Goal: Information Seeking & Learning: Learn about a topic

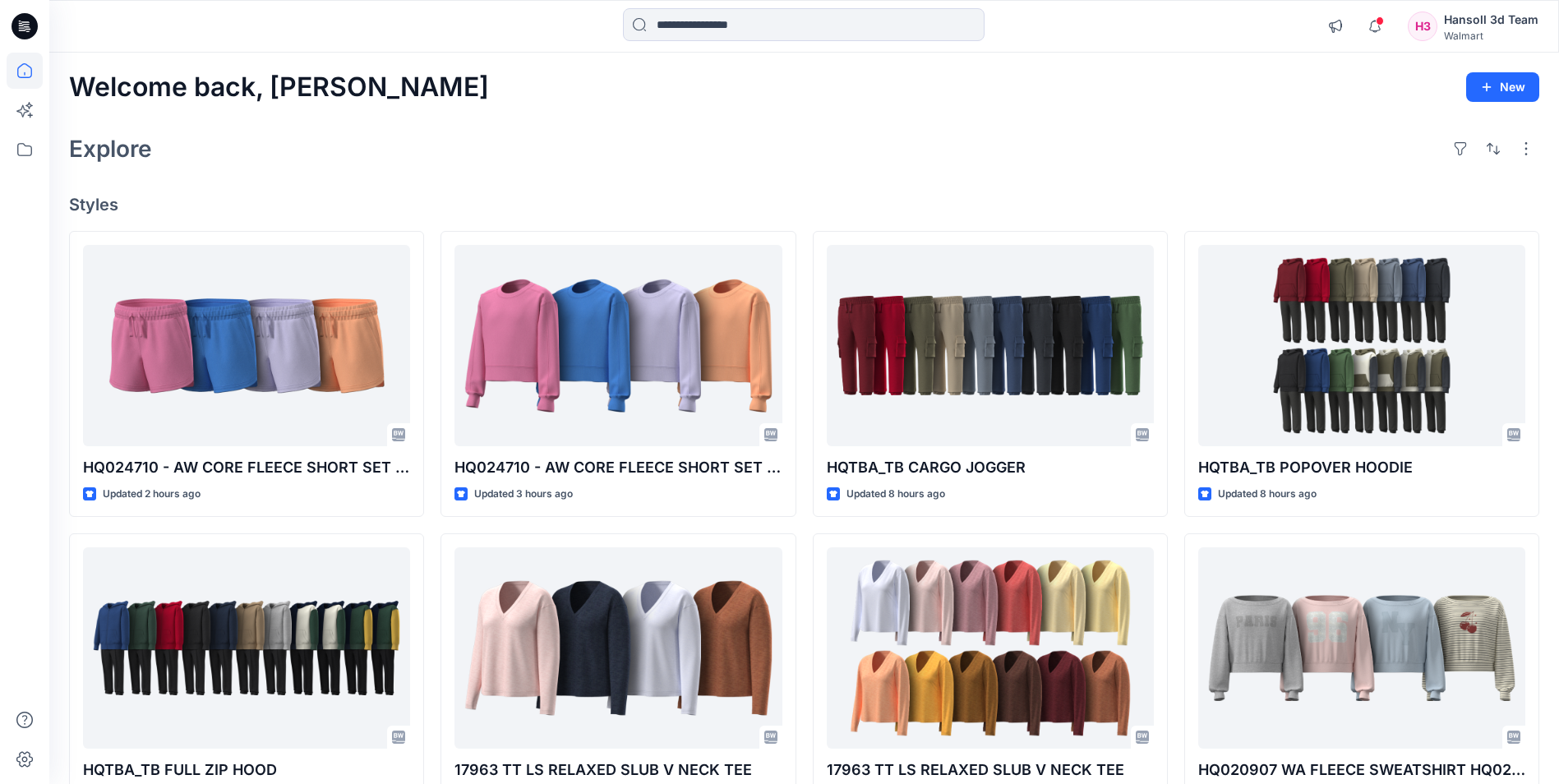
scroll to position [486, 0]
click at [1324, 152] on div "Explore" at bounding box center [804, 149] width 1470 height 39
click at [1024, 159] on div "Explore" at bounding box center [804, 149] width 1470 height 39
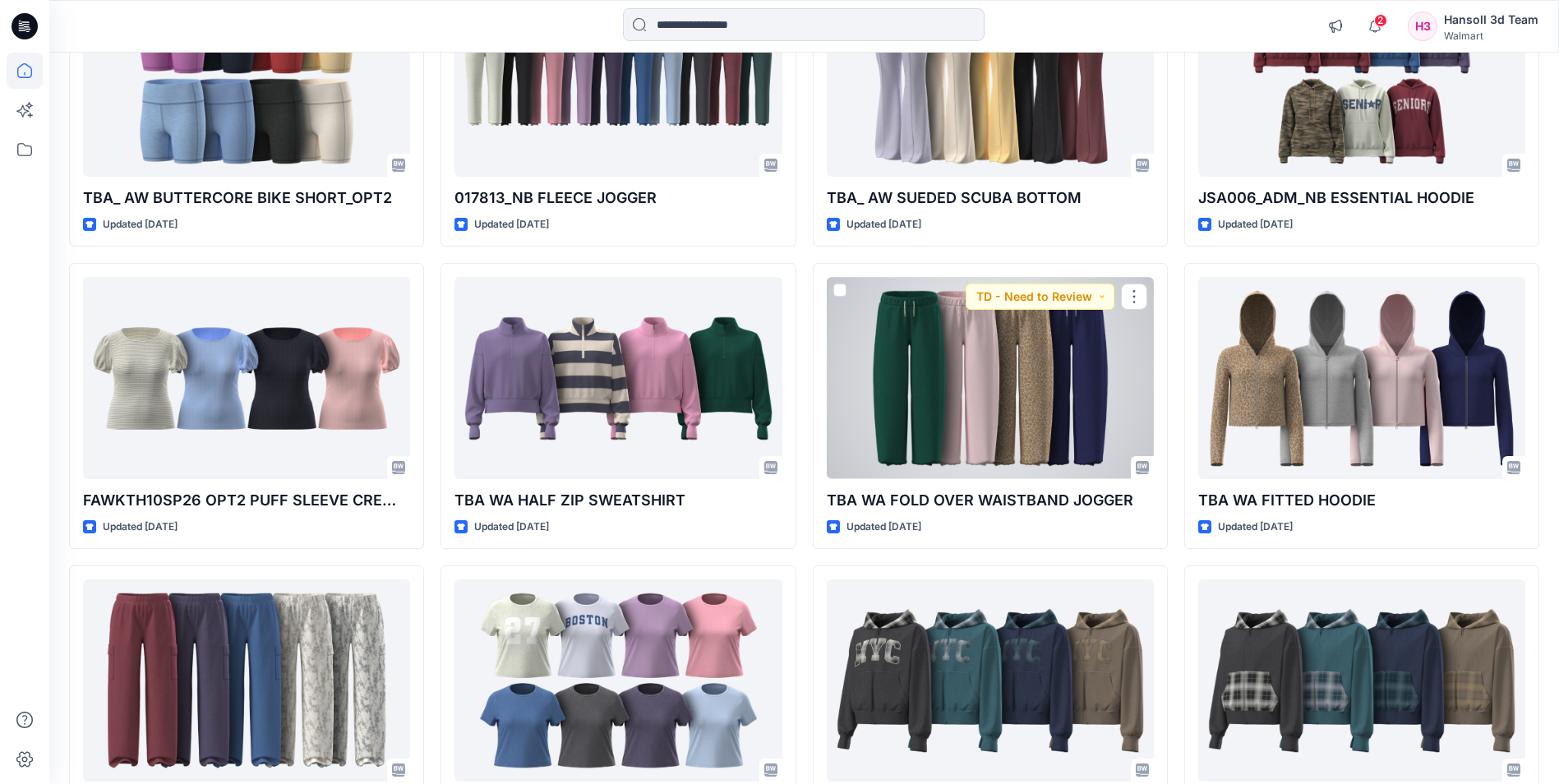
scroll to position [4949, 0]
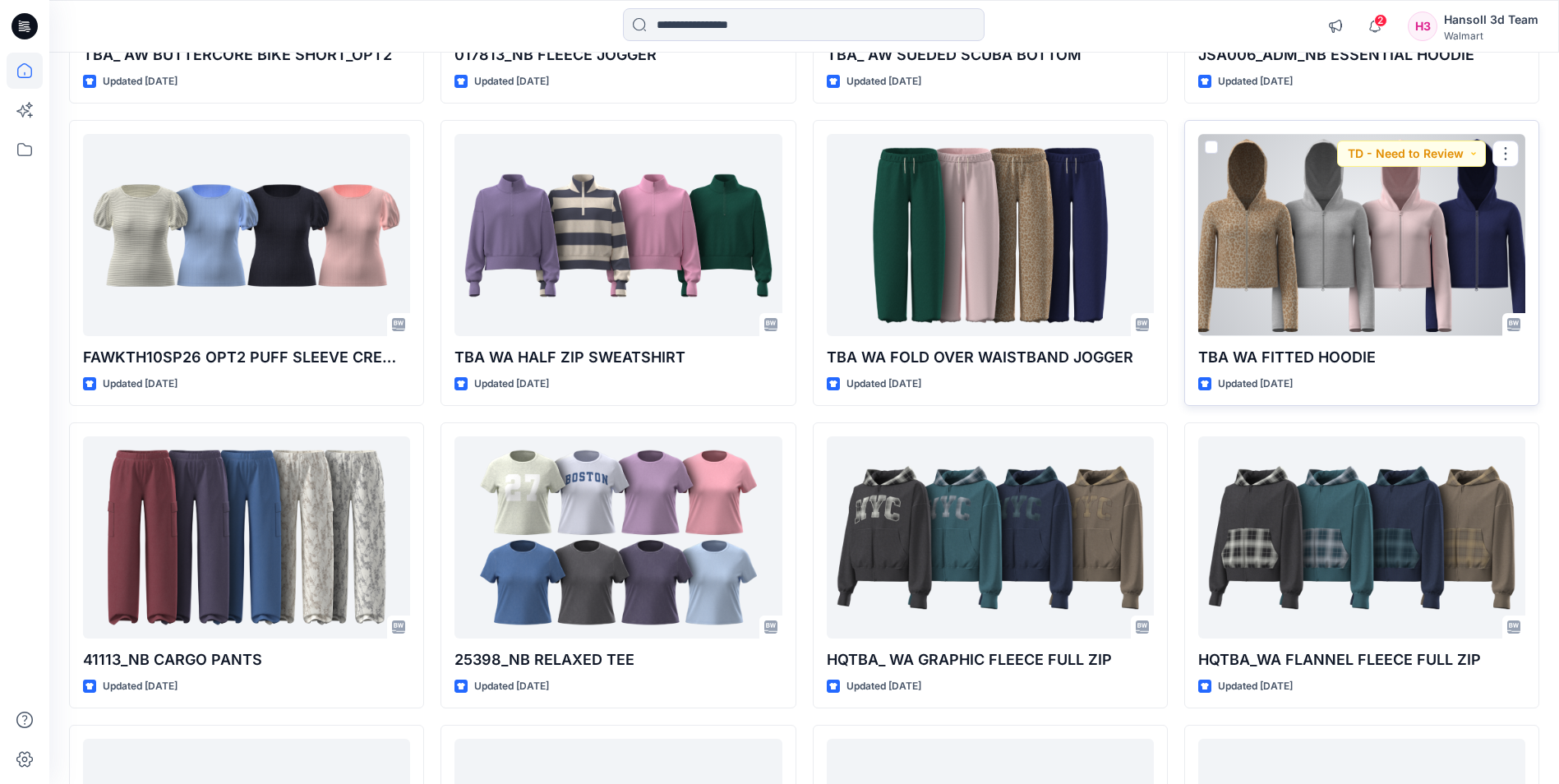
click at [1238, 285] on div at bounding box center [1362, 234] width 327 height 202
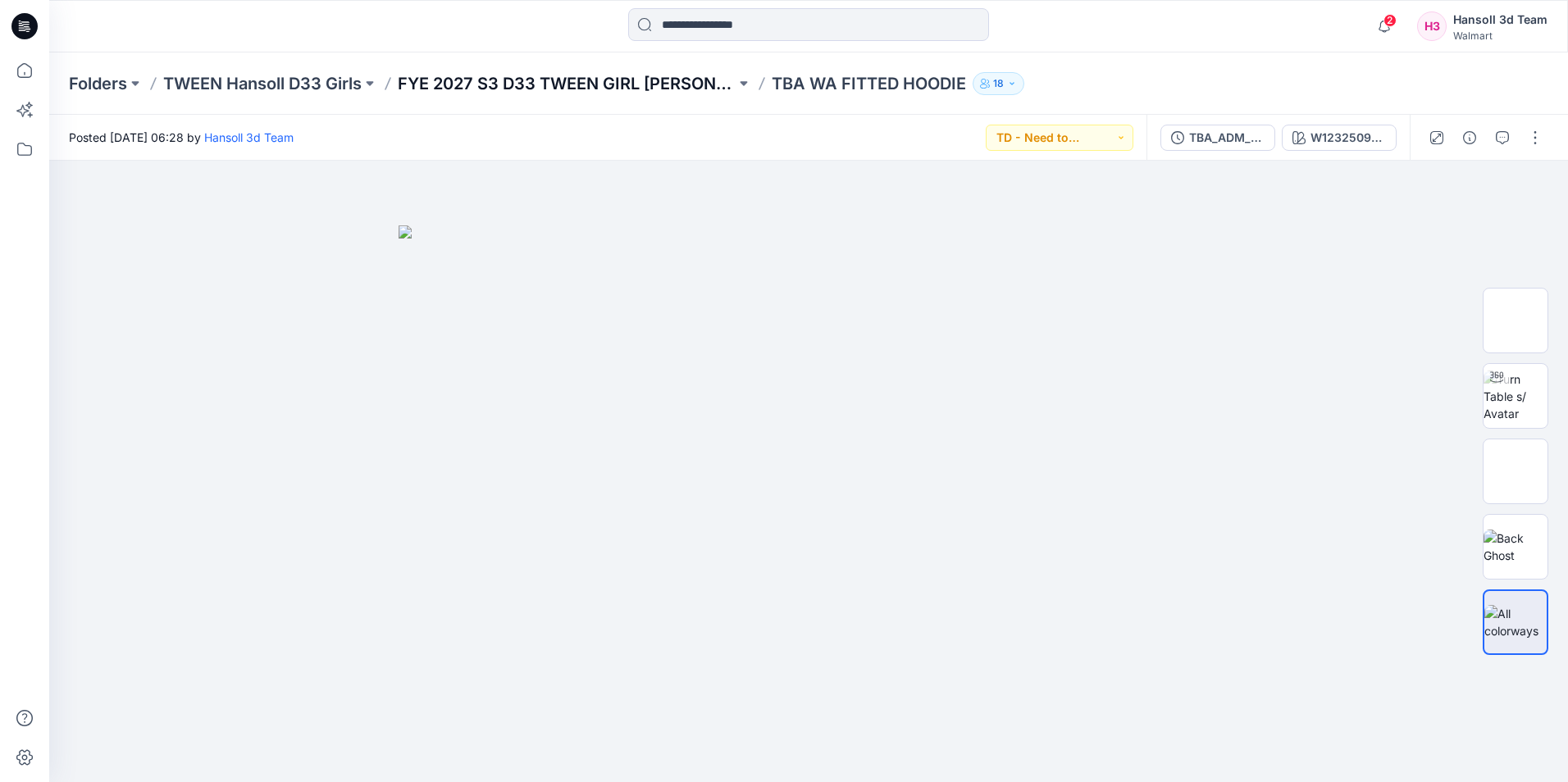
click at [598, 75] on p "FYE 2027 S3 D33 TWEEN GIRL [PERSON_NAME]" at bounding box center [566, 84] width 338 height 23
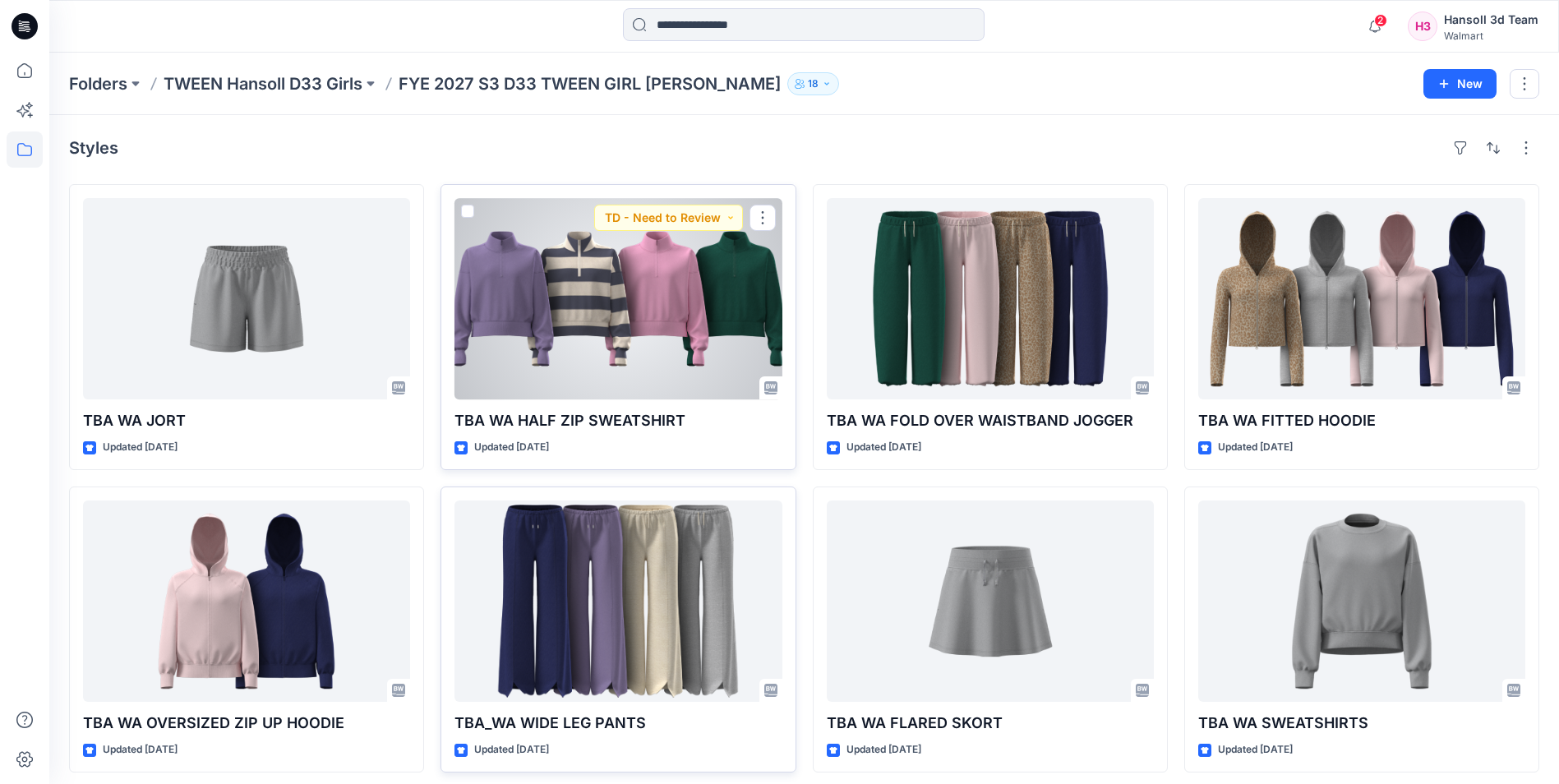
click at [615, 322] on div at bounding box center [618, 299] width 327 height 202
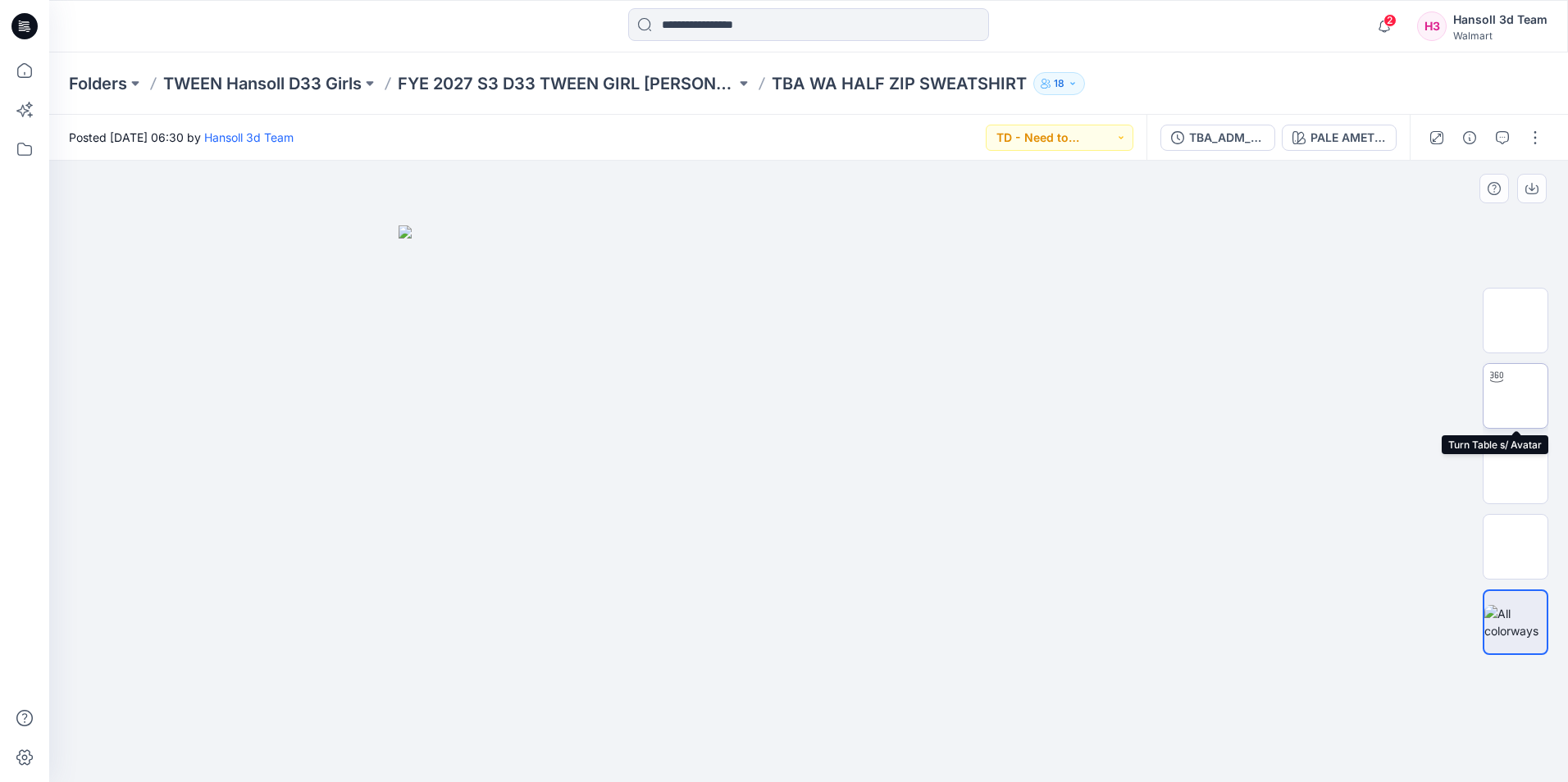
click at [1515, 396] on img at bounding box center [1515, 396] width 0 height 0
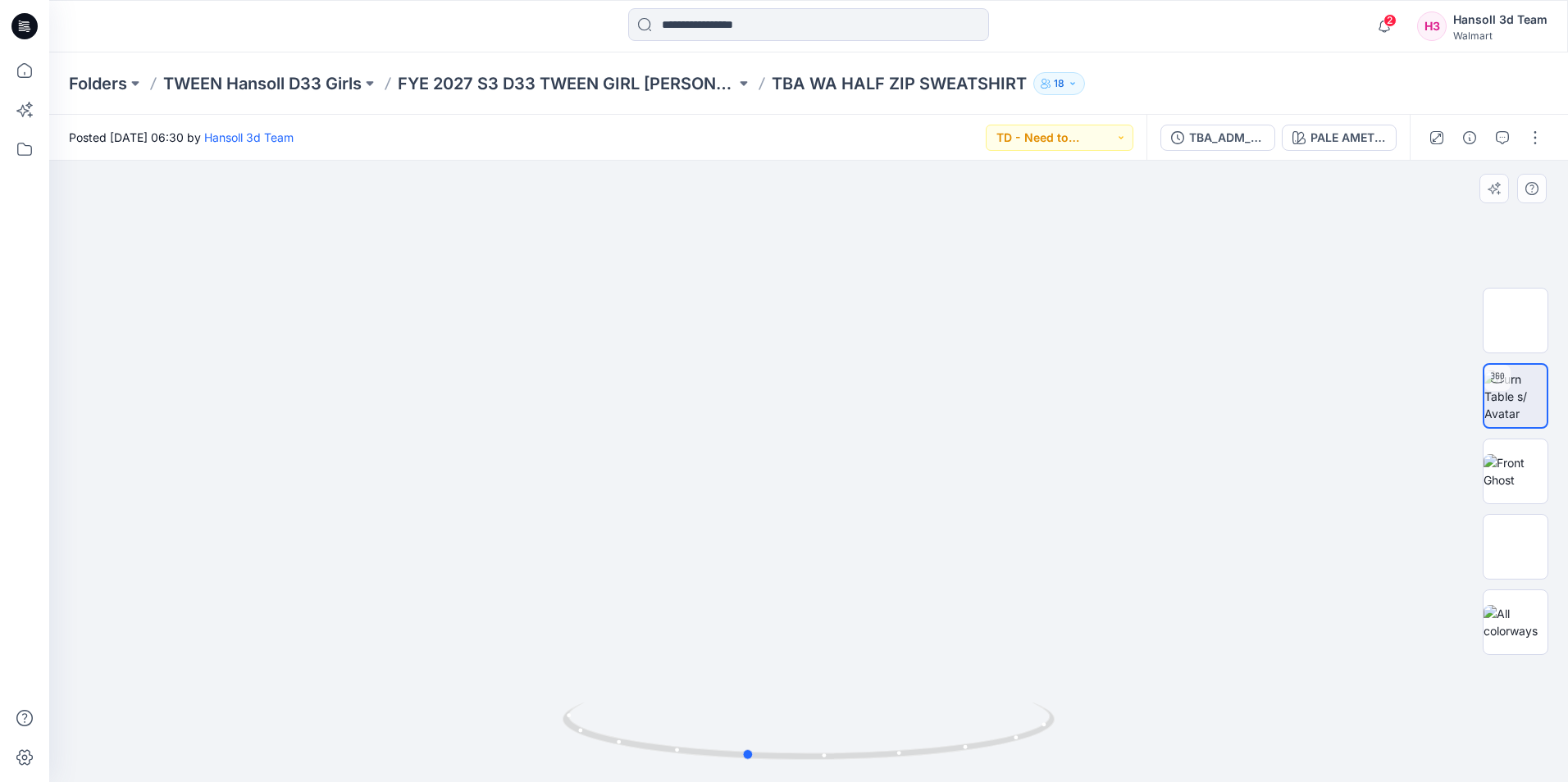
drag, startPoint x: 787, startPoint y: 587, endPoint x: 882, endPoint y: 614, distance: 98.8
click at [882, 614] on div at bounding box center [809, 471] width 1519 height 621
click at [1504, 393] on img at bounding box center [1515, 396] width 62 height 52
click at [1515, 321] on img at bounding box center [1515, 321] width 0 height 0
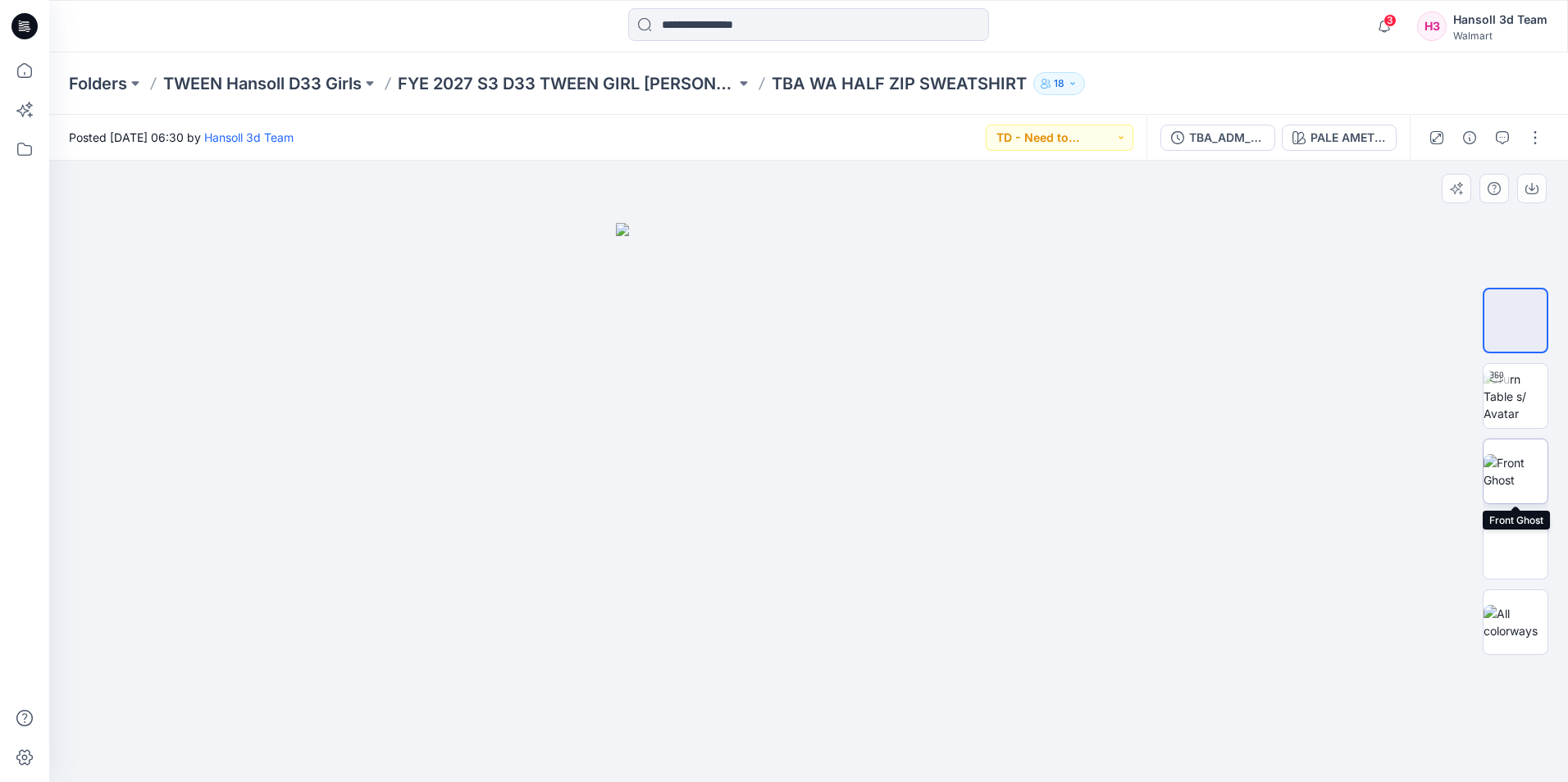
click at [1525, 476] on img at bounding box center [1515, 471] width 64 height 34
click at [22, 30] on icon at bounding box center [25, 26] width 26 height 26
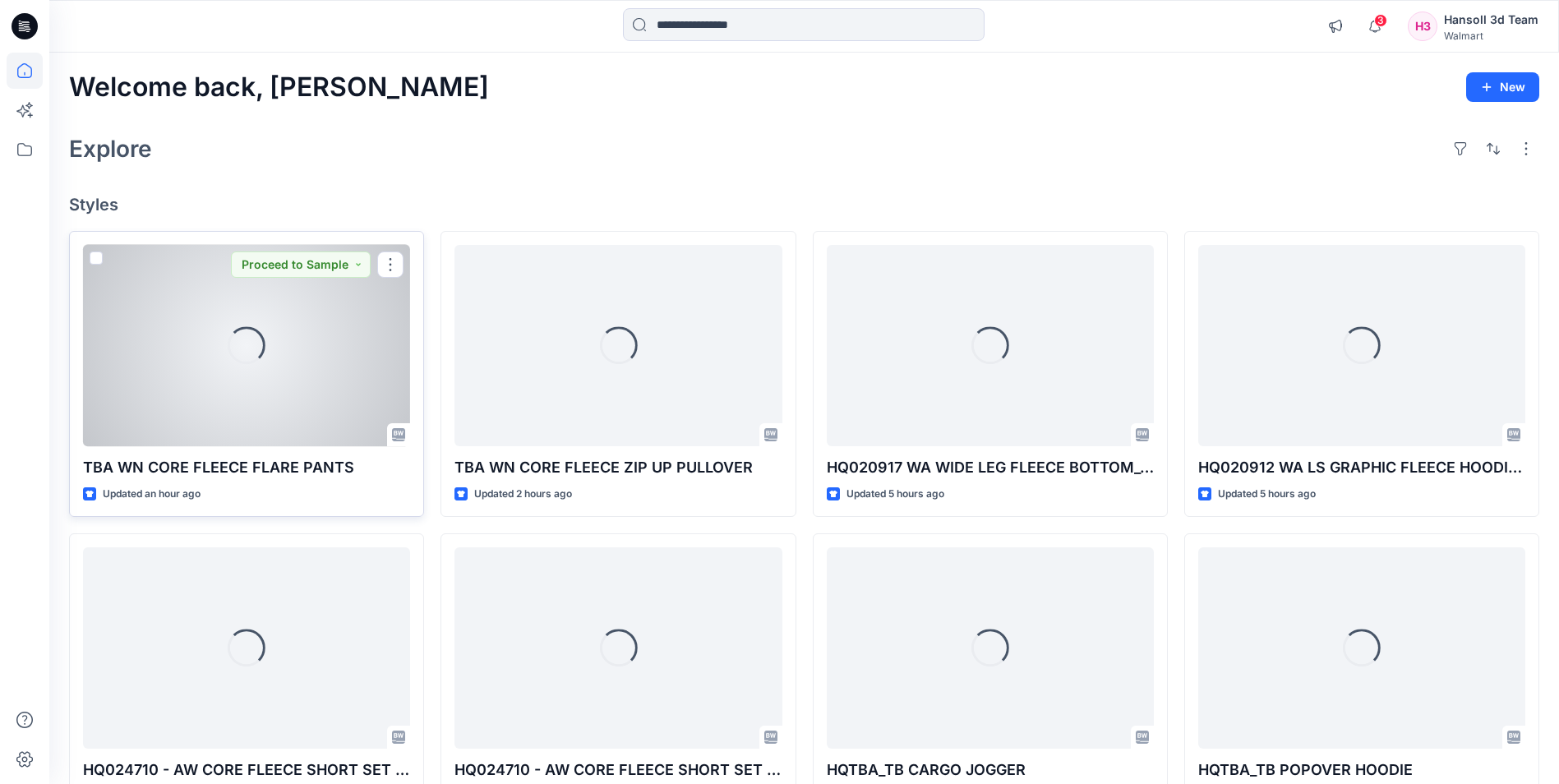
click at [274, 366] on div "Loading..." at bounding box center [247, 346] width 327 height 202
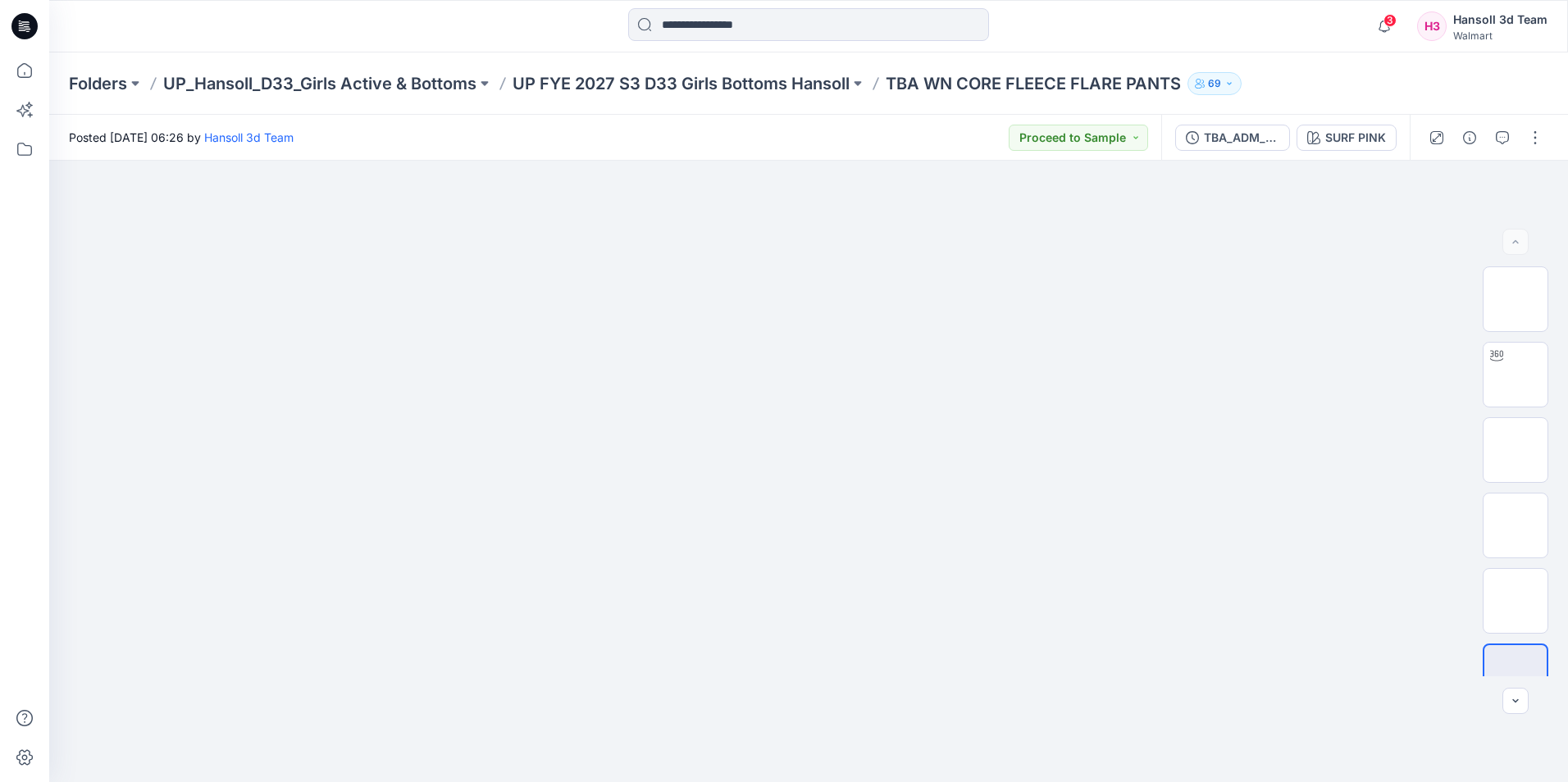
click at [30, 30] on icon at bounding box center [27, 29] width 6 height 1
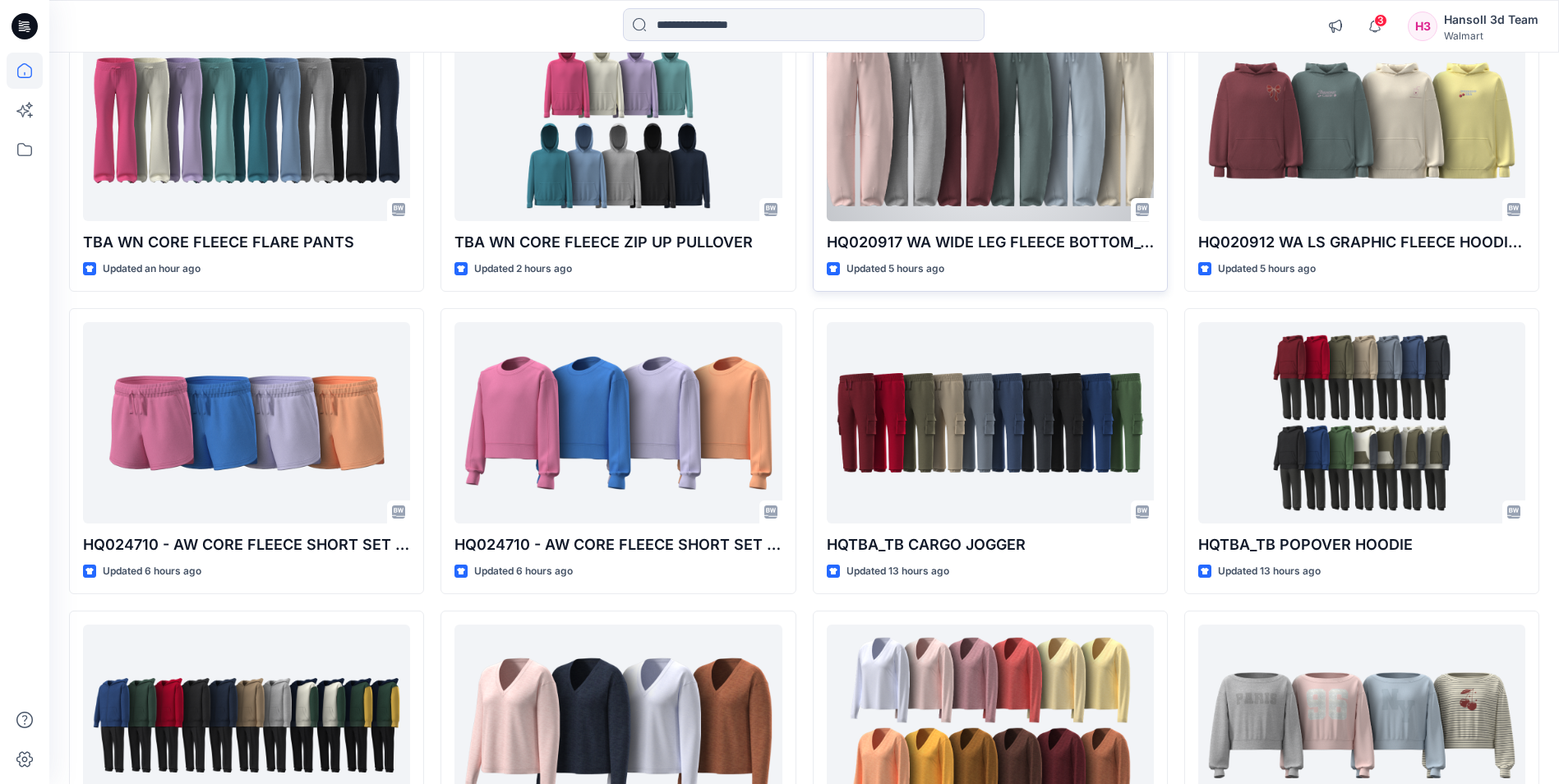
scroll to position [247, 0]
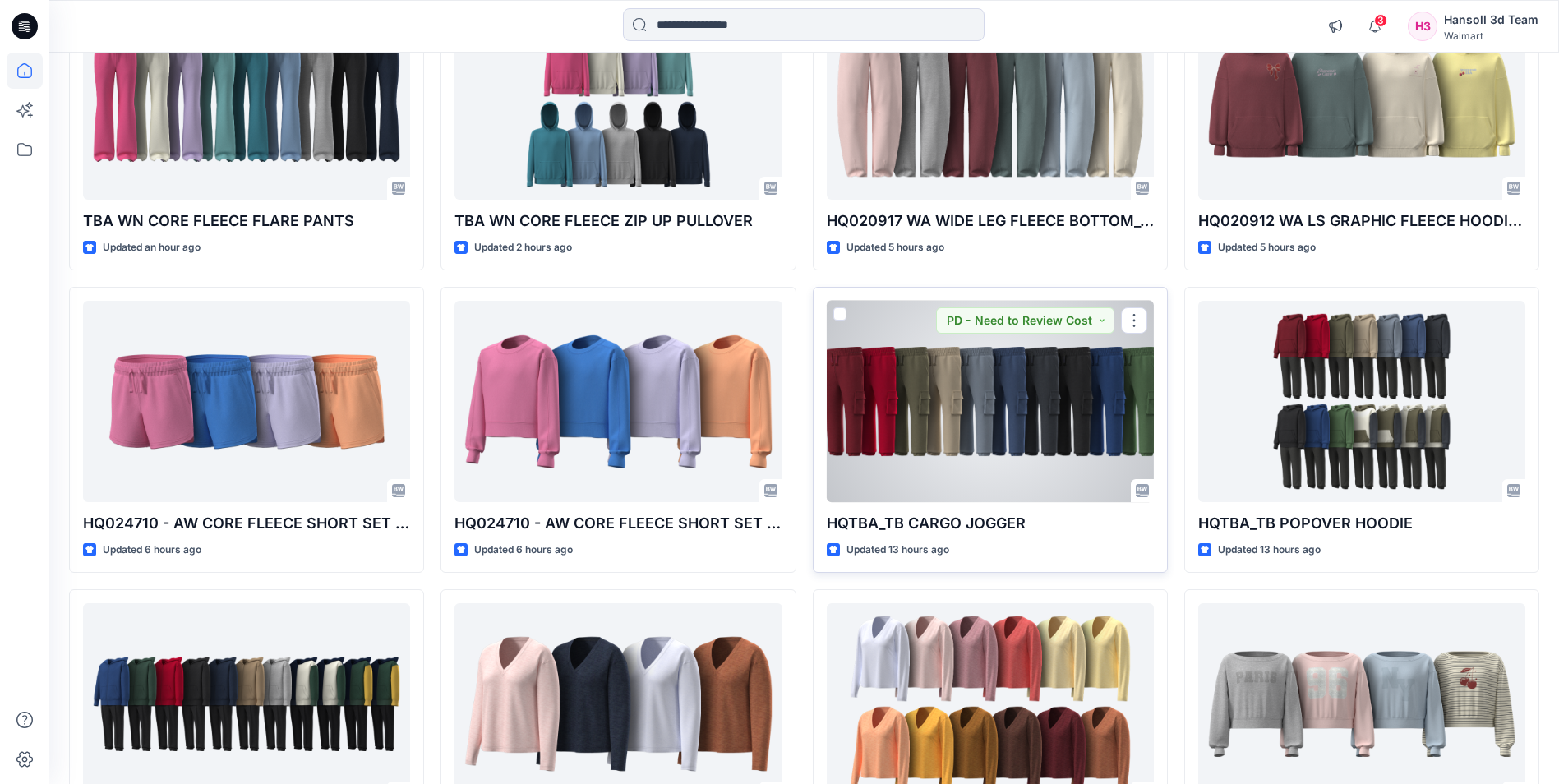
click at [1029, 401] on div at bounding box center [991, 401] width 327 height 202
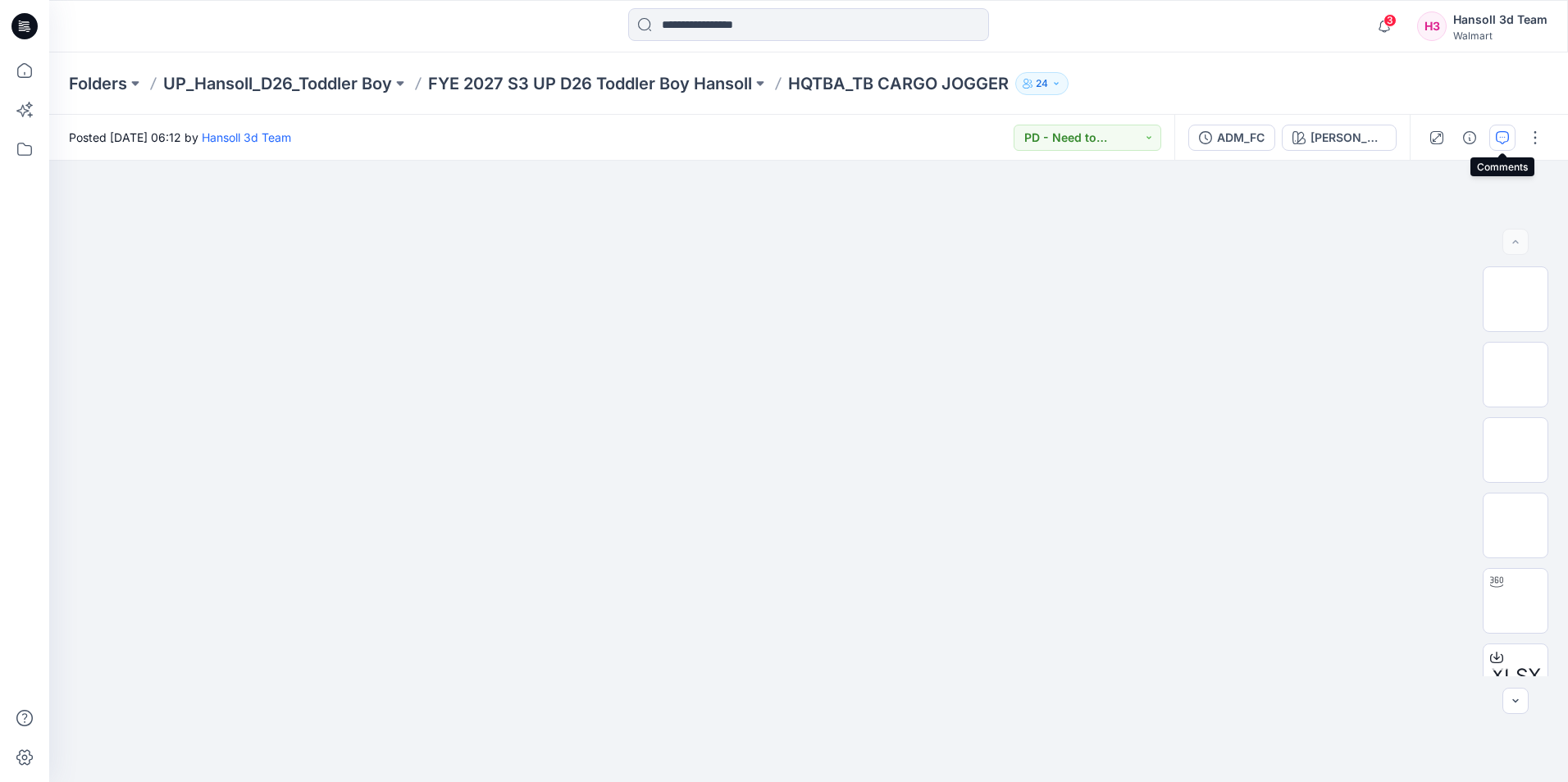
click at [1507, 143] on icon "button" at bounding box center [1502, 138] width 13 height 13
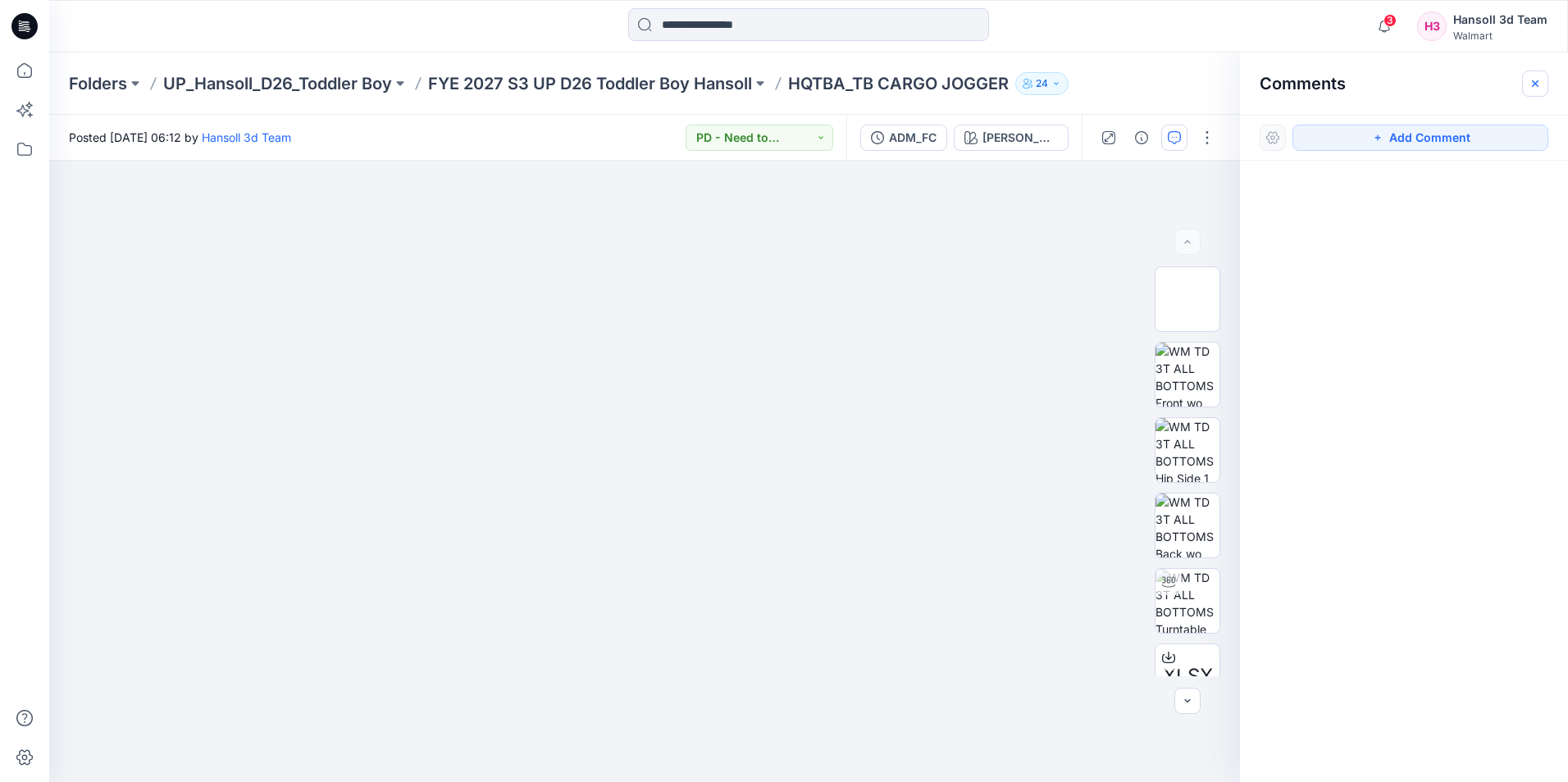
click at [1536, 85] on icon "button" at bounding box center [1535, 84] width 13 height 13
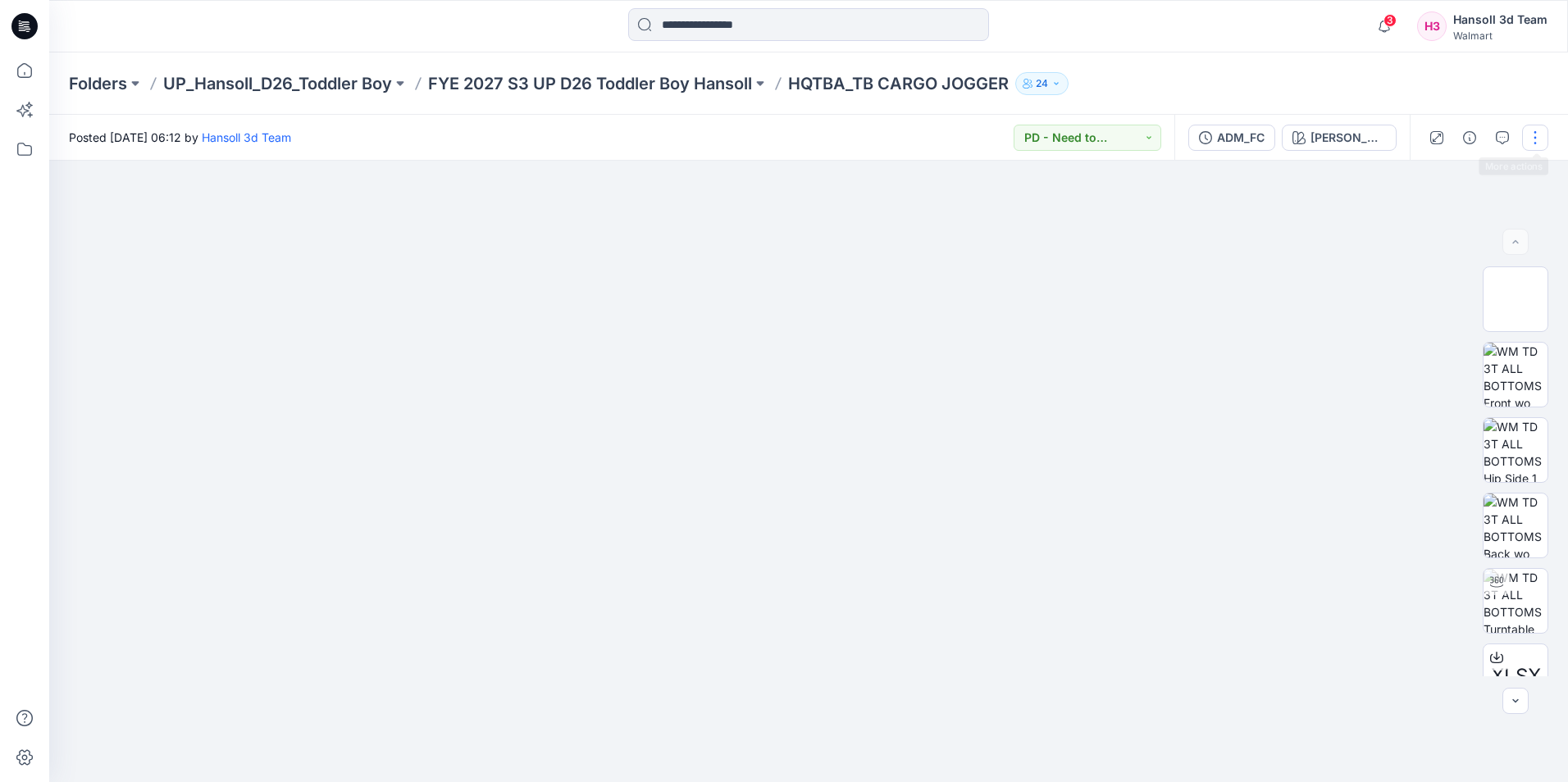
click at [1538, 140] on button "button" at bounding box center [1535, 138] width 26 height 26
drag, startPoint x: 1228, startPoint y: 254, endPoint x: 1239, endPoint y: 218, distance: 37.6
click at [1229, 254] on div at bounding box center [809, 471] width 1519 height 621
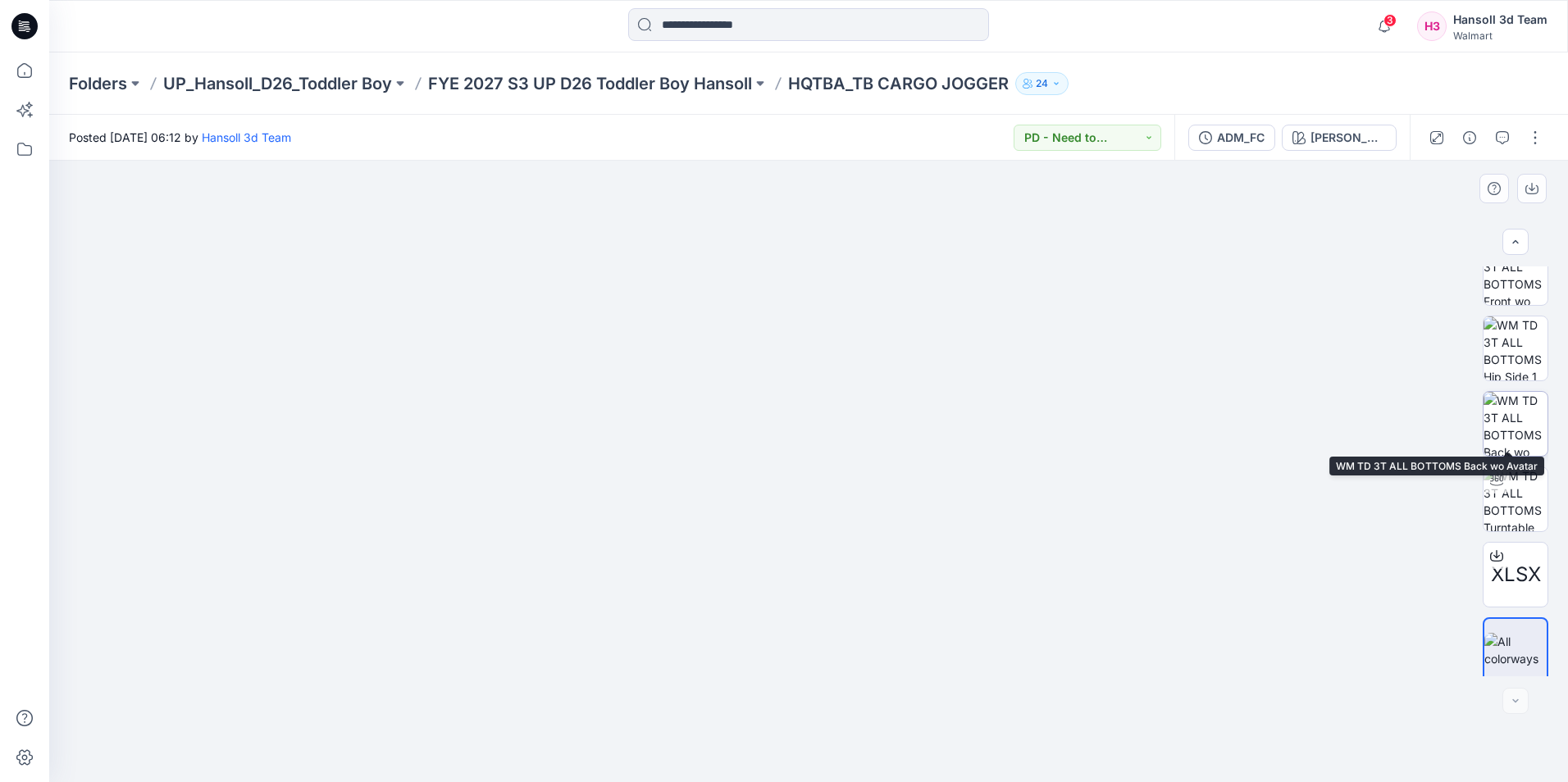
scroll to position [108, 0]
click at [1527, 137] on button "button" at bounding box center [1535, 138] width 26 height 26
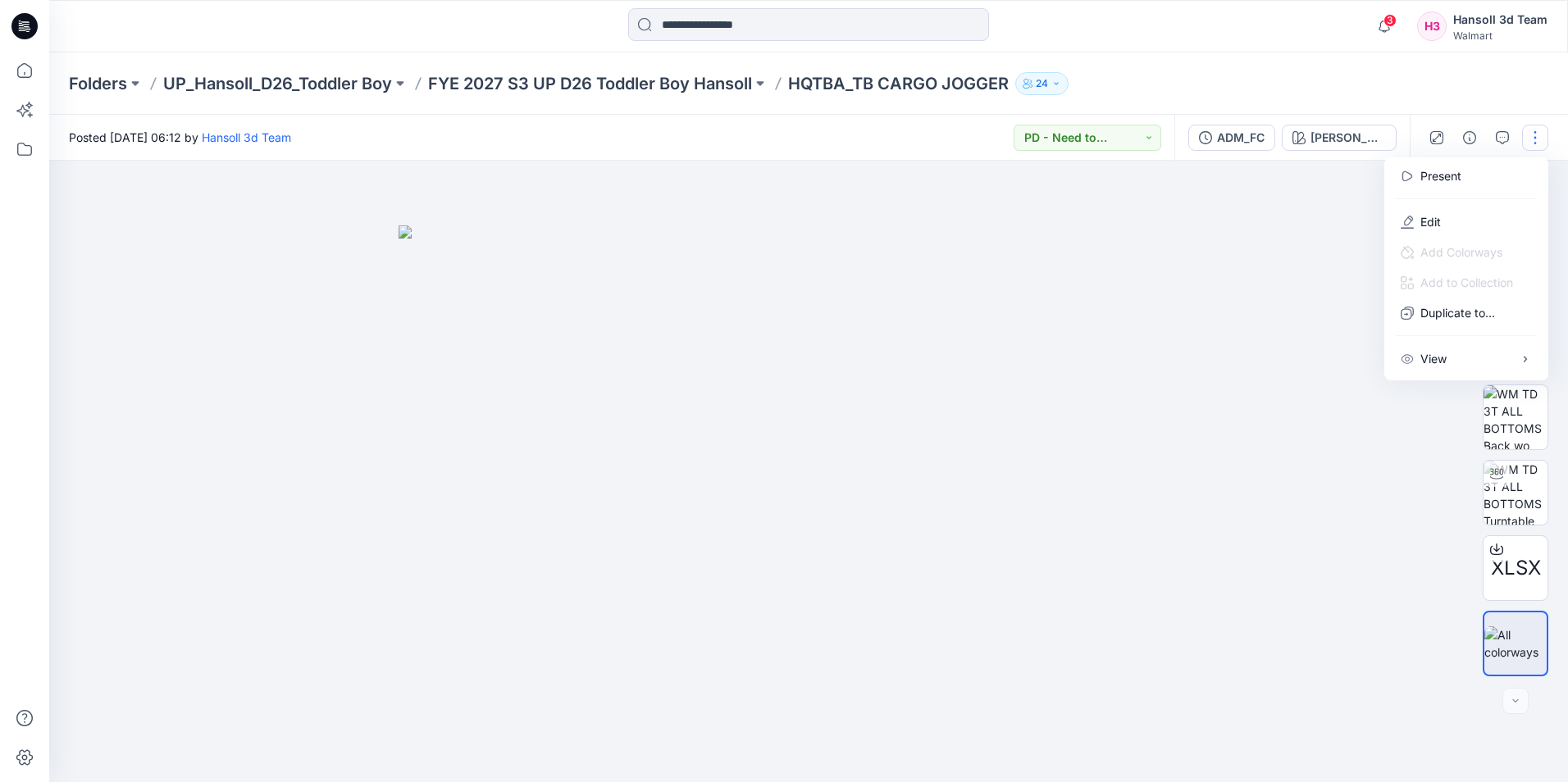
click at [1206, 256] on img at bounding box center [808, 504] width 820 height 556
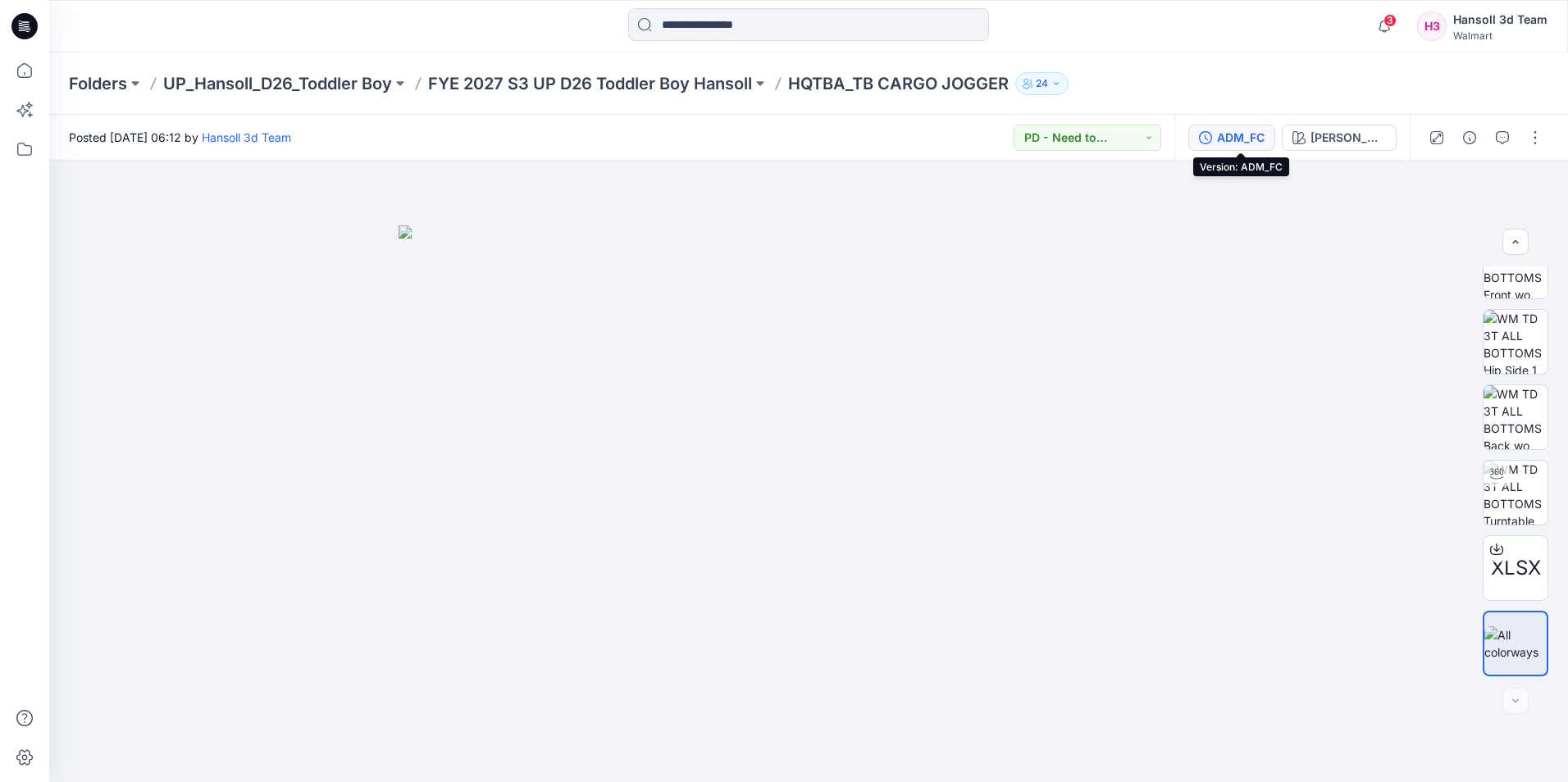
click at [1231, 142] on div "ADM_FC" at bounding box center [1240, 138] width 48 height 18
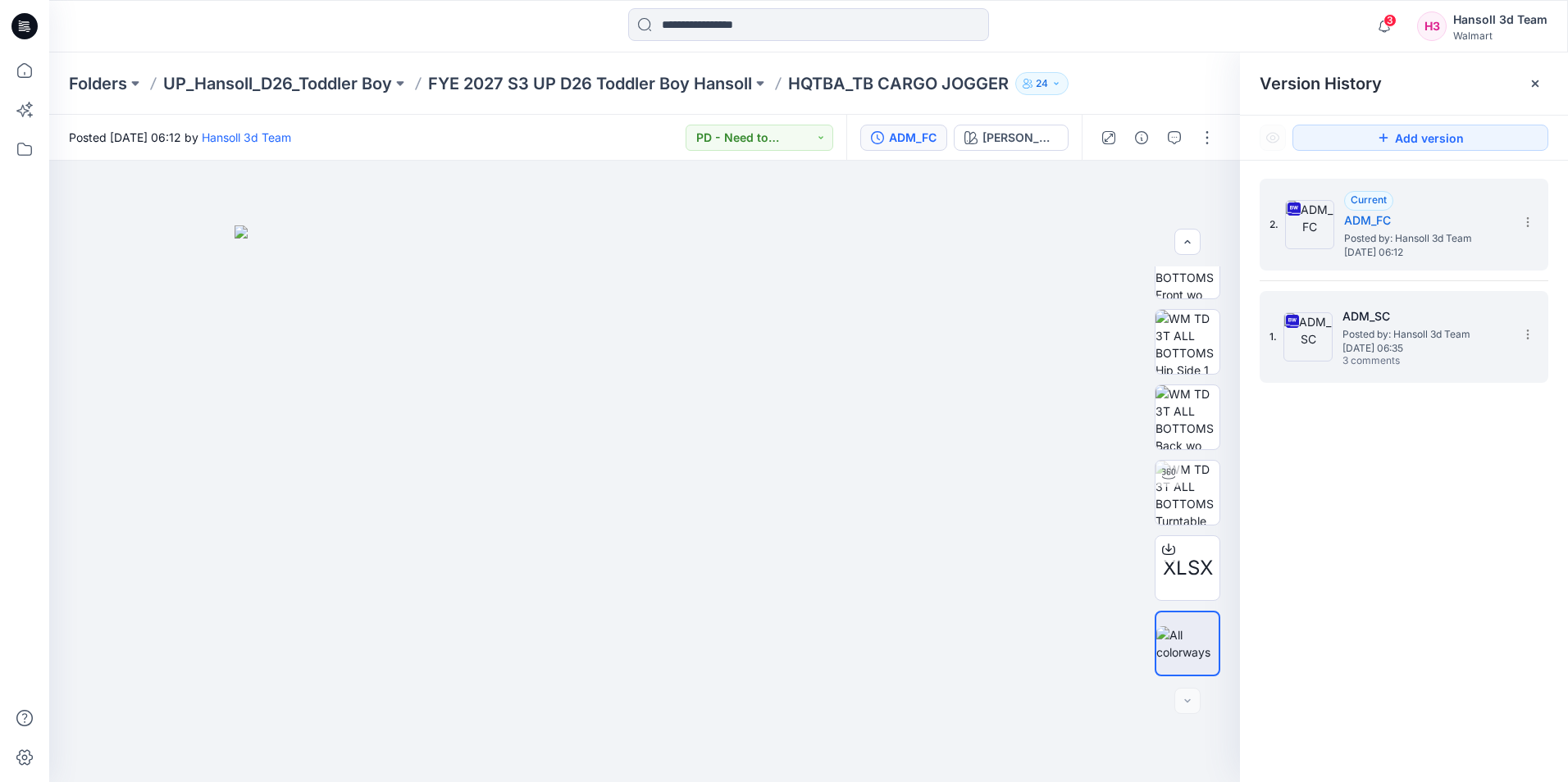
click at [1390, 337] on span "Posted by: Hansoll 3d Team" at bounding box center [1424, 335] width 164 height 16
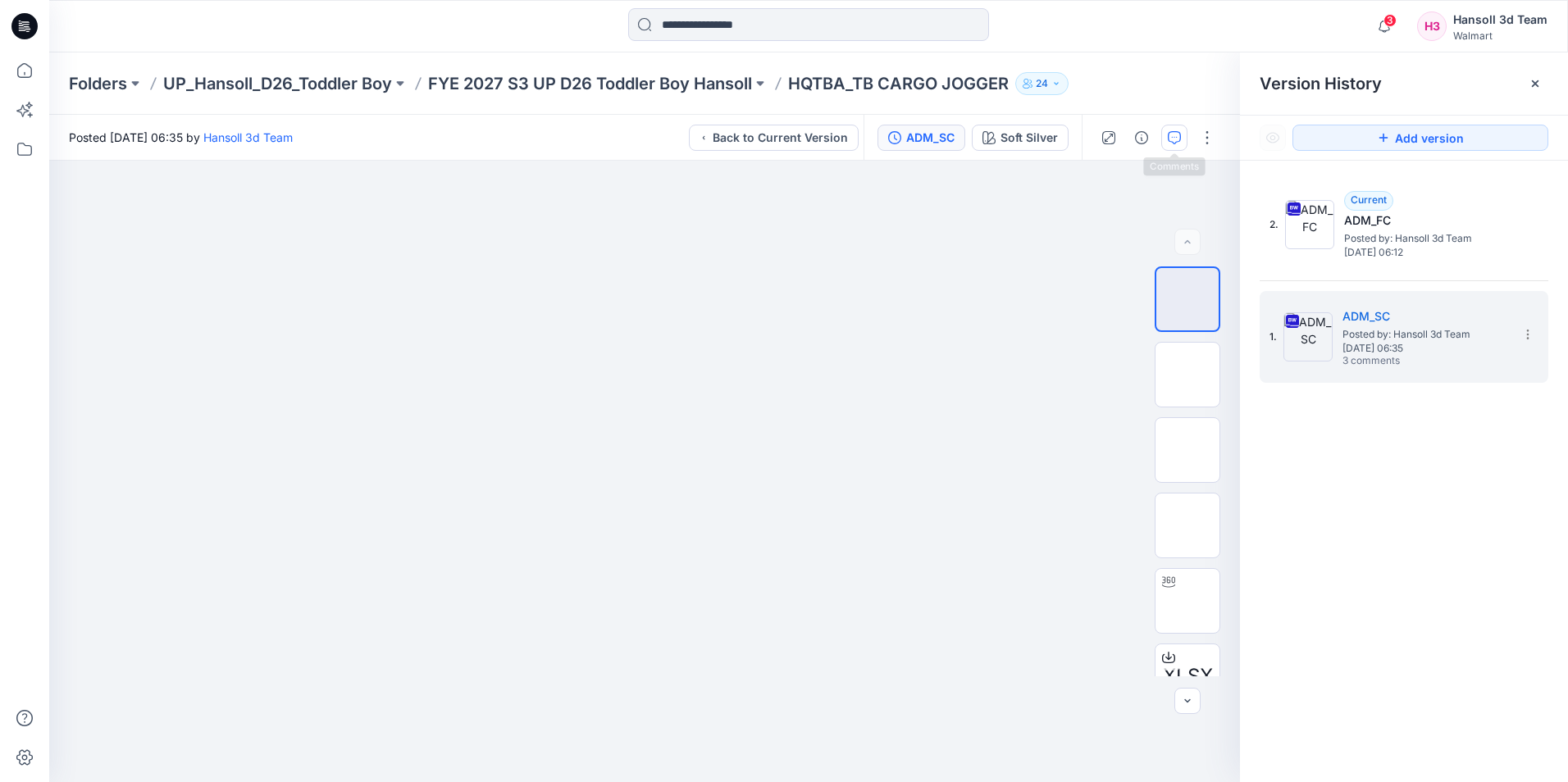
click at [1175, 135] on icon "button" at bounding box center [1175, 138] width 13 height 13
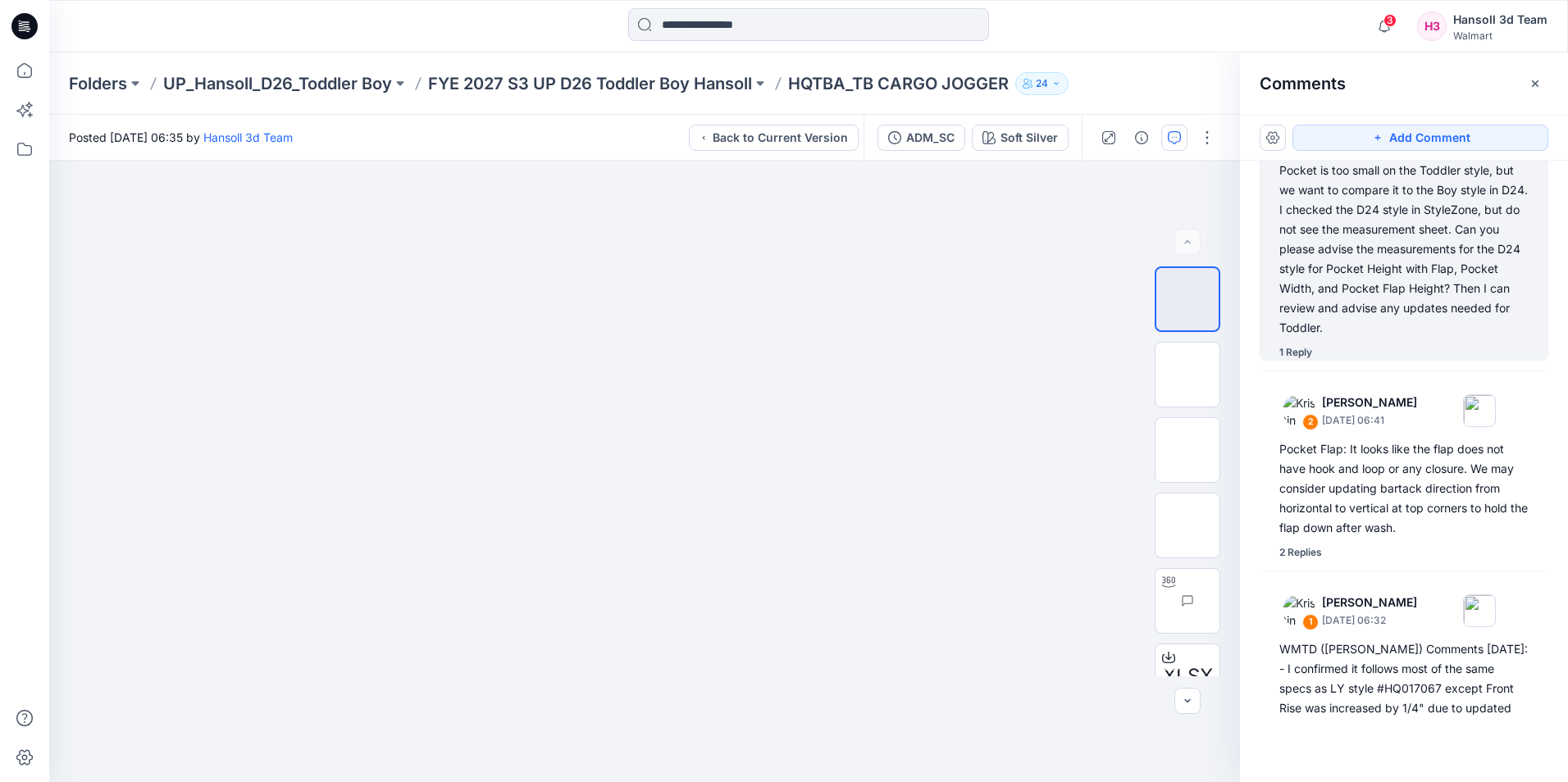
scroll to position [164, 0]
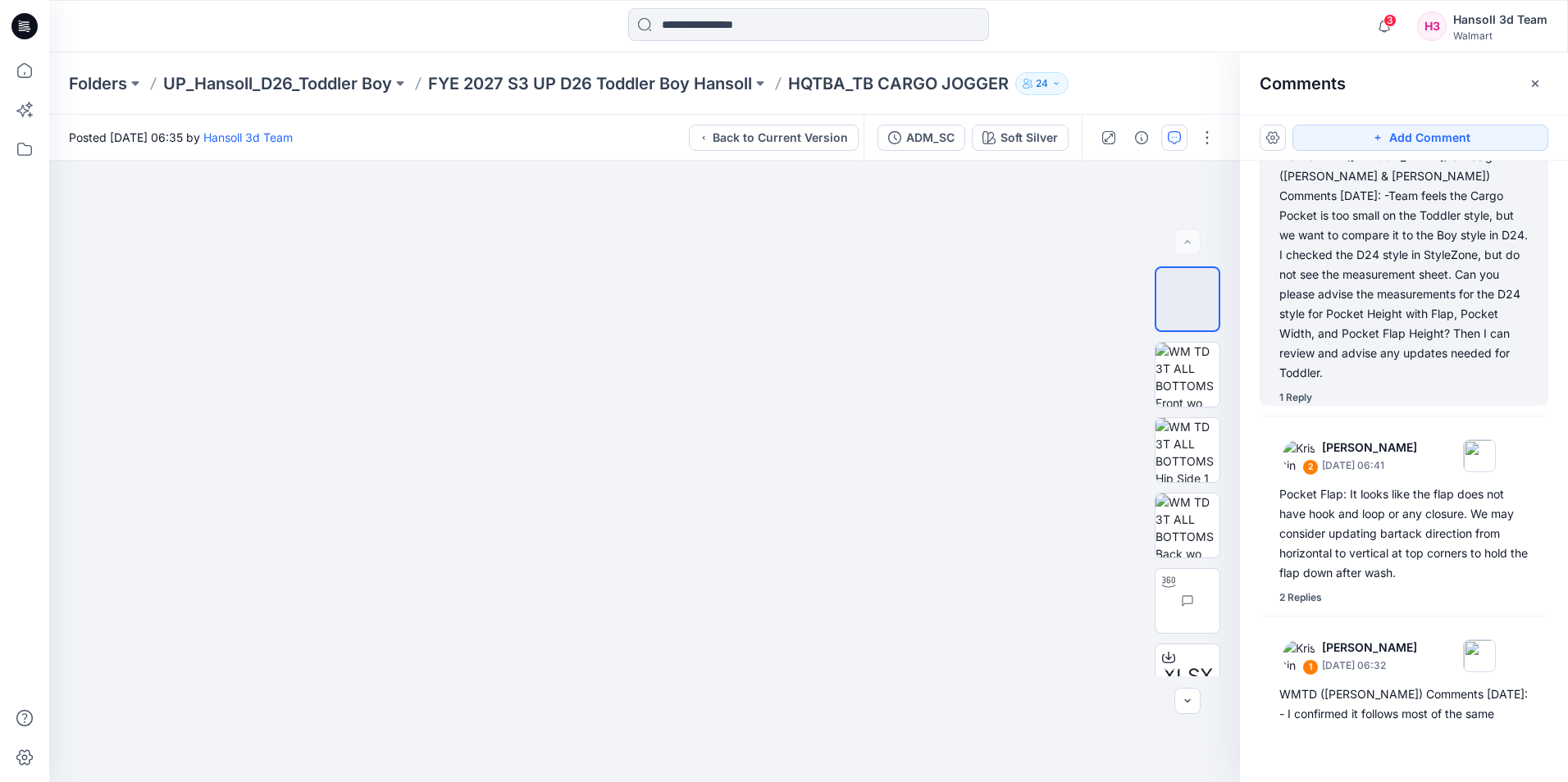
click at [1299, 390] on div "1 Reply" at bounding box center [1295, 398] width 33 height 16
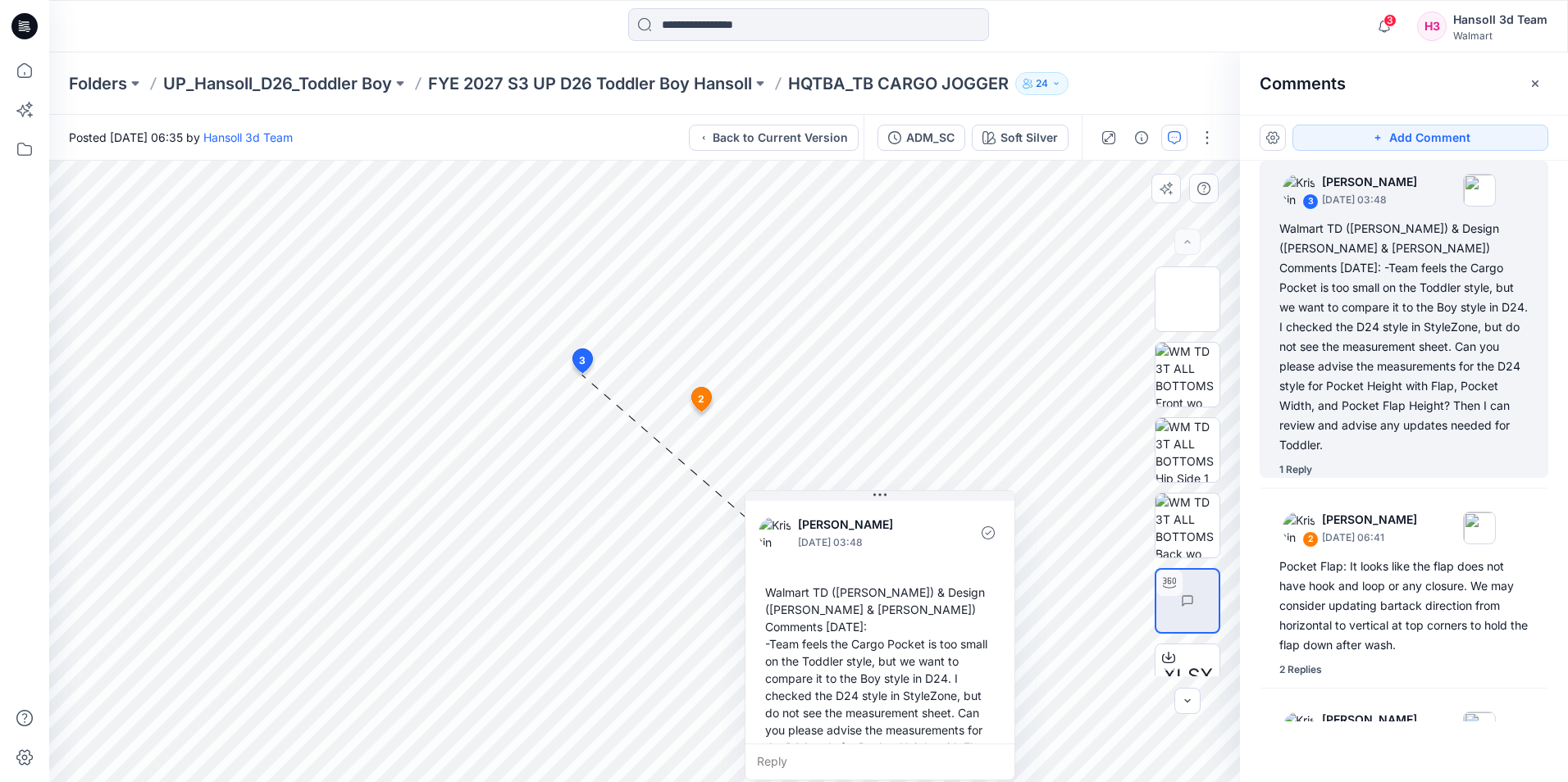
drag, startPoint x: 695, startPoint y: 429, endPoint x: 868, endPoint y: 587, distance: 234.3
click at [868, 587] on div "[PERSON_NAME] [DATE] 03:48 Walmart TD ([PERSON_NAME]) & Design ([PERSON_NAME] &…" at bounding box center [880, 661] width 269 height 327
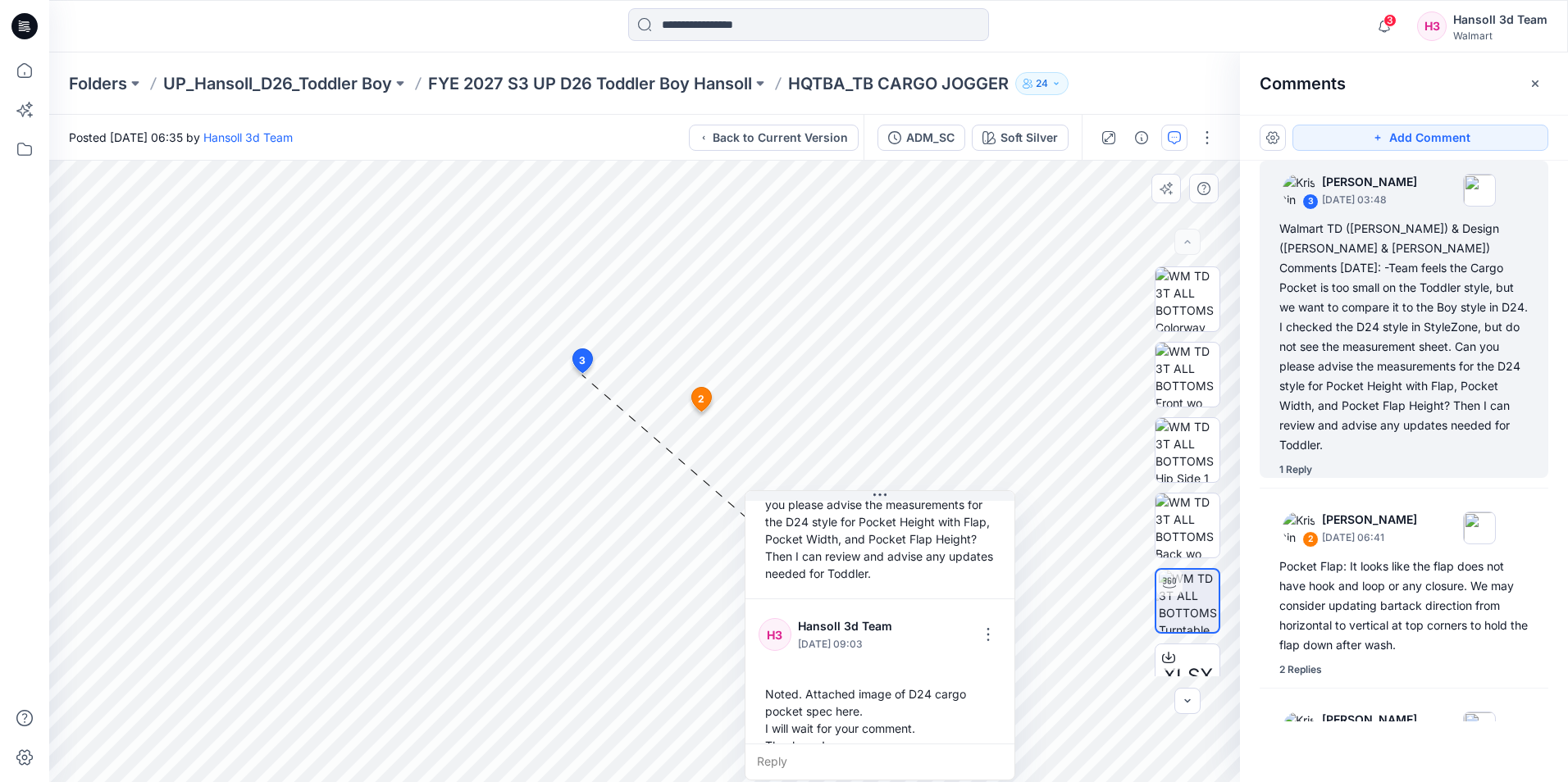
scroll to position [236, 0]
click at [613, 82] on p "FYE 2027 S3 UP D26 Toddler Boy Hansoll" at bounding box center [589, 84] width 324 height 23
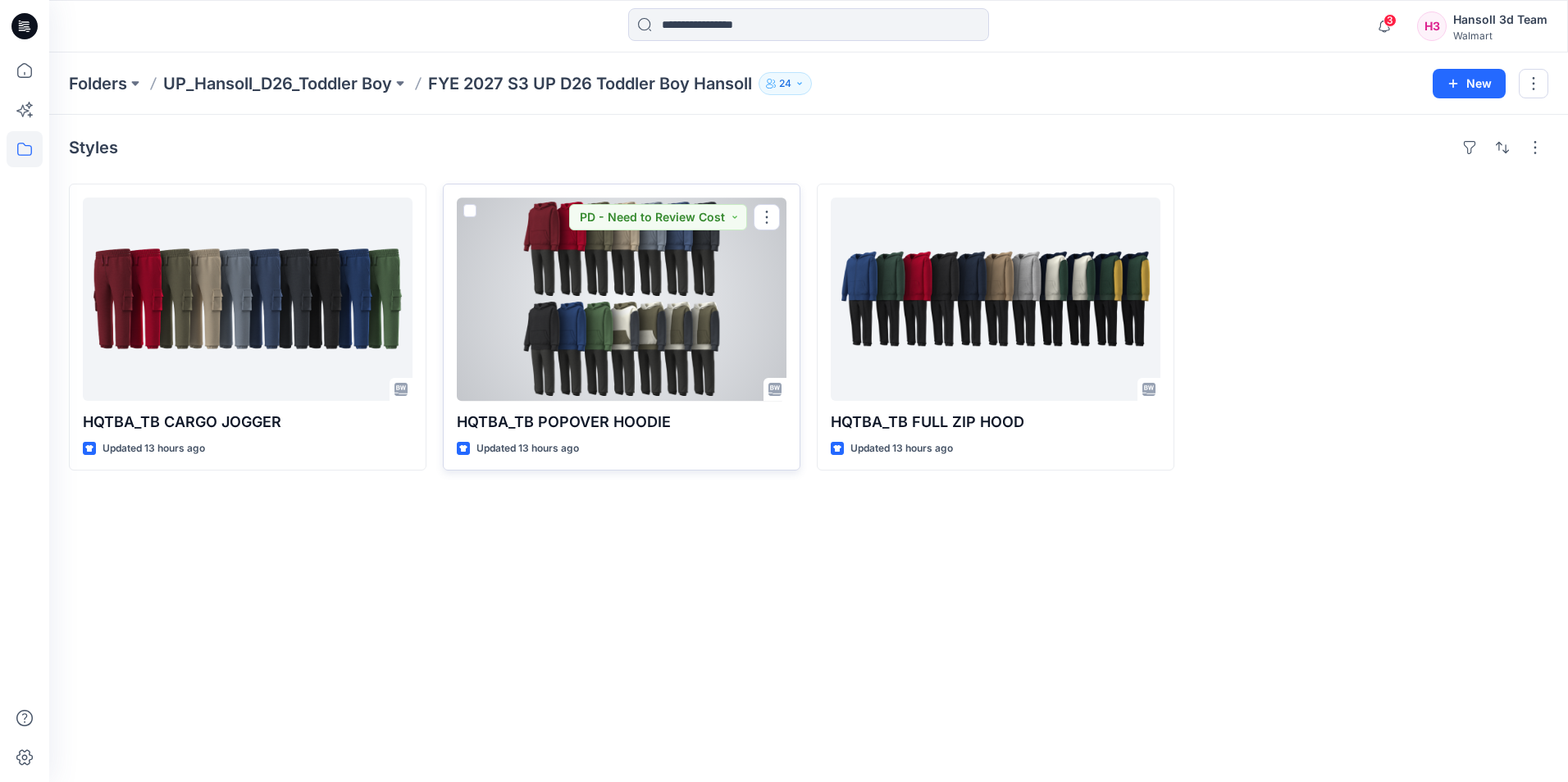
click at [626, 323] on div at bounding box center [621, 300] width 330 height 204
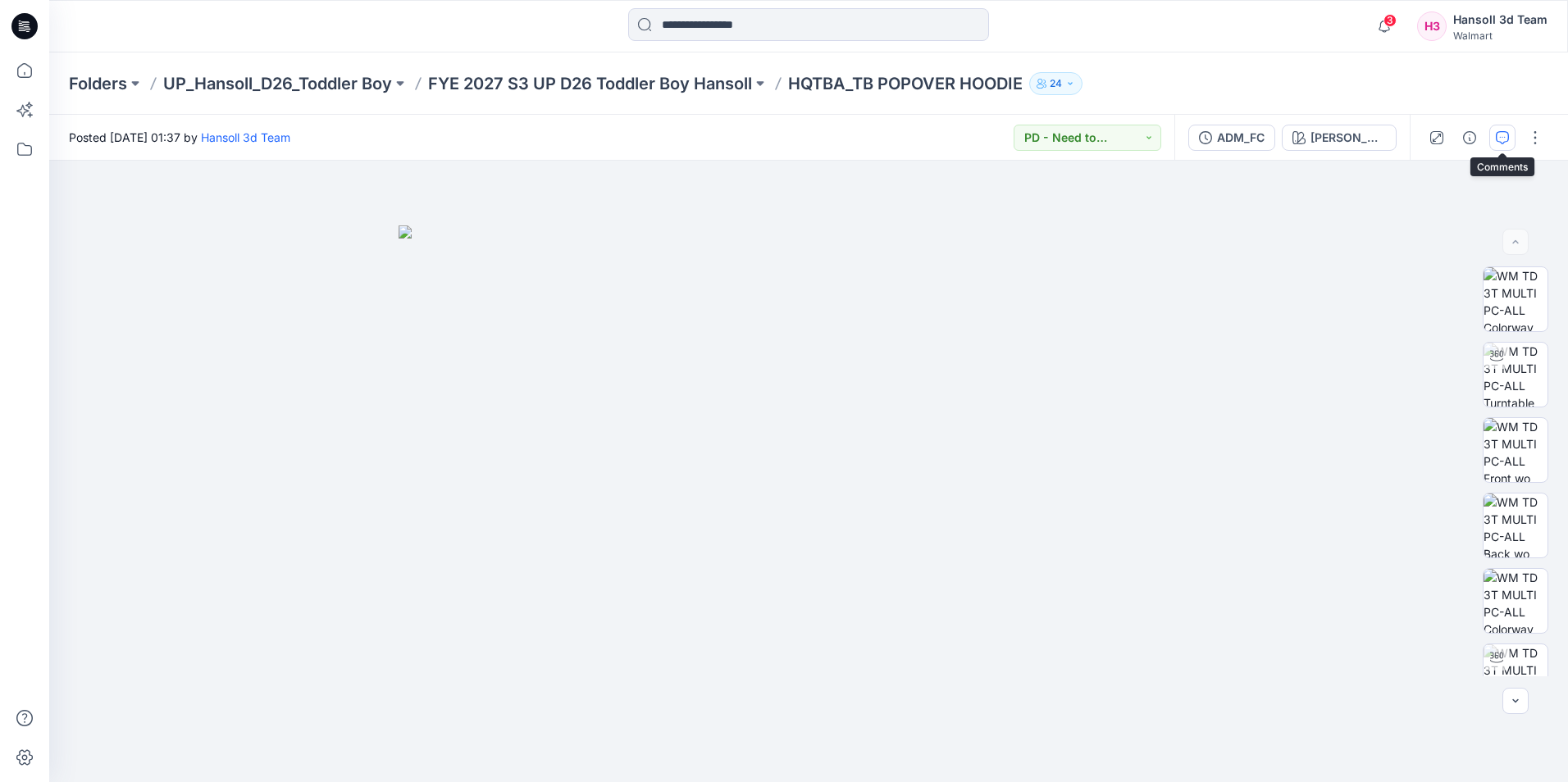
click at [1507, 144] on icon "button" at bounding box center [1502, 138] width 13 height 13
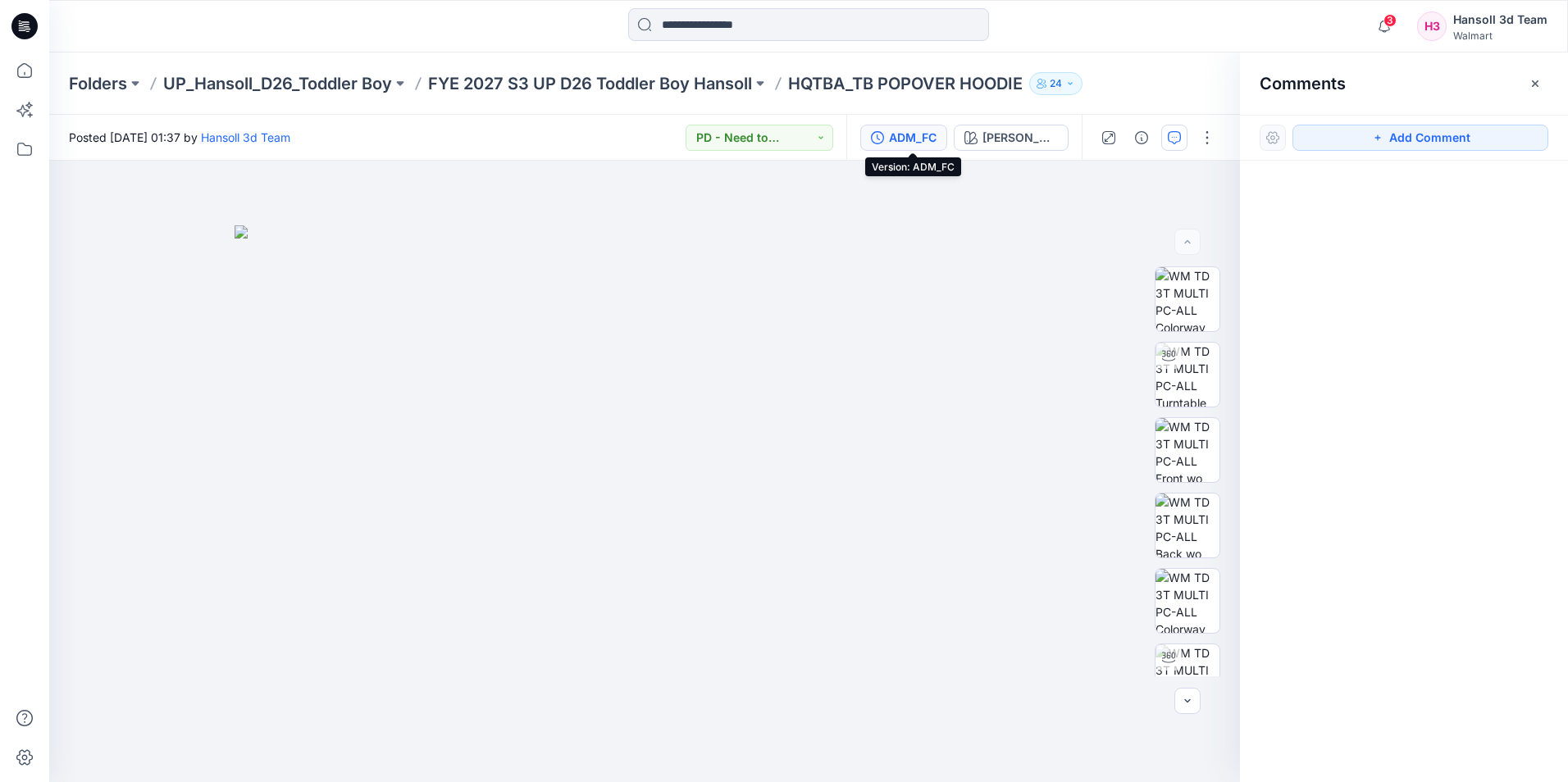
click at [901, 142] on div "ADM_FC" at bounding box center [913, 138] width 48 height 18
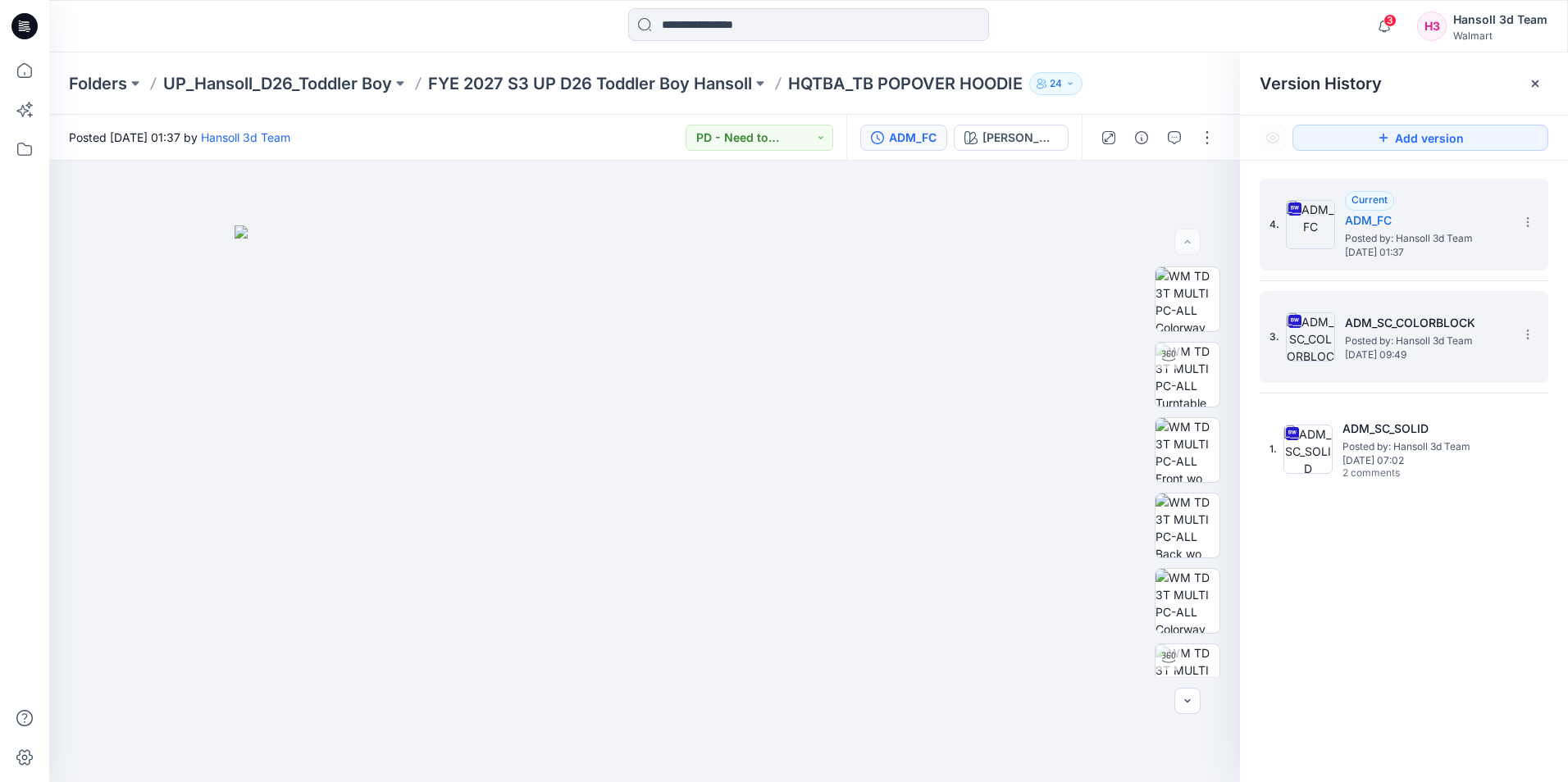
click at [1398, 333] on span "Posted by: Hansoll 3d Team" at bounding box center [1427, 341] width 164 height 16
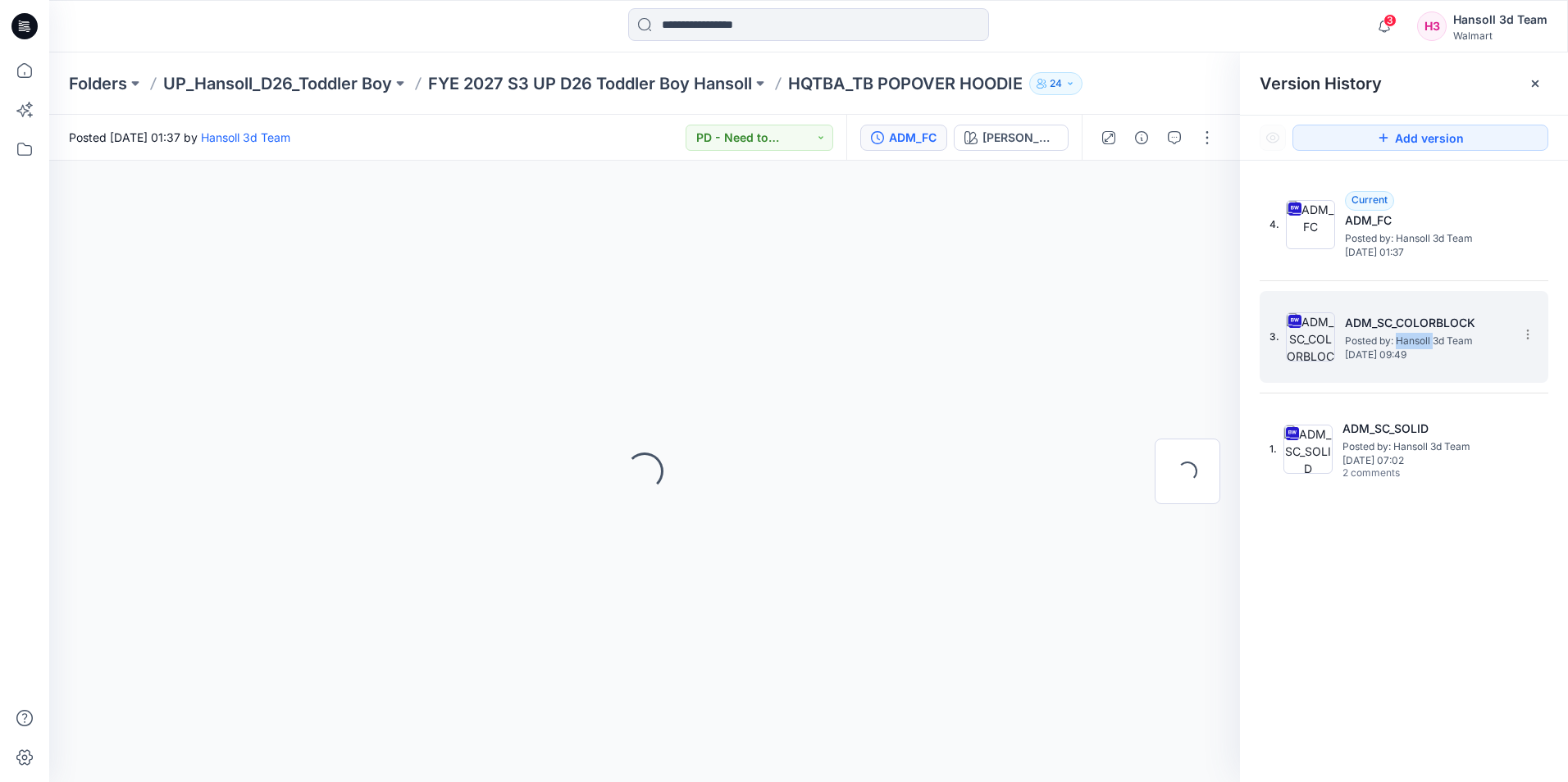
click at [1398, 333] on span "Posted by: Hansoll 3d Team" at bounding box center [1427, 341] width 164 height 16
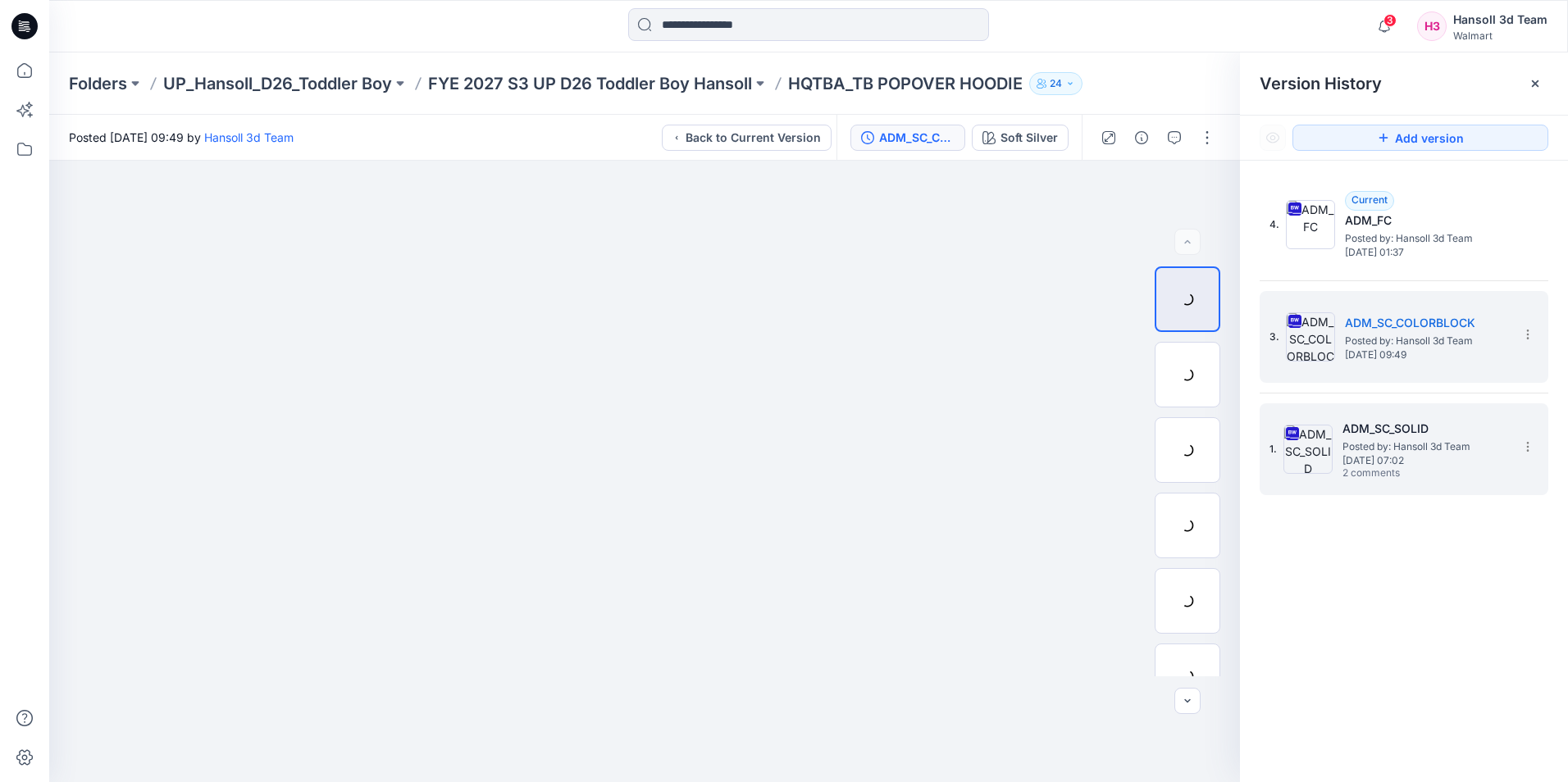
drag, startPoint x: 1398, startPoint y: 333, endPoint x: 1378, endPoint y: 473, distance: 141.4
click at [1378, 476] on span "2 comments" at bounding box center [1400, 473] width 115 height 13
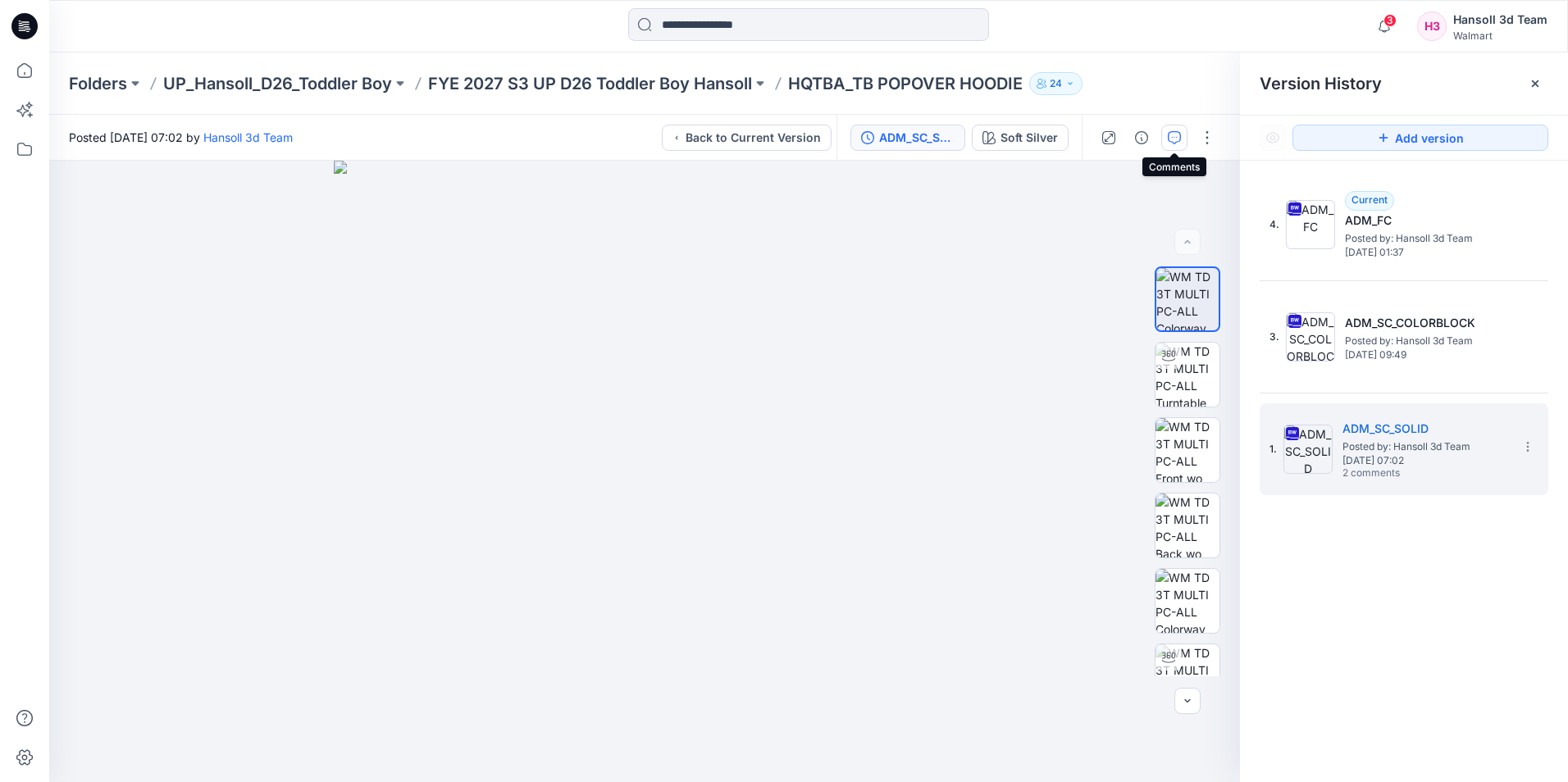
click at [1172, 135] on icon "button" at bounding box center [1175, 138] width 13 height 13
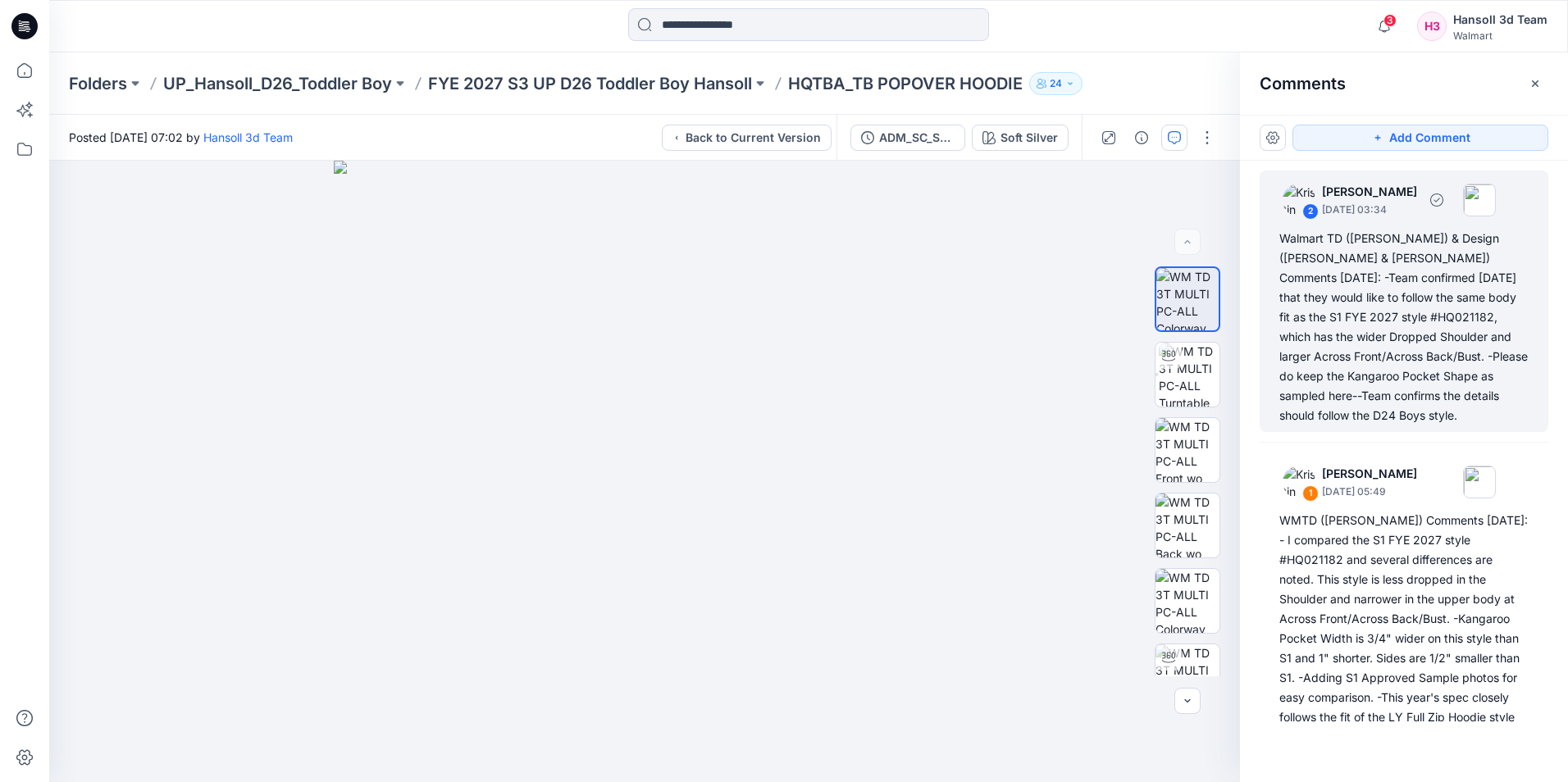
scroll to position [82, 0]
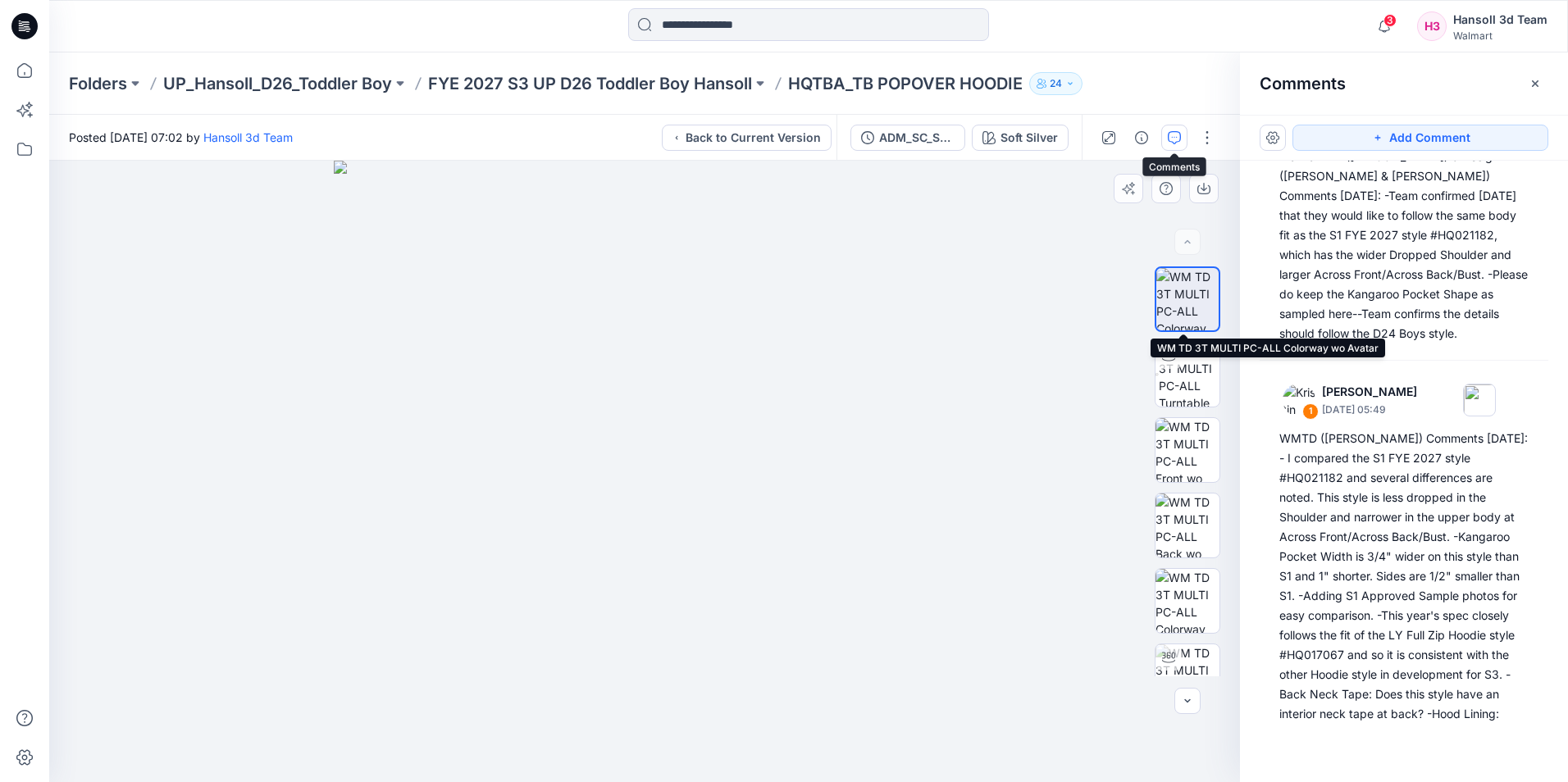
click at [1187, 292] on img at bounding box center [1188, 300] width 62 height 62
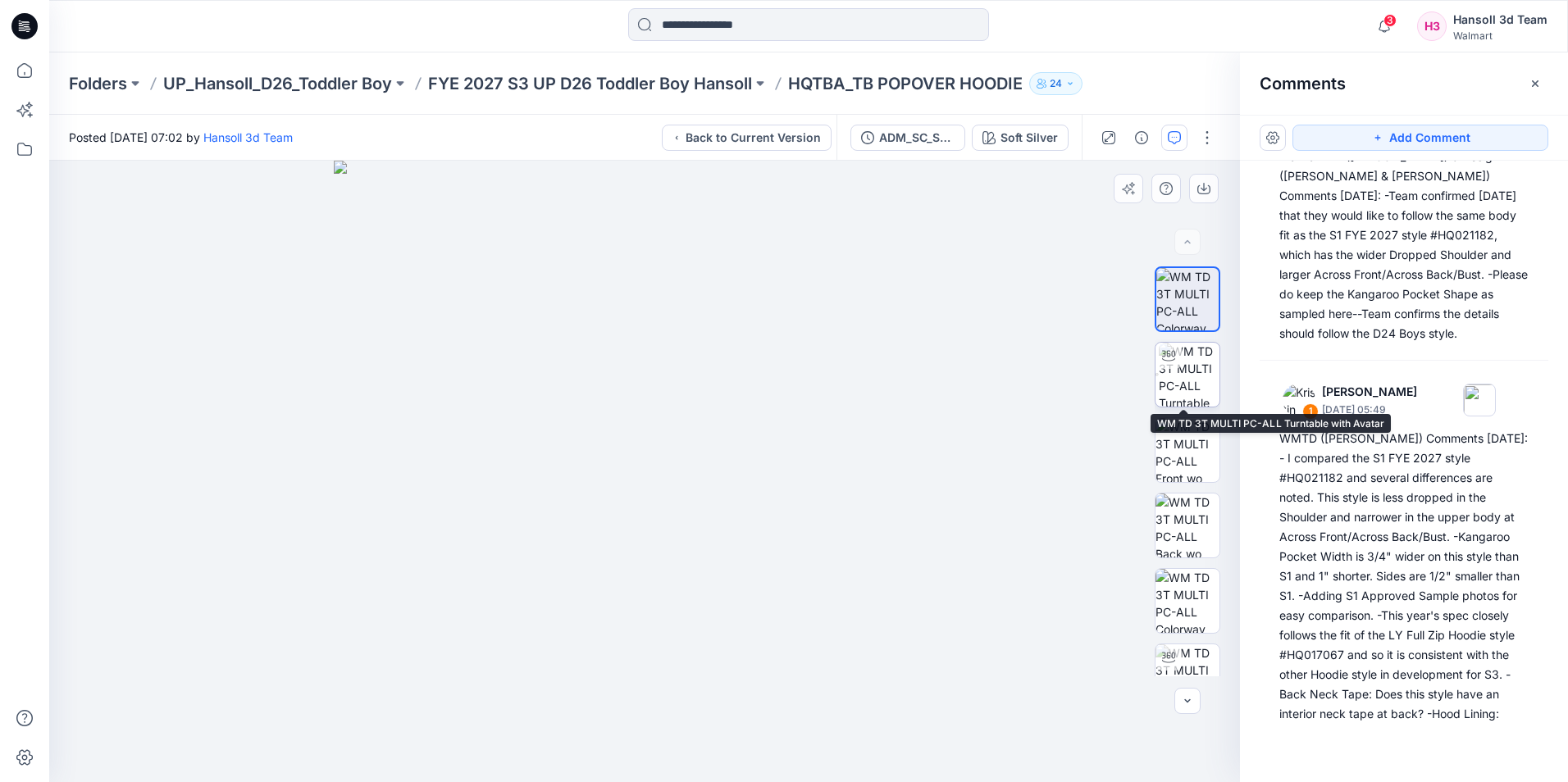
click at [1181, 369] on img at bounding box center [1190, 375] width 61 height 64
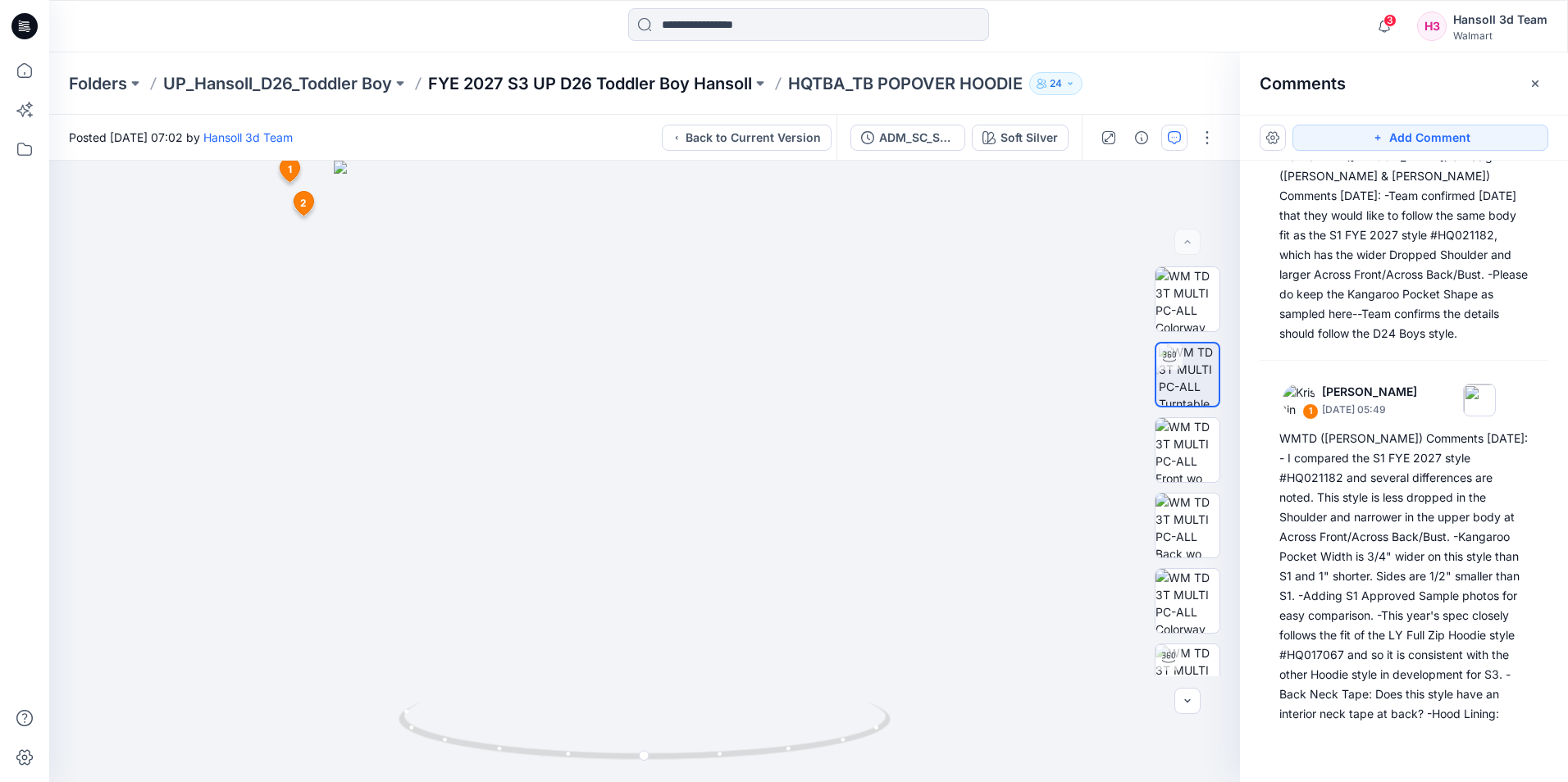
click at [642, 80] on p "FYE 2027 S3 UP D26 Toddler Boy Hansoll" at bounding box center [589, 84] width 324 height 23
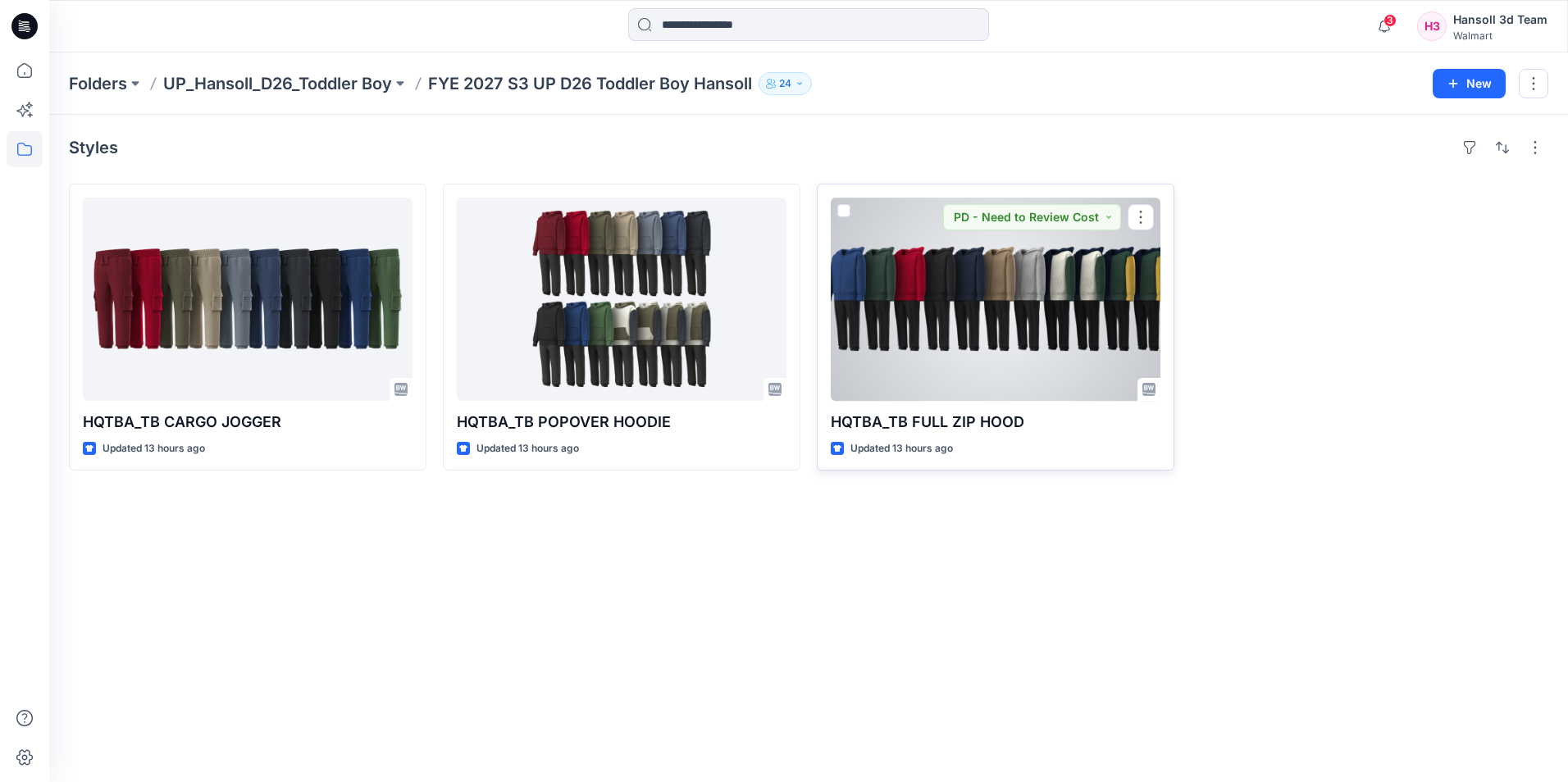
click at [987, 330] on div at bounding box center [996, 300] width 330 height 204
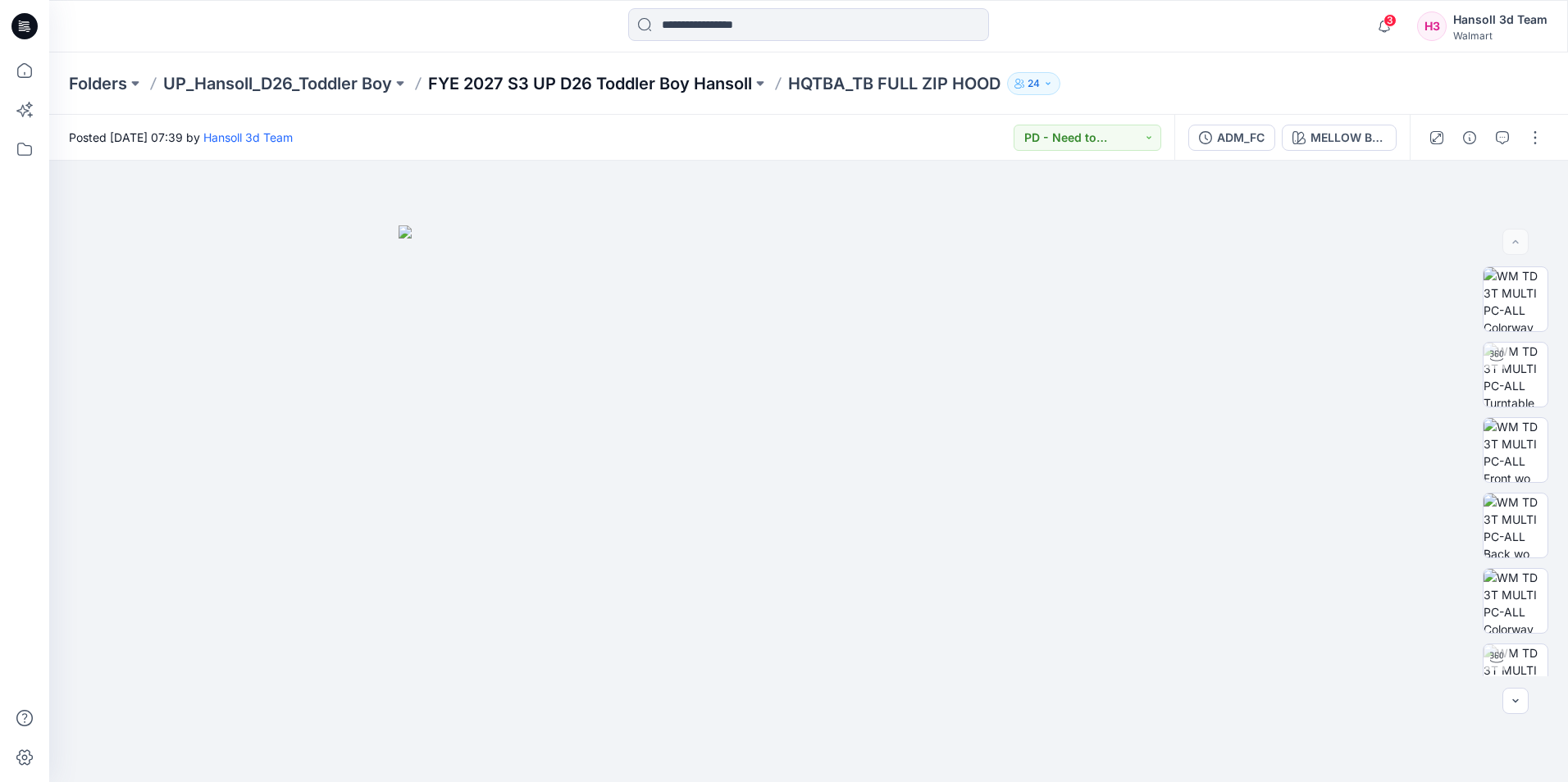
click at [667, 86] on p "FYE 2027 S3 UP D26 Toddler Boy Hansoll" at bounding box center [589, 84] width 324 height 23
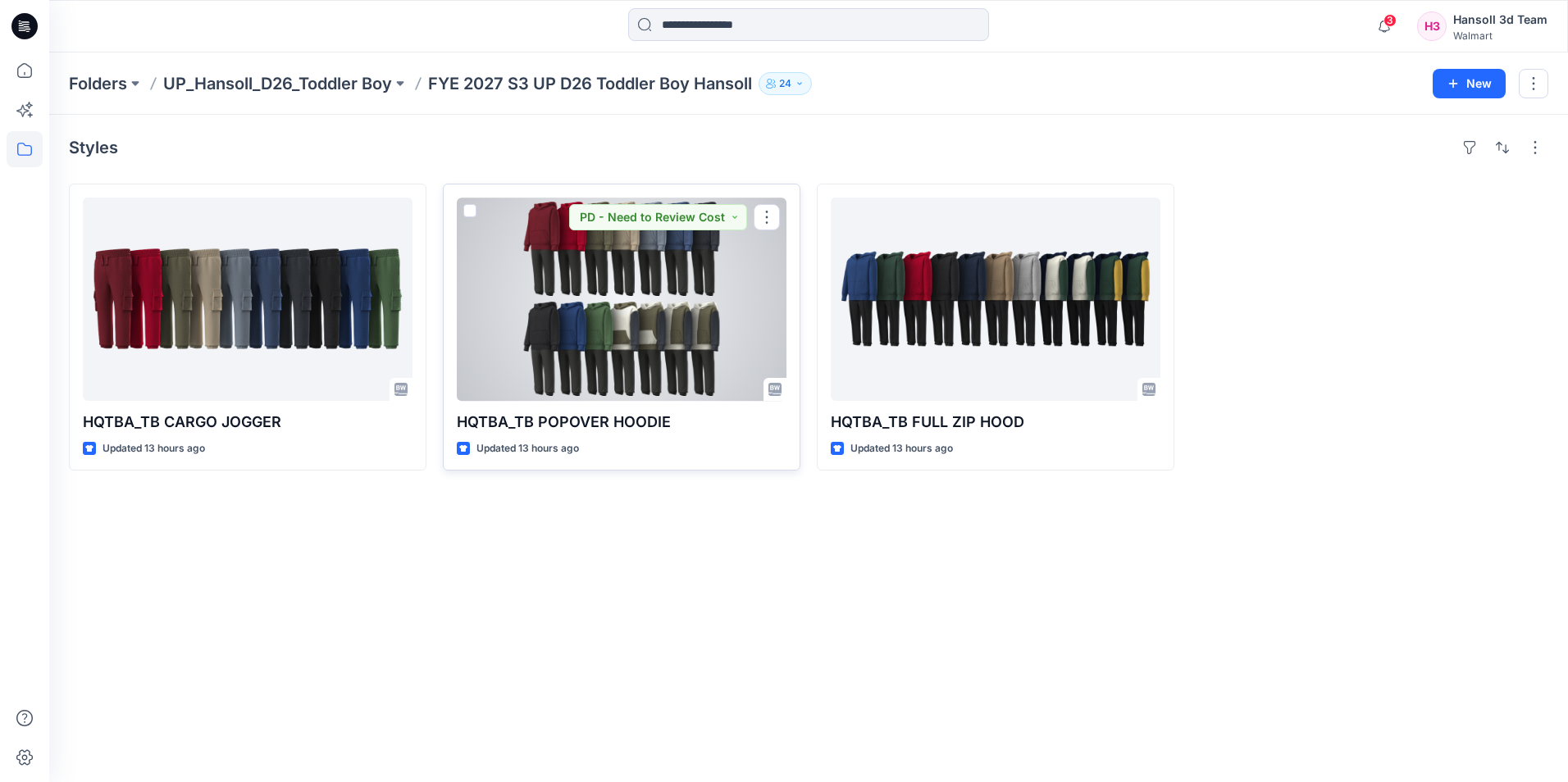
click at [623, 295] on div at bounding box center [621, 300] width 330 height 204
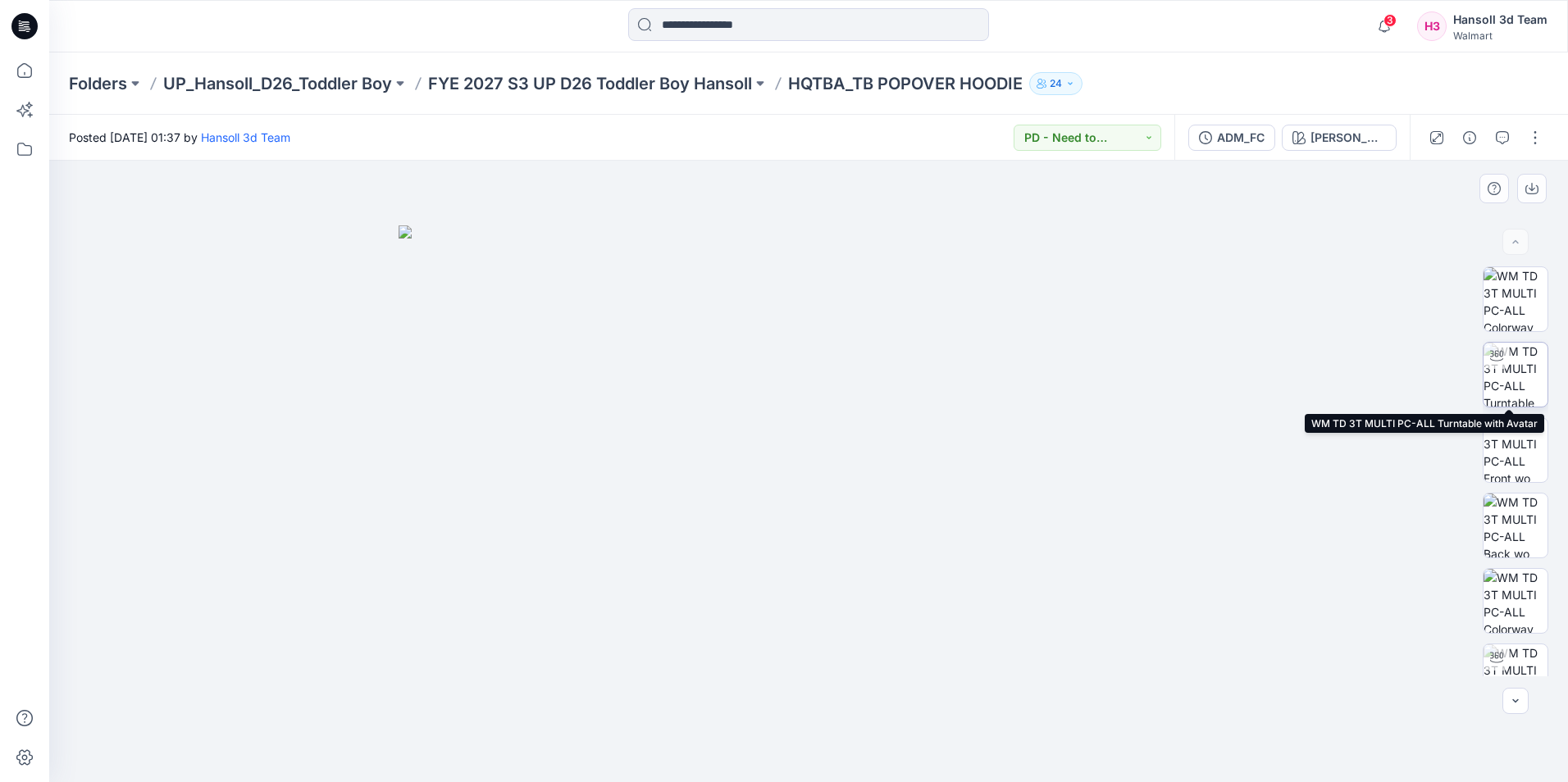
click at [1509, 370] on img at bounding box center [1515, 375] width 64 height 64
drag, startPoint x: 1222, startPoint y: 405, endPoint x: 1154, endPoint y: 271, distance: 150.3
click at [1222, 405] on div at bounding box center [809, 471] width 1519 height 621
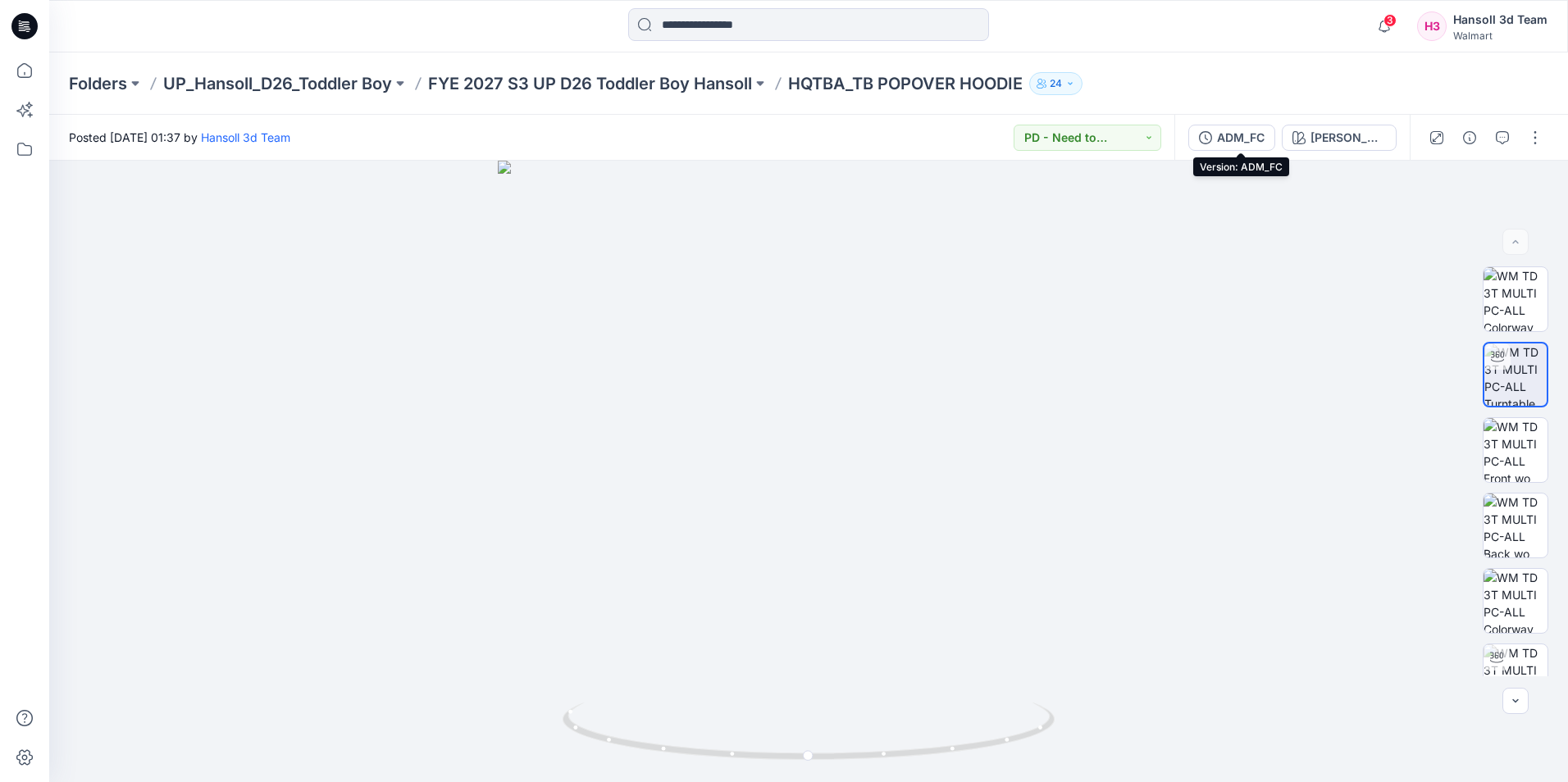
click at [1248, 141] on div "ADM_FC" at bounding box center [1240, 138] width 48 height 18
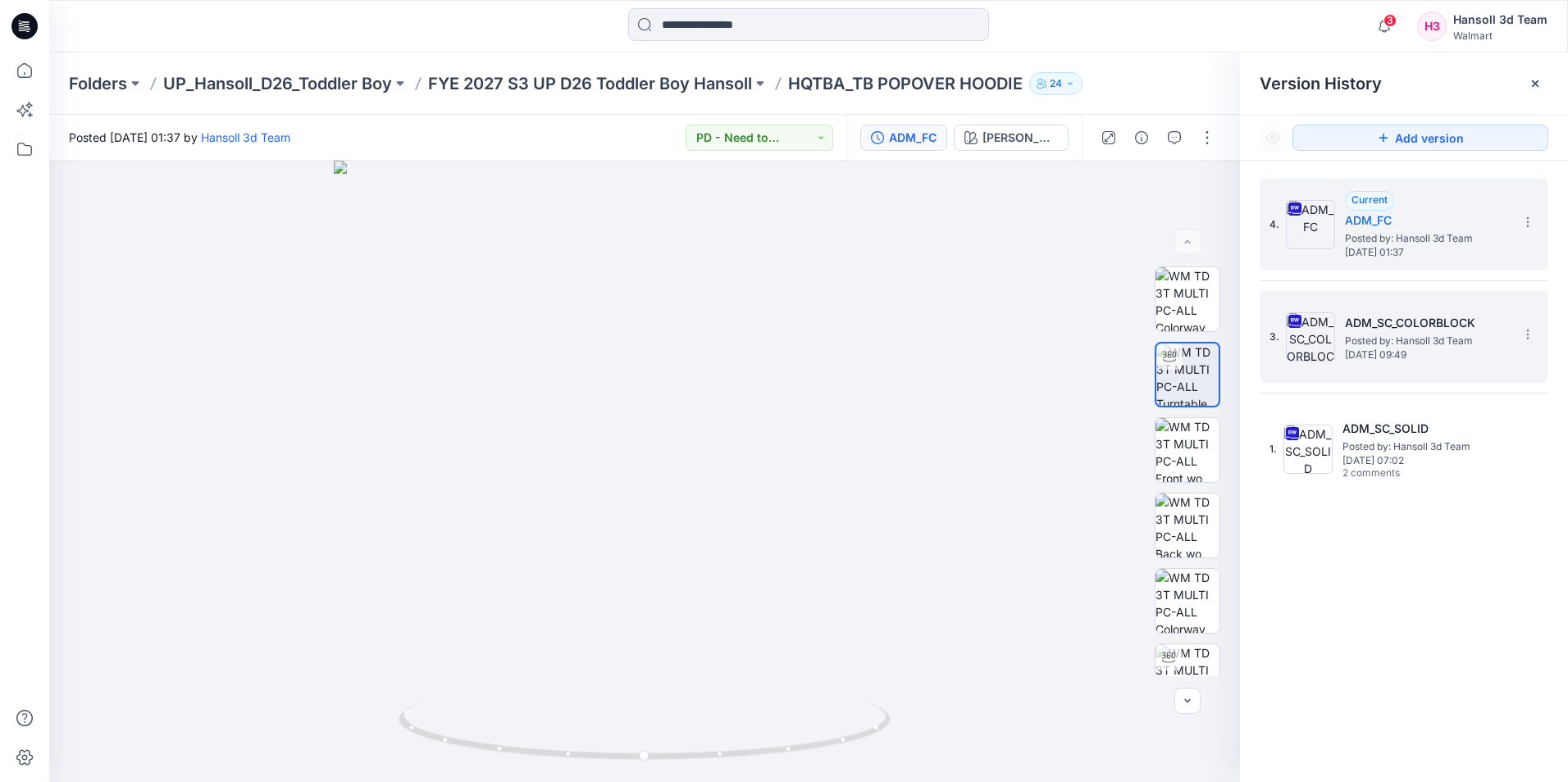
click at [1369, 343] on span "Posted by: Hansoll 3d Team" at bounding box center [1427, 341] width 164 height 16
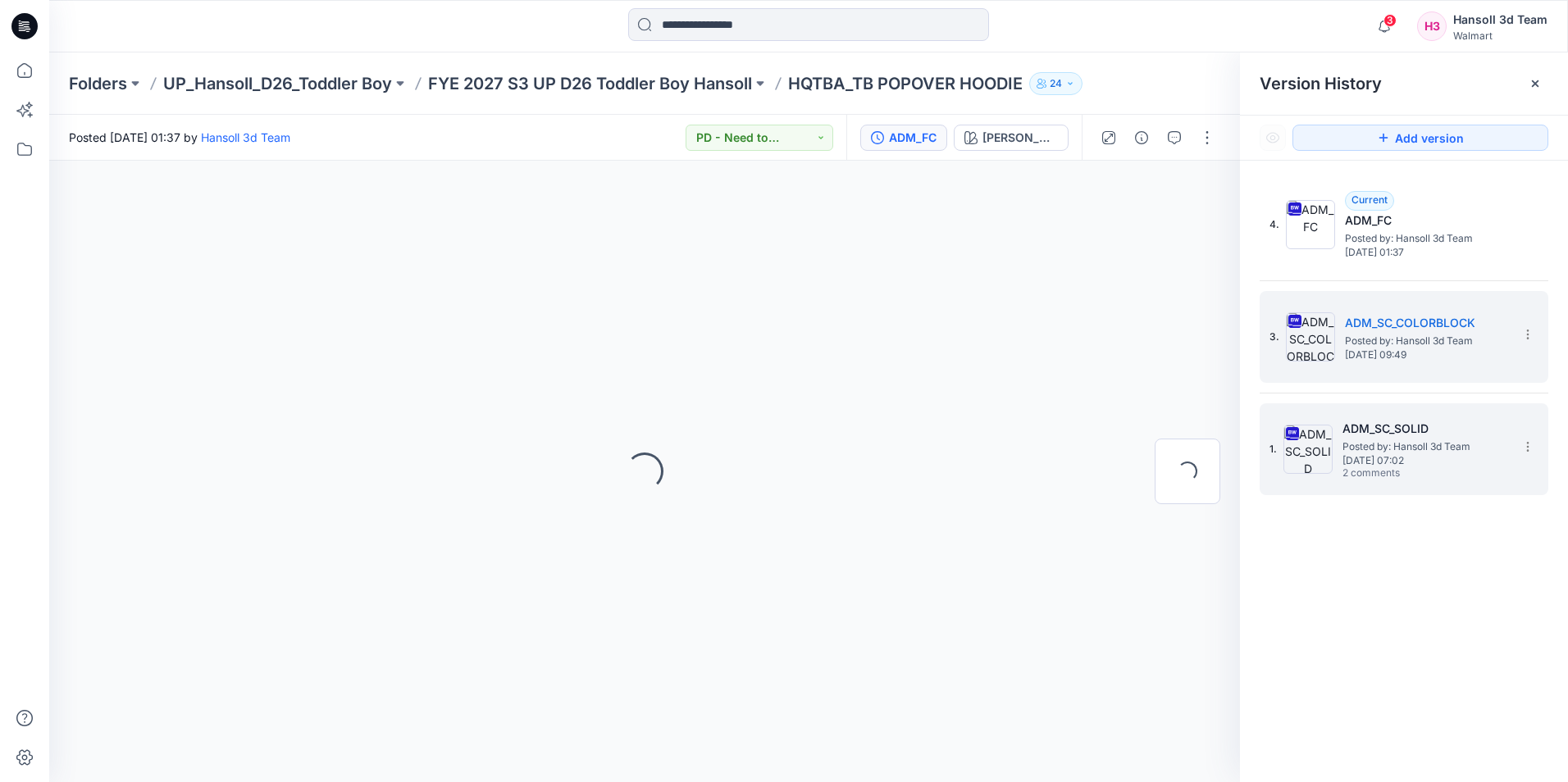
click at [1375, 424] on h5 "ADM_SC_SOLID" at bounding box center [1424, 428] width 164 height 20
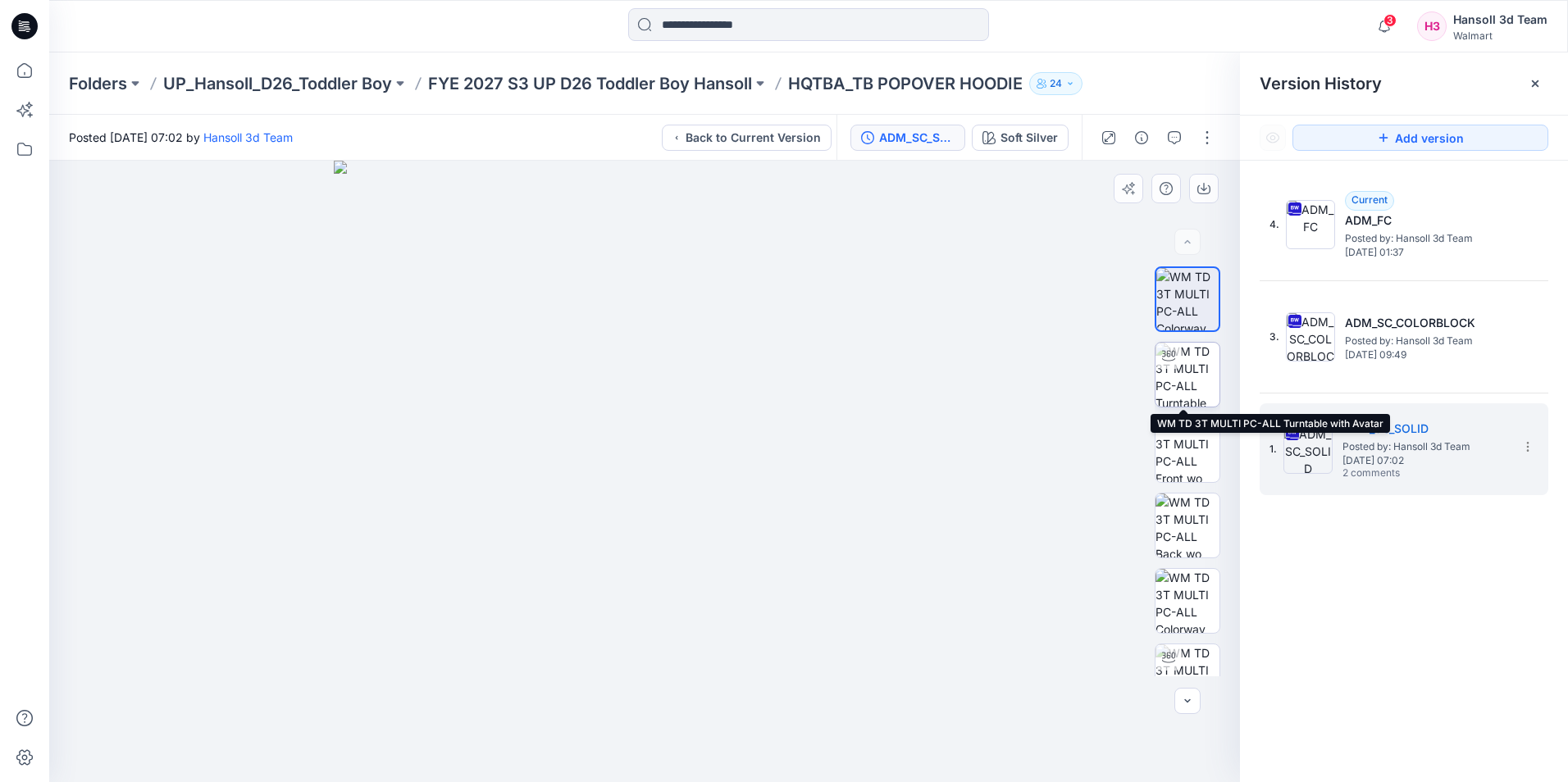
click at [1192, 381] on img at bounding box center [1188, 375] width 64 height 64
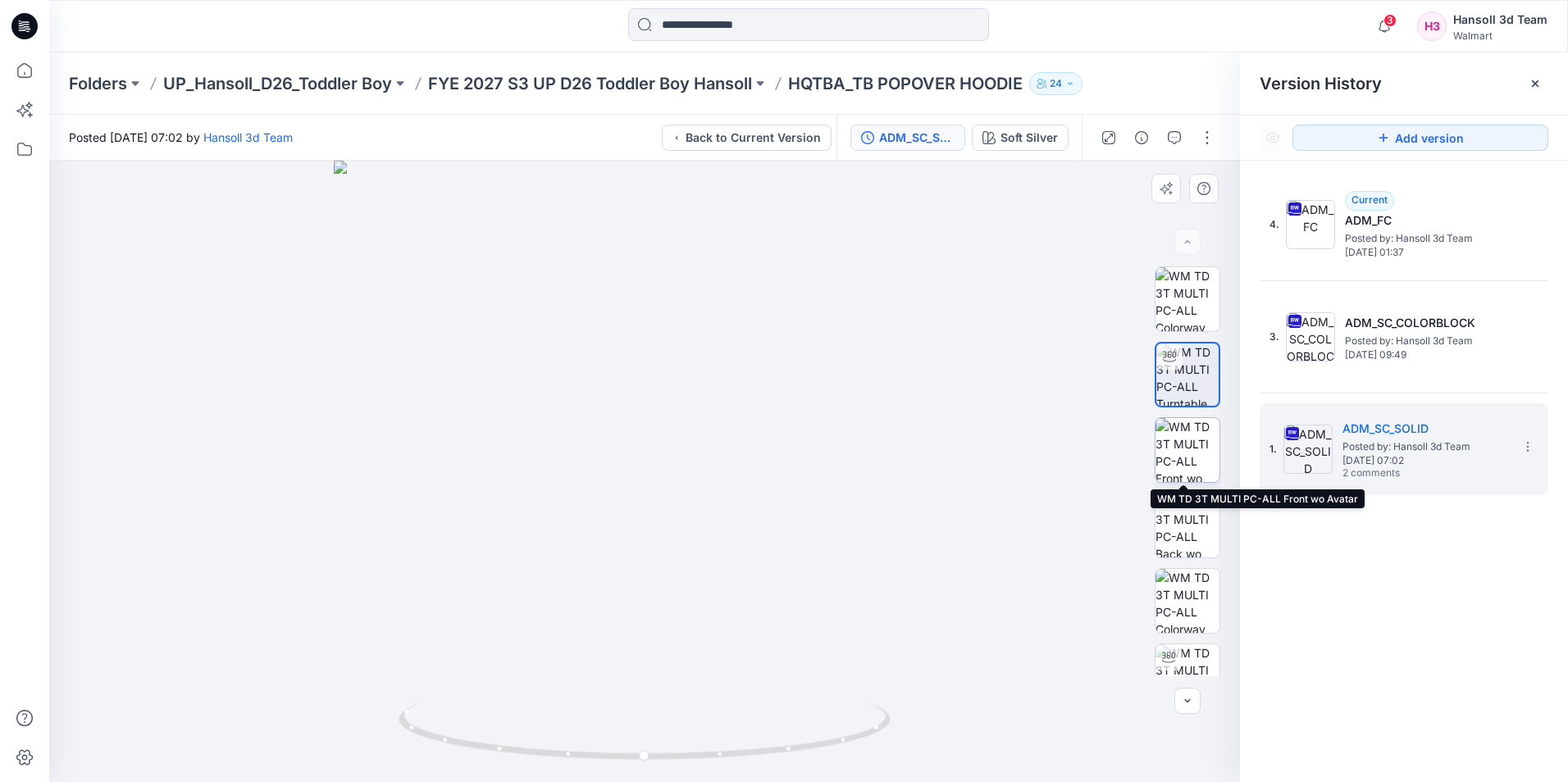
click at [1199, 446] on img at bounding box center [1188, 450] width 64 height 64
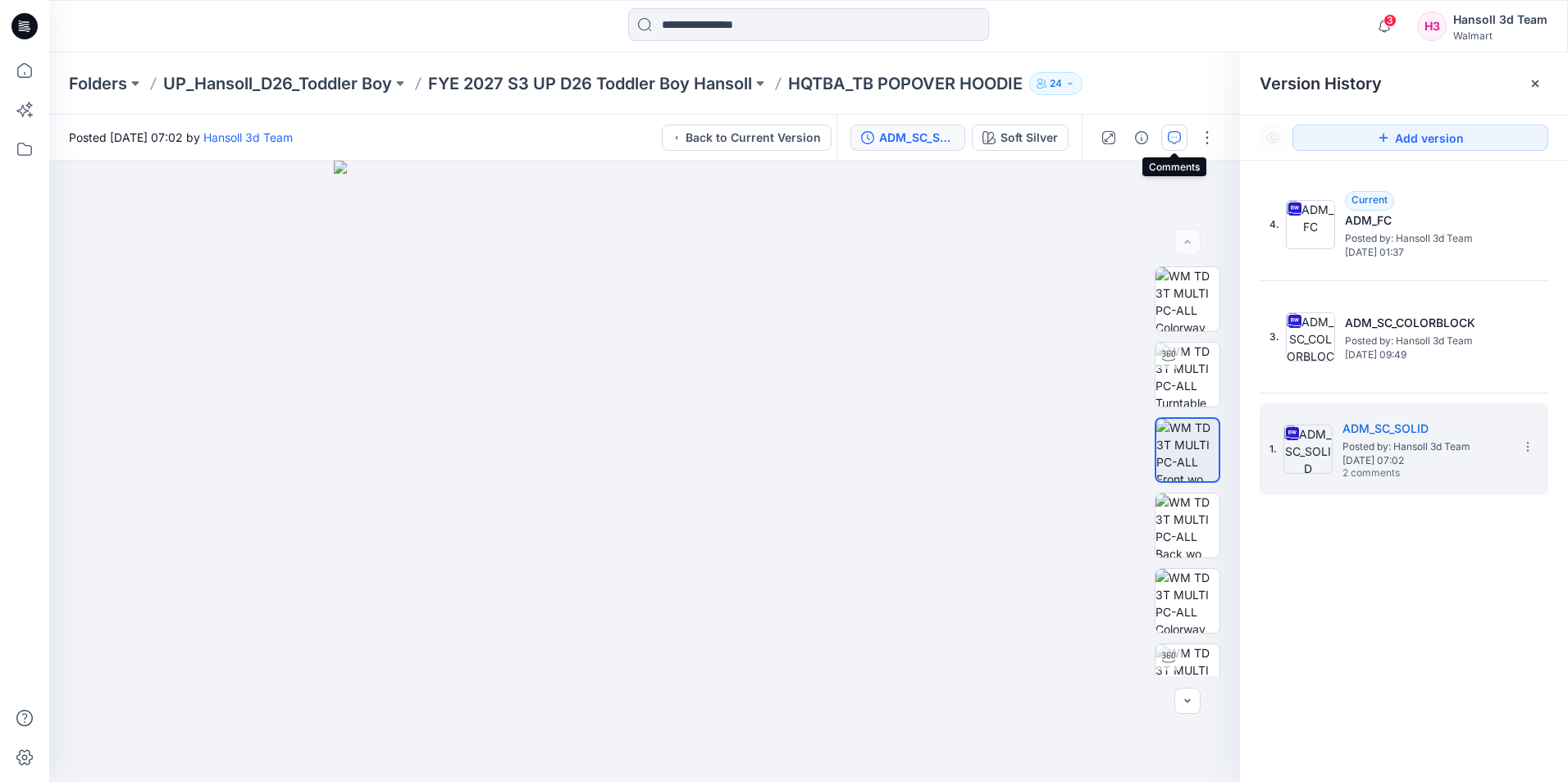
click at [1176, 143] on icon "button" at bounding box center [1175, 138] width 13 height 13
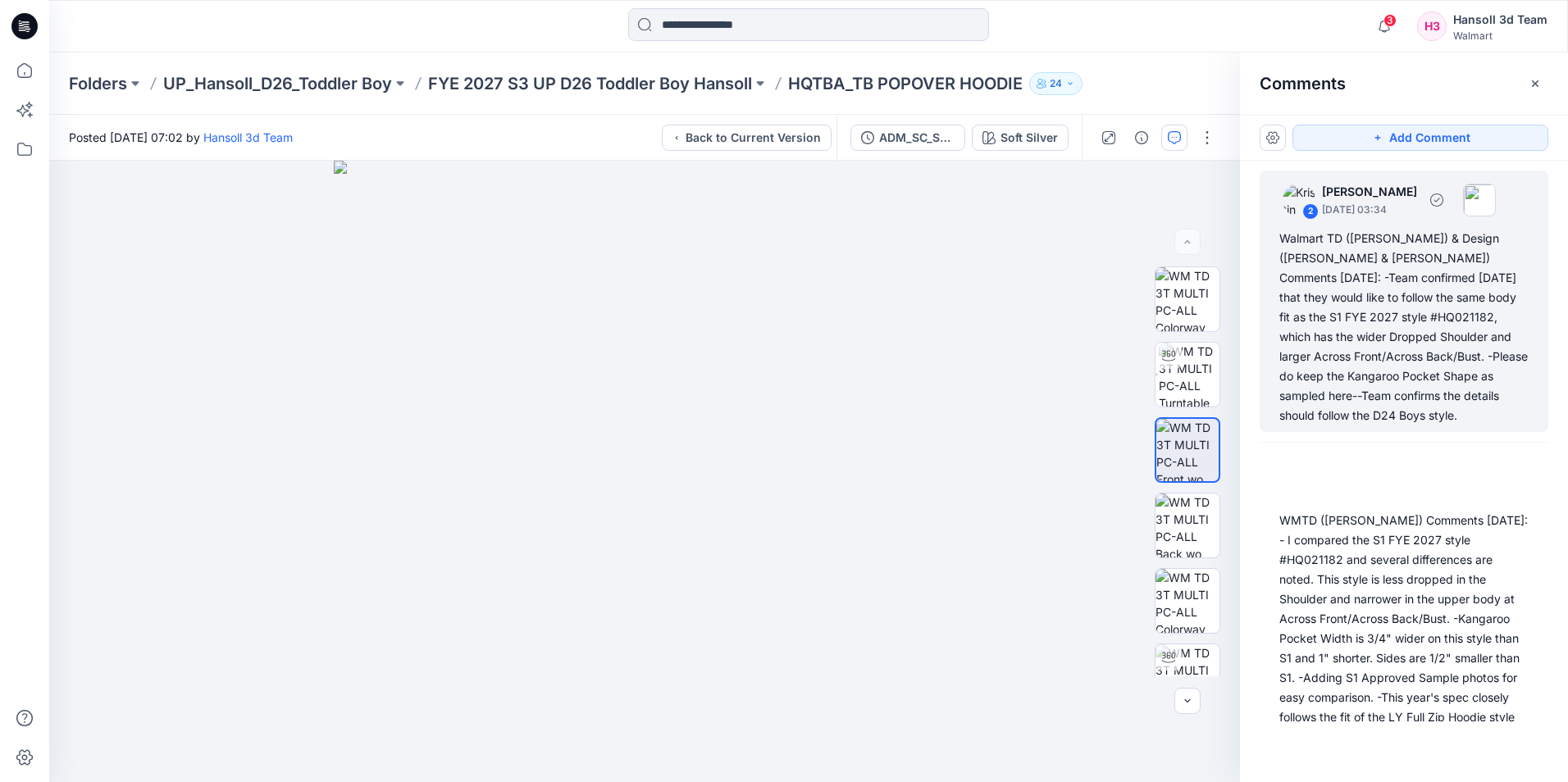
click at [1386, 314] on div "Walmart TD ([PERSON_NAME]) & Design ([PERSON_NAME] & [PERSON_NAME]) Comments [D…" at bounding box center [1404, 327] width 250 height 197
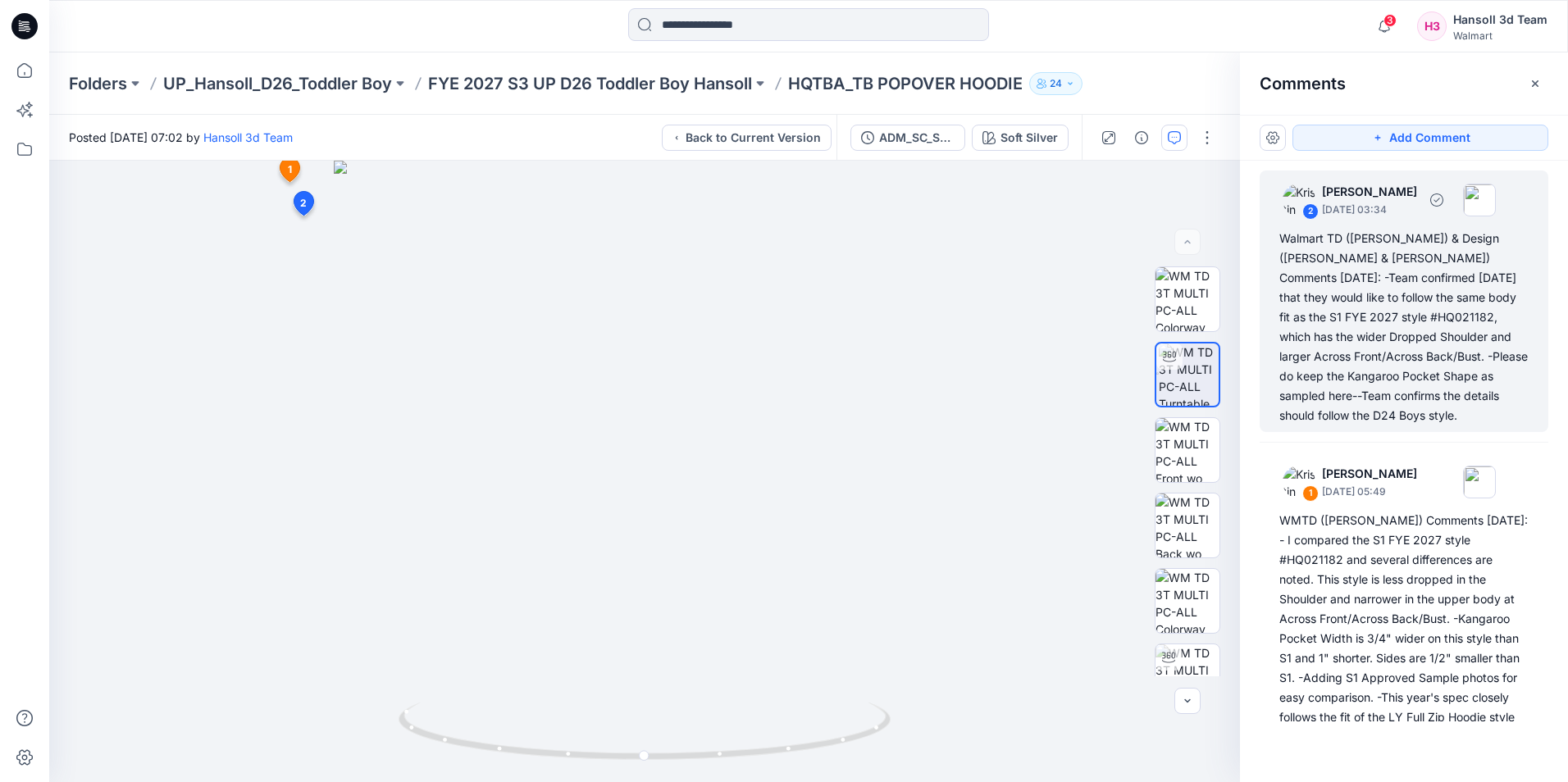
click at [1373, 326] on div "Walmart TD ([PERSON_NAME]) & Design ([PERSON_NAME] & [PERSON_NAME]) Comments [D…" at bounding box center [1404, 327] width 250 height 197
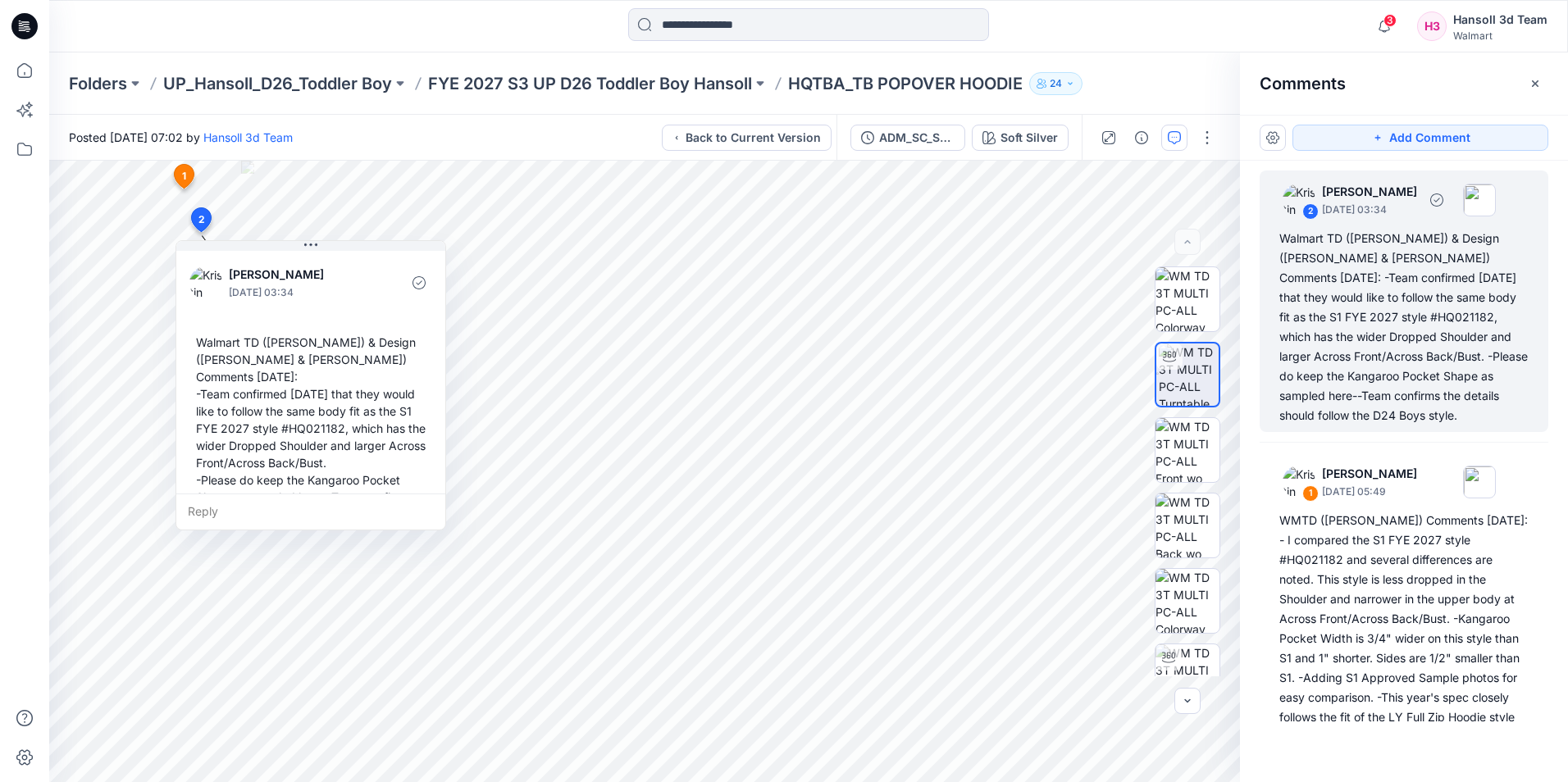
click at [1368, 315] on div "Walmart TD ([PERSON_NAME]) & Design ([PERSON_NAME] & [PERSON_NAME]) Comments [D…" at bounding box center [1404, 327] width 250 height 197
drag, startPoint x: 1379, startPoint y: 313, endPoint x: 1271, endPoint y: 304, distance: 108.4
click at [1271, 304] on div "2 [PERSON_NAME] [DATE] 03:34 Walmart TD ([PERSON_NAME]) & Design ([PERSON_NAME]…" at bounding box center [1404, 301] width 289 height 262
copy div "follow the same body fit as the S1 FYE 2027 style #HQ021182,"
click at [286, 478] on div "Walmart TD ([PERSON_NAME]) & Design ([PERSON_NAME] & [PERSON_NAME]) Comments [D…" at bounding box center [311, 437] width 243 height 220
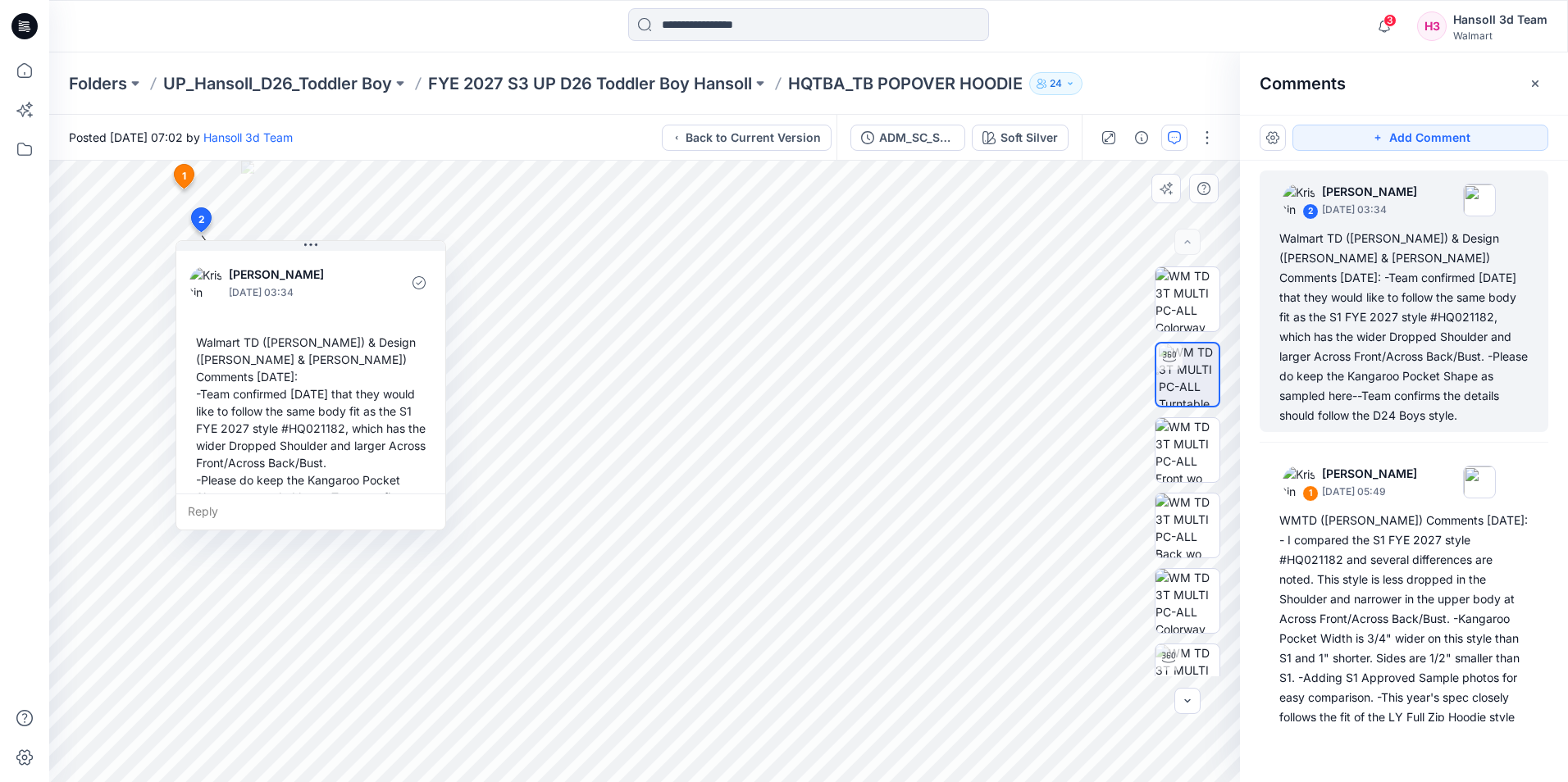
click at [320, 478] on div "Walmart TD ([PERSON_NAME]) & Design ([PERSON_NAME] & [PERSON_NAME]) Comments [D…" at bounding box center [311, 437] width 243 height 220
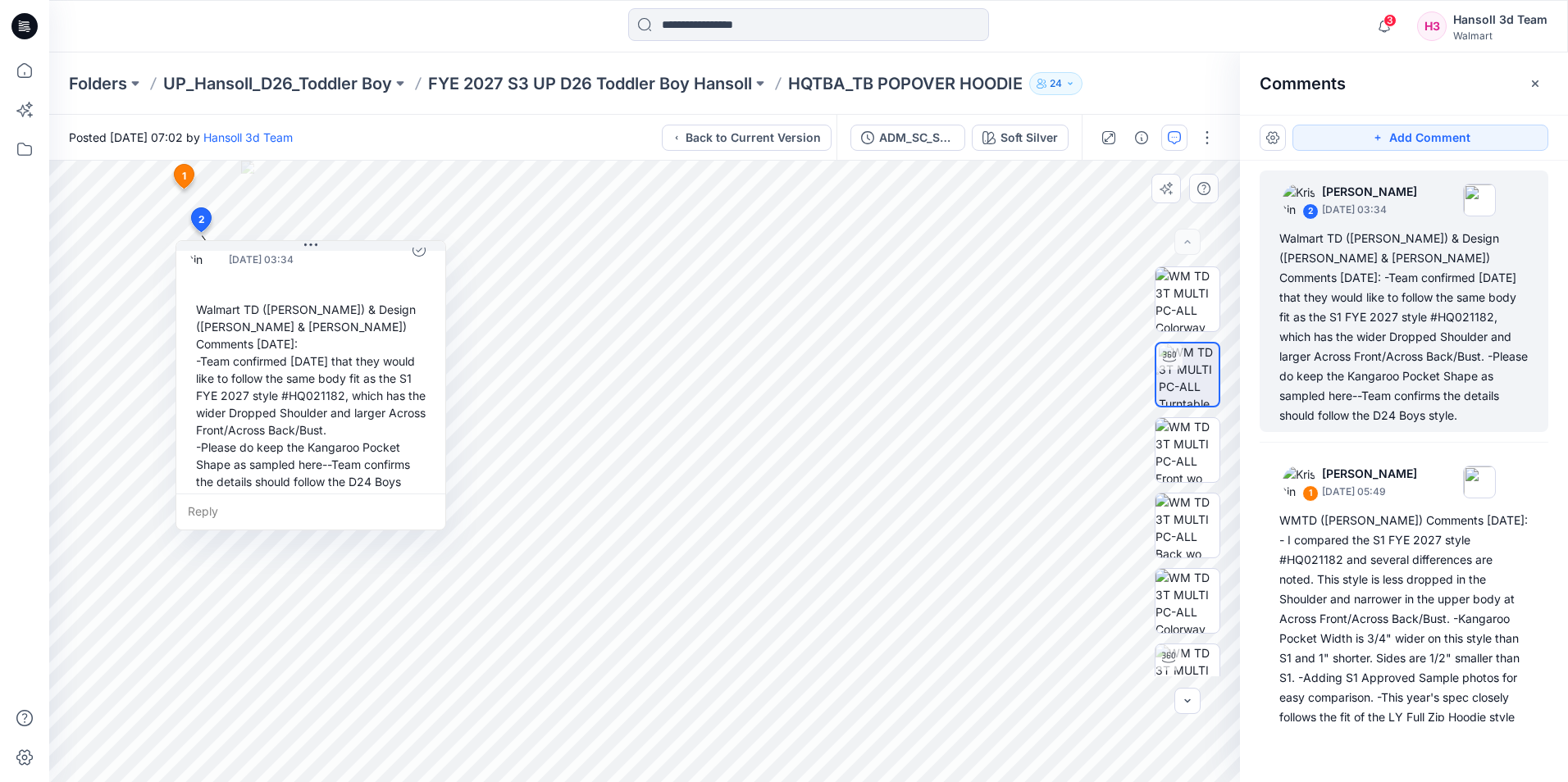
scroll to position [46, 0]
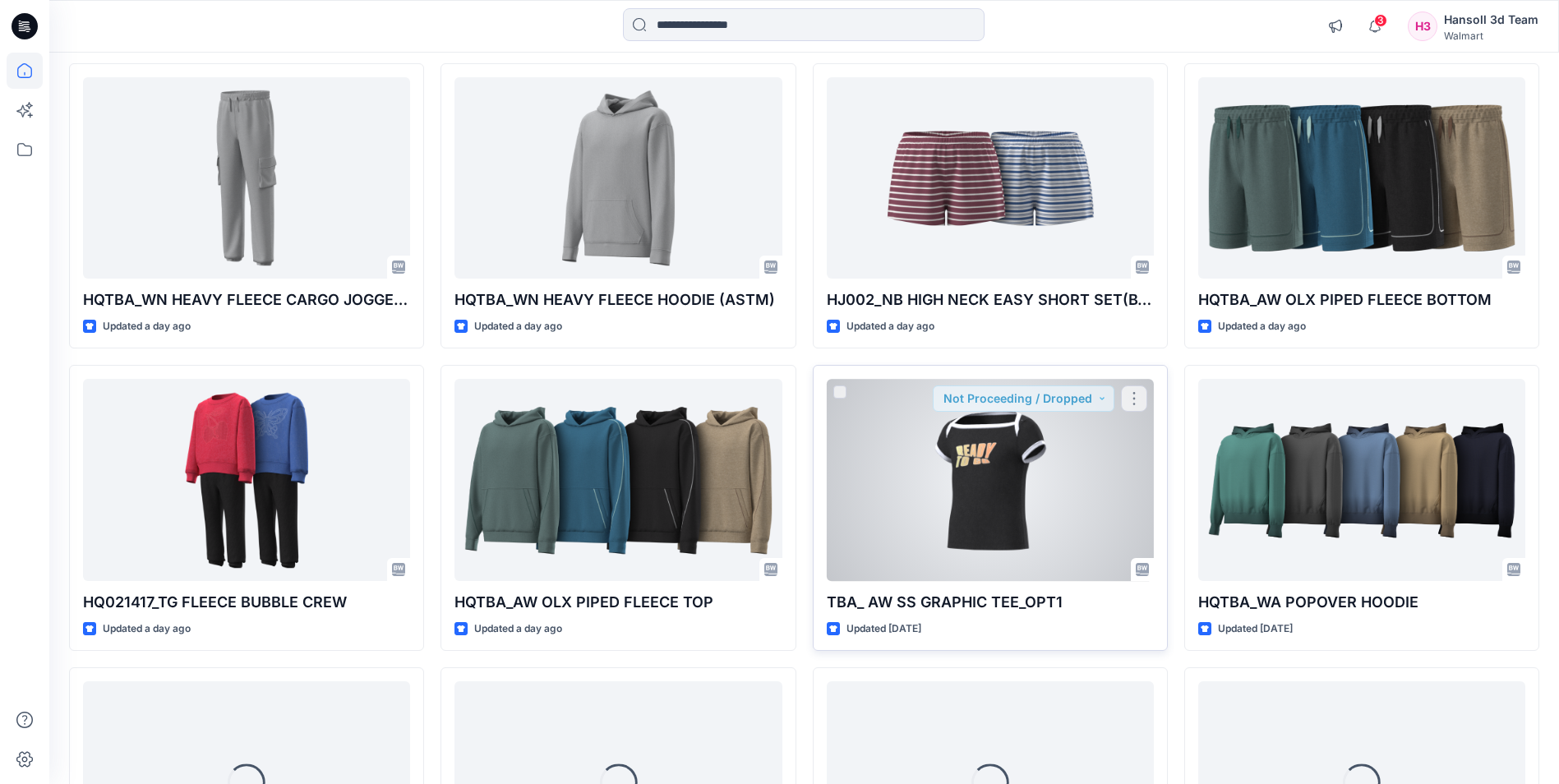
scroll to position [1487, 0]
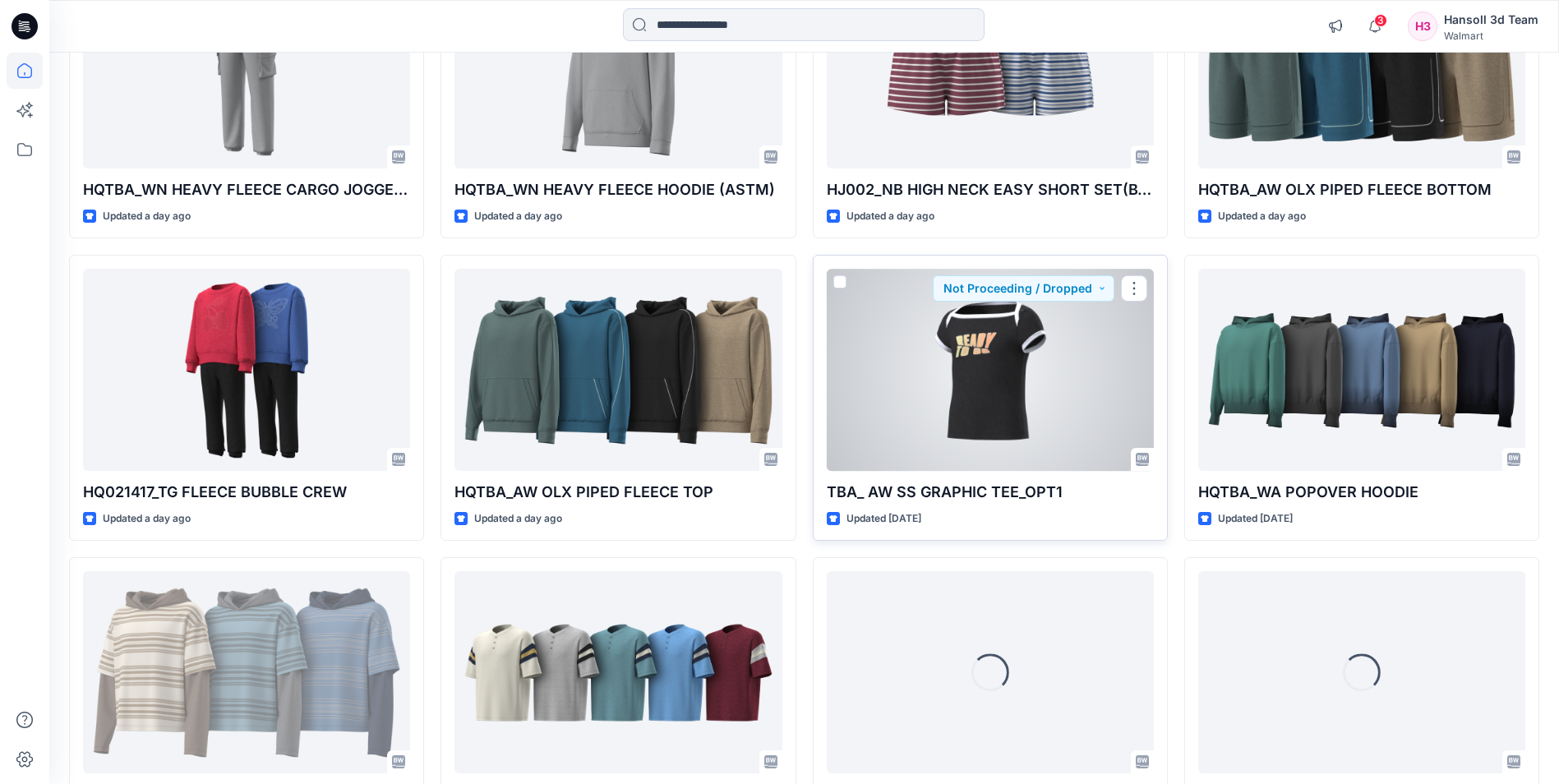
click at [1006, 416] on div at bounding box center [991, 369] width 327 height 202
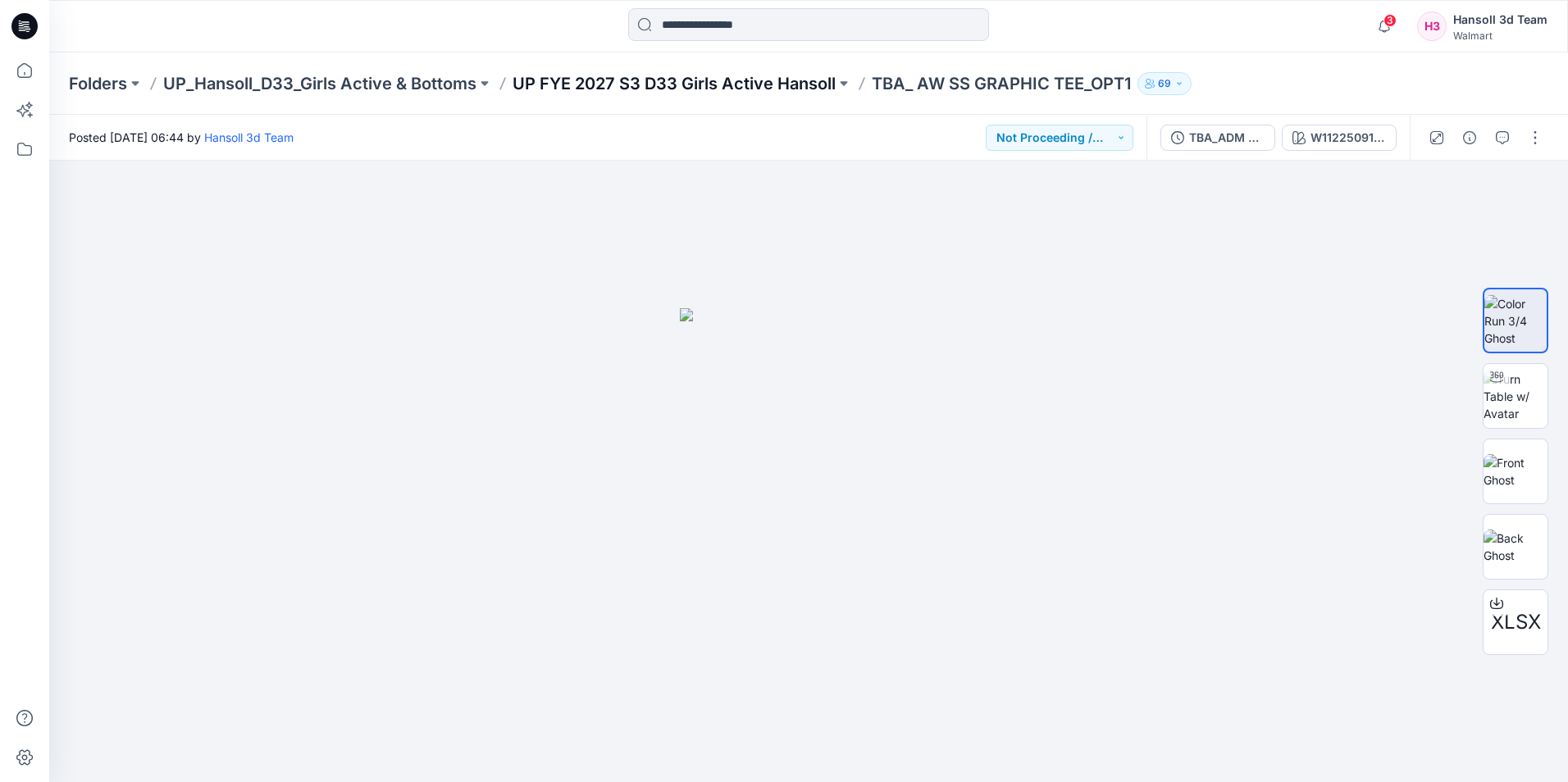
click at [736, 79] on p "UP FYE 2027 S3 D33 Girls Active Hansoll" at bounding box center [674, 84] width 323 height 23
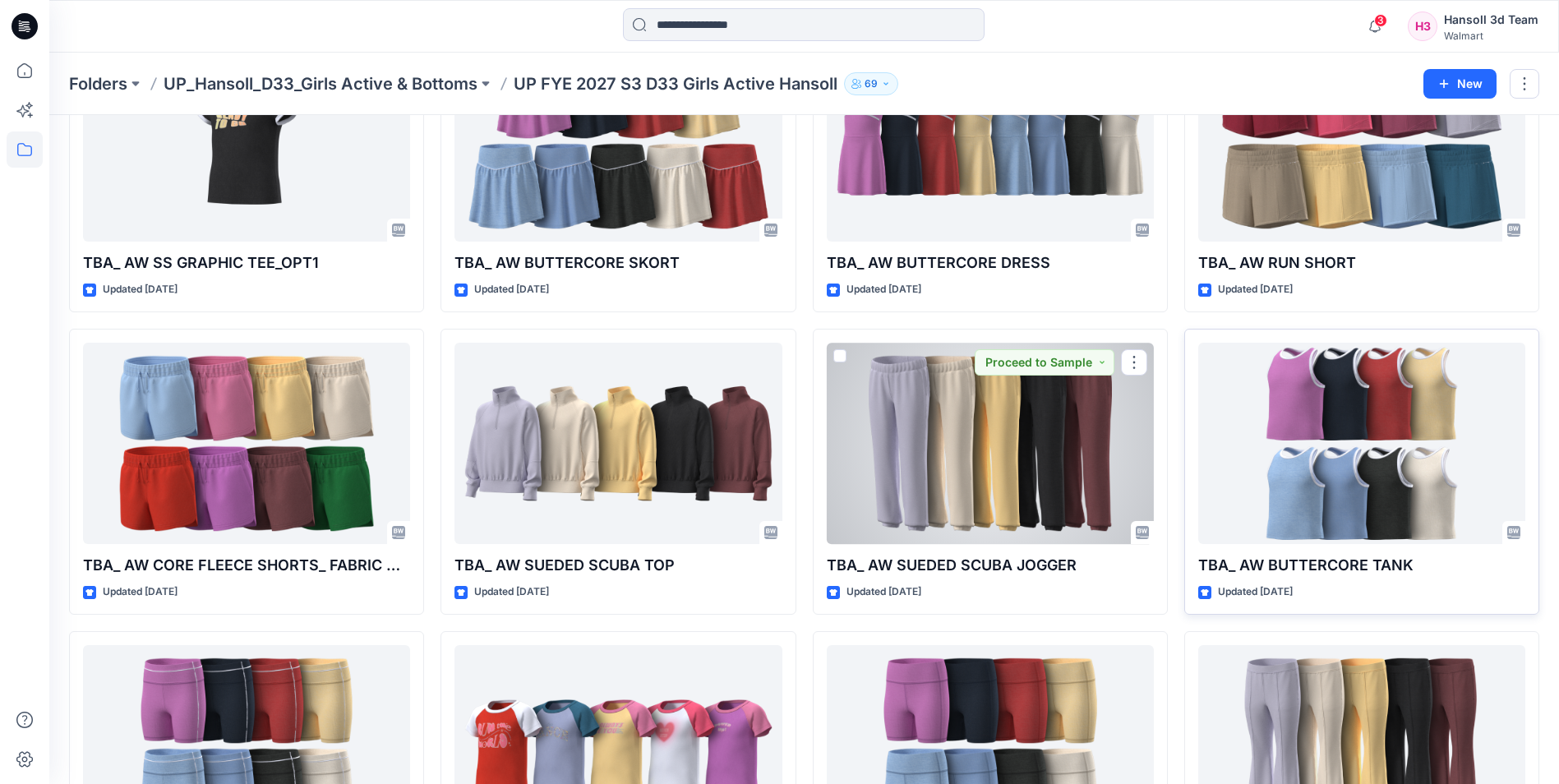
scroll to position [165, 0]
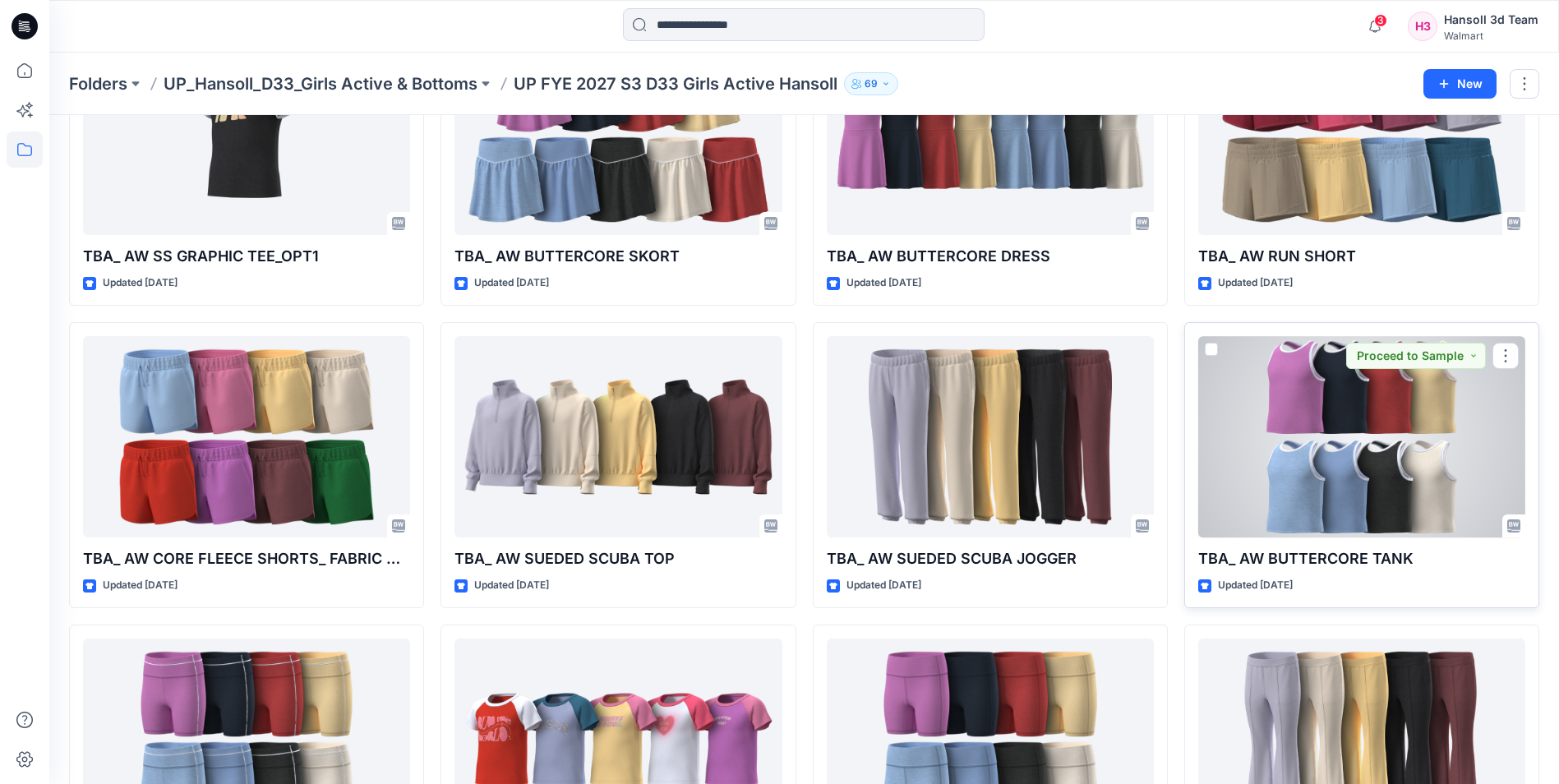
click at [1376, 465] on div at bounding box center [1362, 437] width 327 height 202
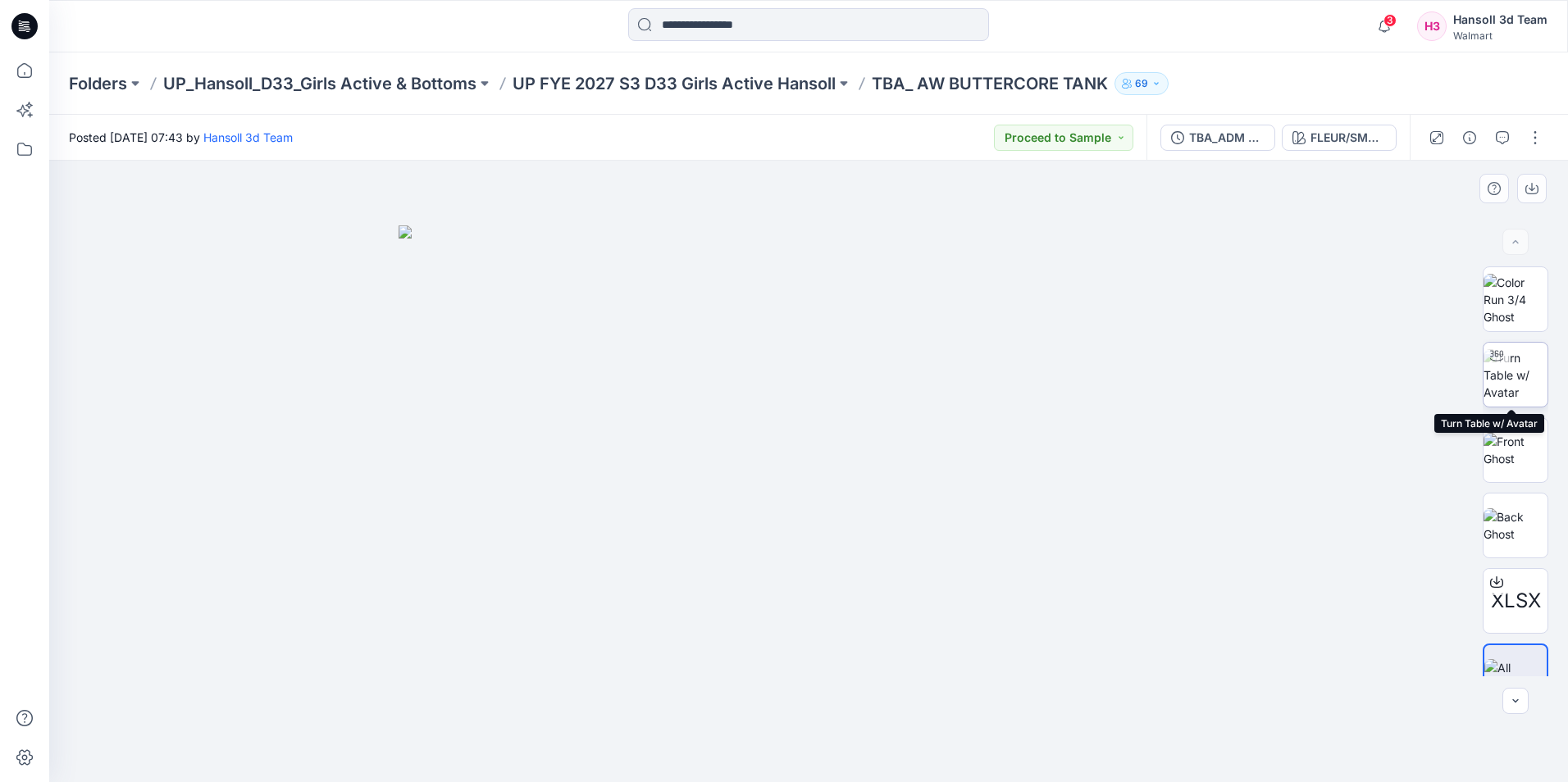
click at [1514, 368] on img at bounding box center [1515, 375] width 64 height 52
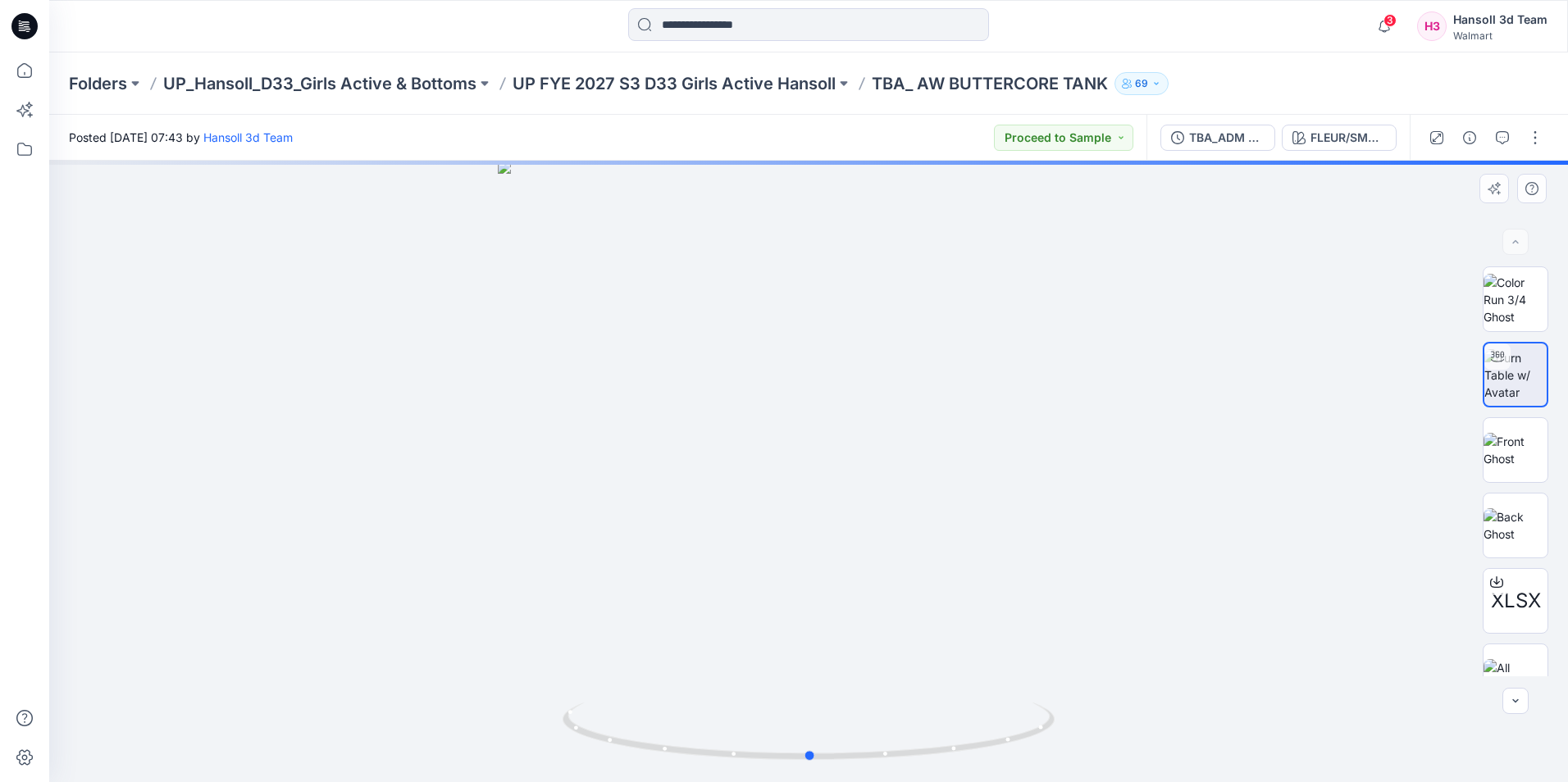
click at [914, 435] on div at bounding box center [809, 471] width 1519 height 621
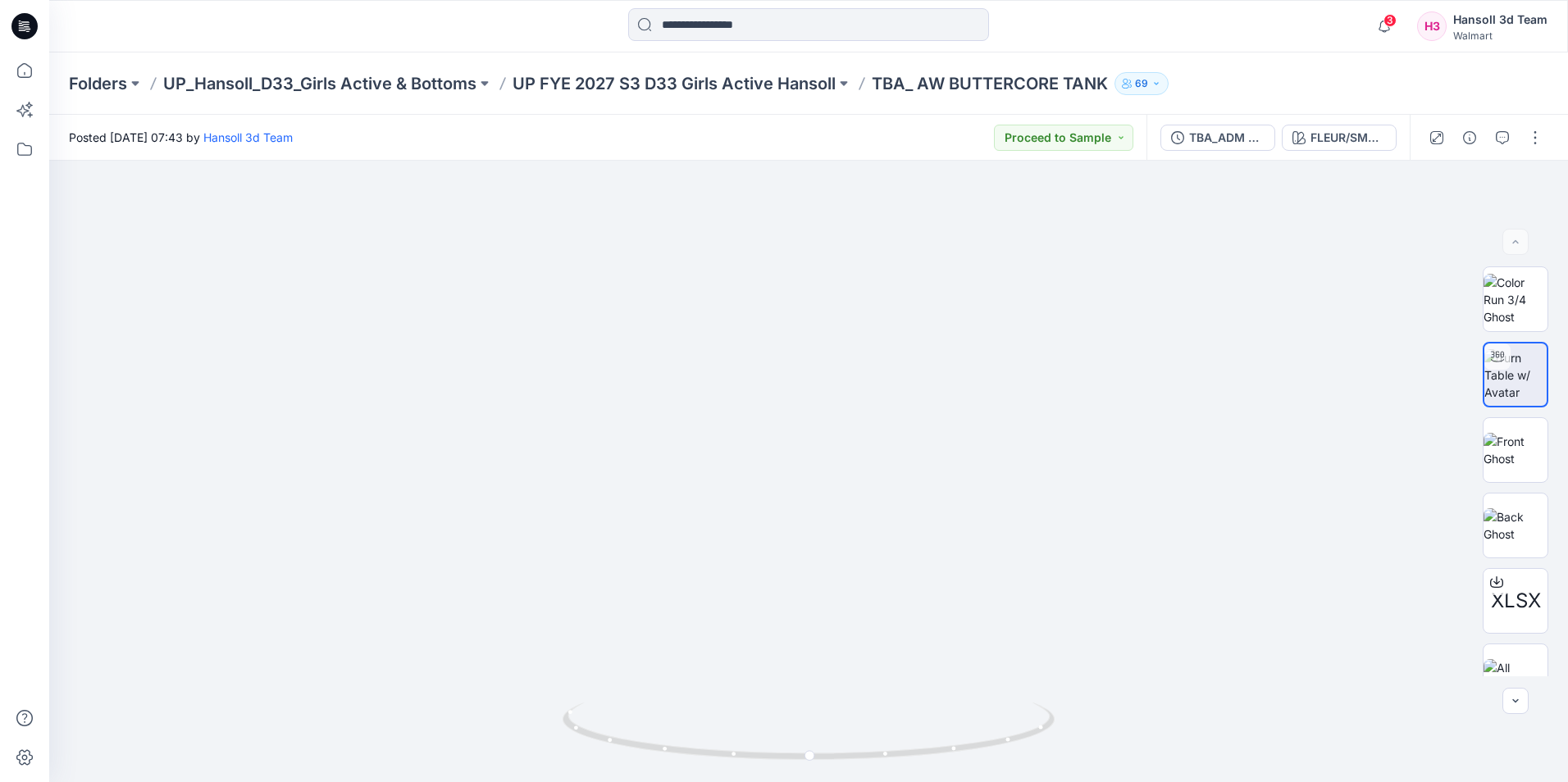
click at [1233, 49] on div "3 Notifications Your style TBA WN CORE FLEECE FLARE PANTS has been updated with…" at bounding box center [809, 26] width 1519 height 53
click at [1271, 422] on img at bounding box center [809, 192] width 1739 height 1179
drag, startPoint x: 977, startPoint y: 745, endPoint x: 910, endPoint y: 753, distance: 67.5
click at [910, 753] on icon at bounding box center [810, 733] width 496 height 62
click at [1208, 138] on div "TBA_ADM FC_ AW BUTTERCORE TANK" at bounding box center [1226, 138] width 76 height 18
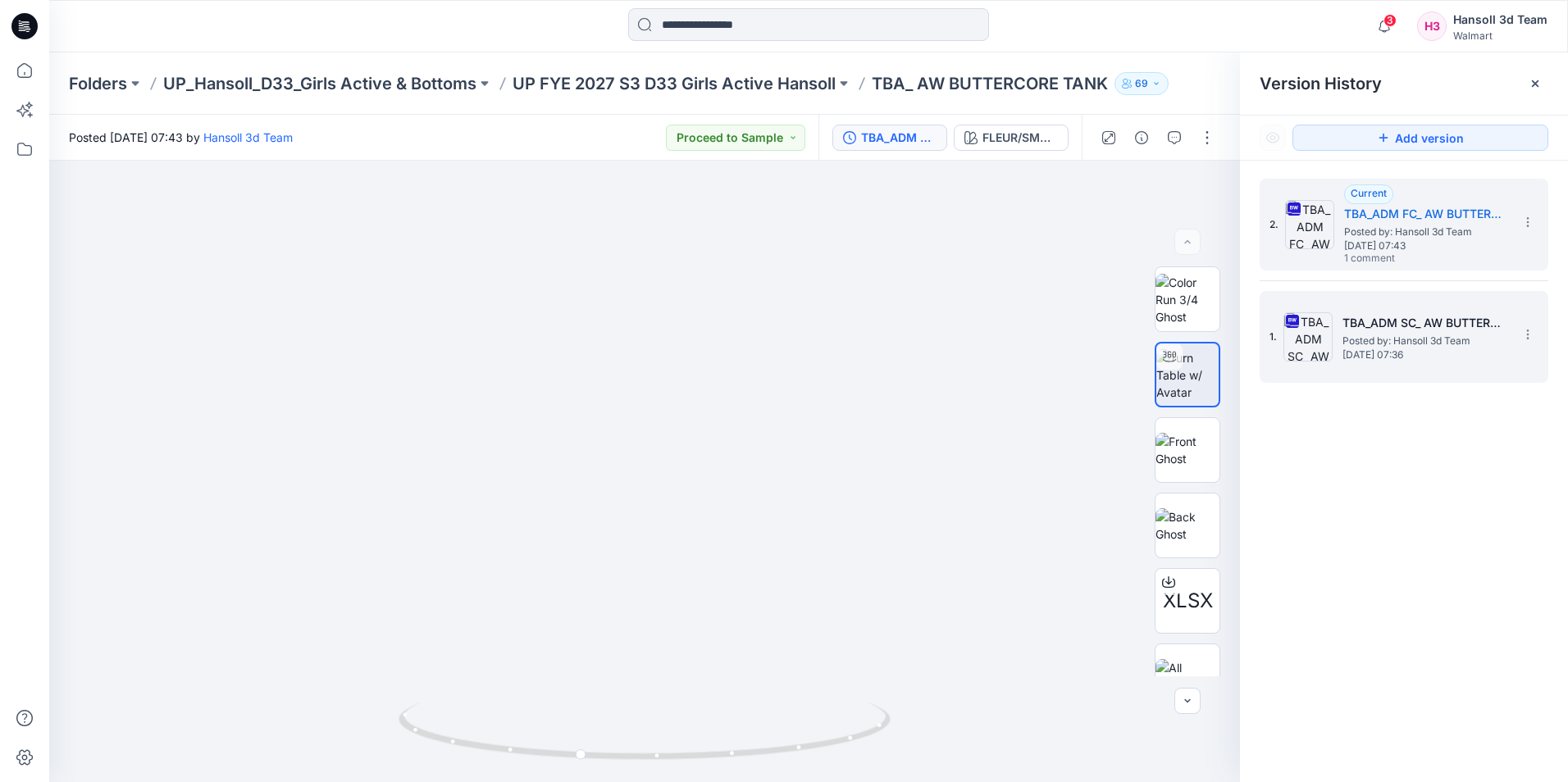
click at [1373, 336] on span "Posted by: Hansoll 3d Team" at bounding box center [1424, 341] width 164 height 16
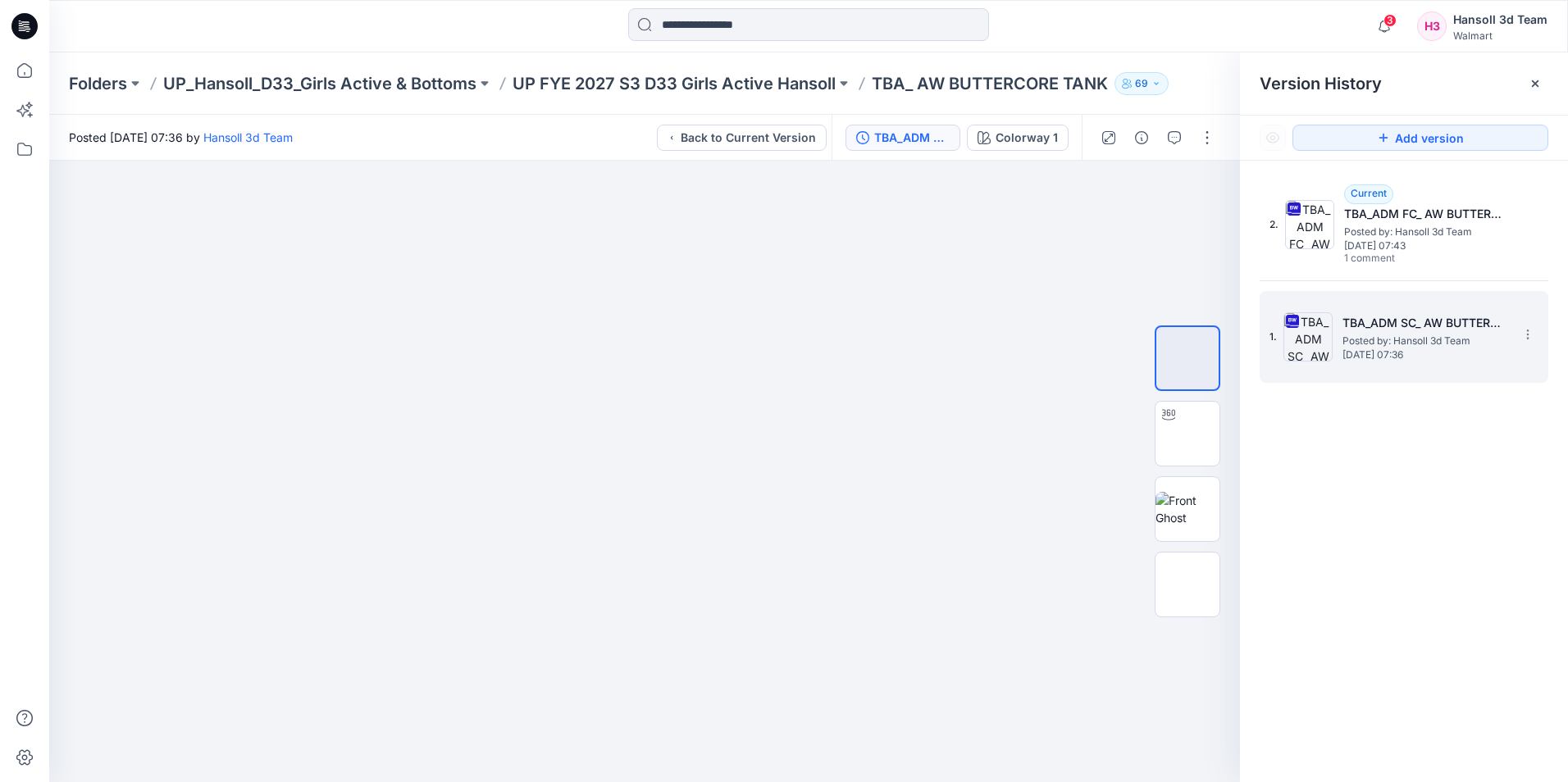
click at [1406, 331] on h5 "TBA_ADM SC_ AW BUTTERCORE TANK" at bounding box center [1424, 323] width 164 height 20
click at [1175, 138] on icon "button" at bounding box center [1175, 138] width 13 height 13
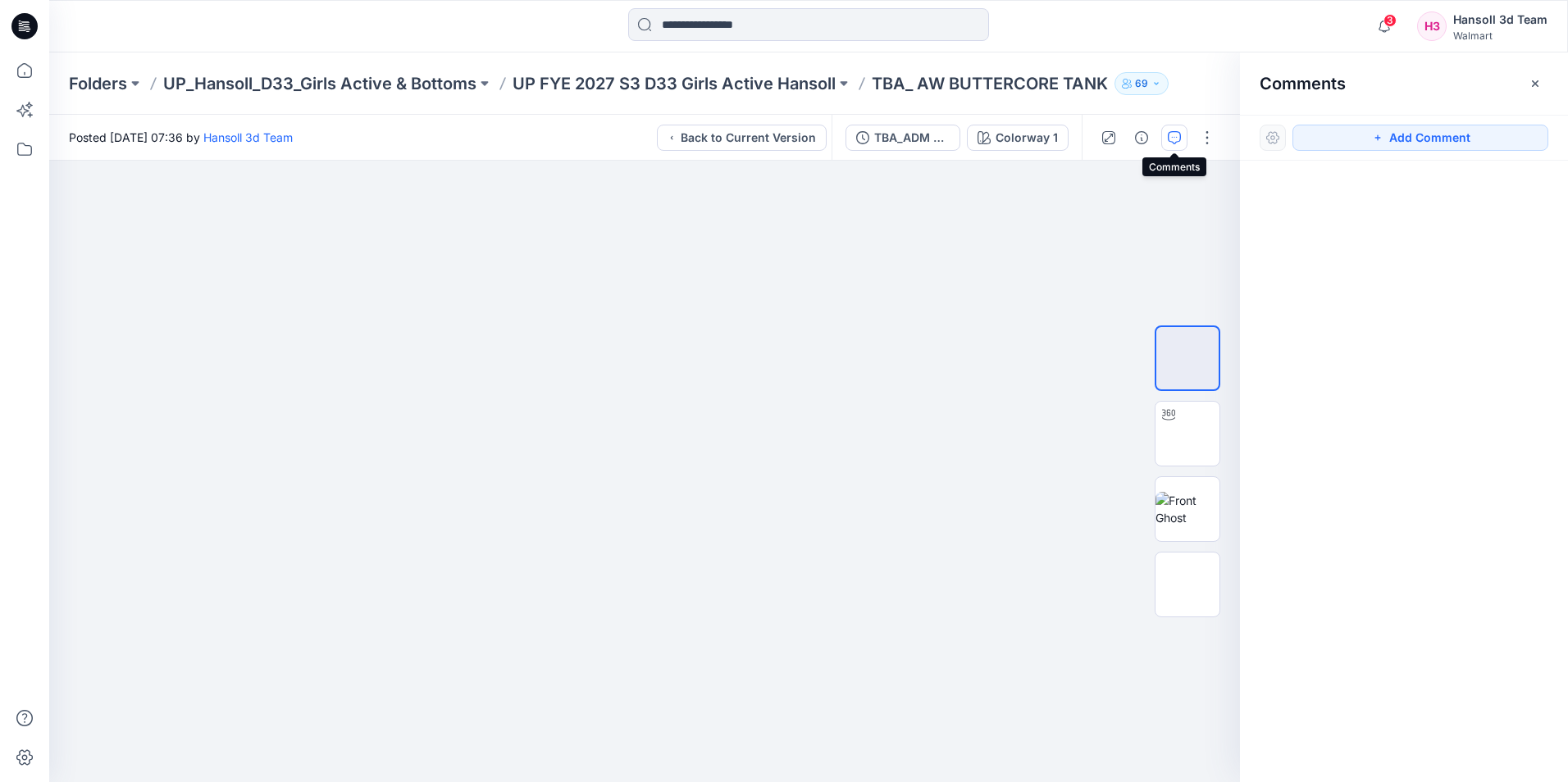
click at [1174, 135] on icon "button" at bounding box center [1175, 138] width 13 height 13
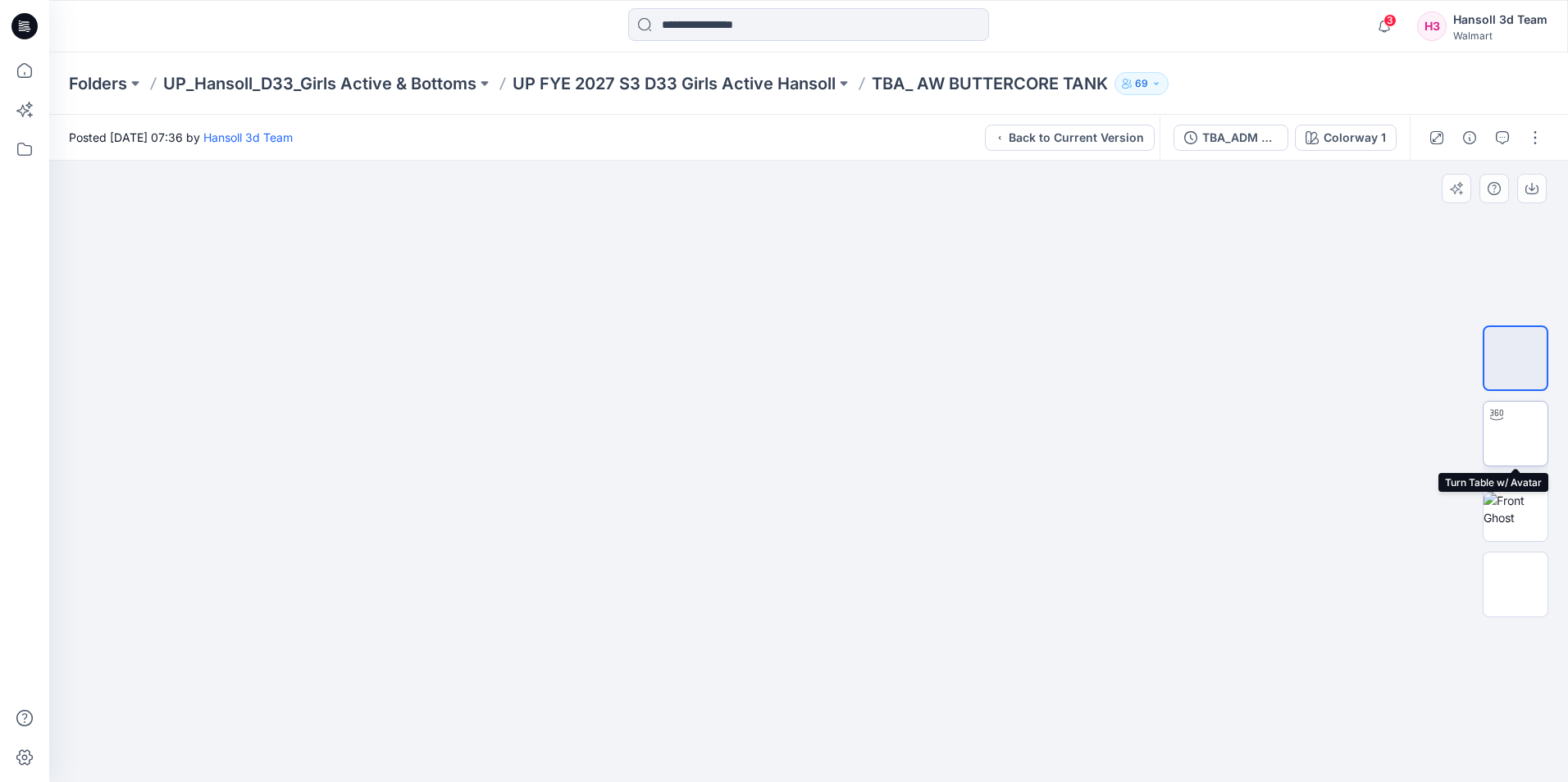
click at [1515, 433] on img at bounding box center [1515, 433] width 0 height 0
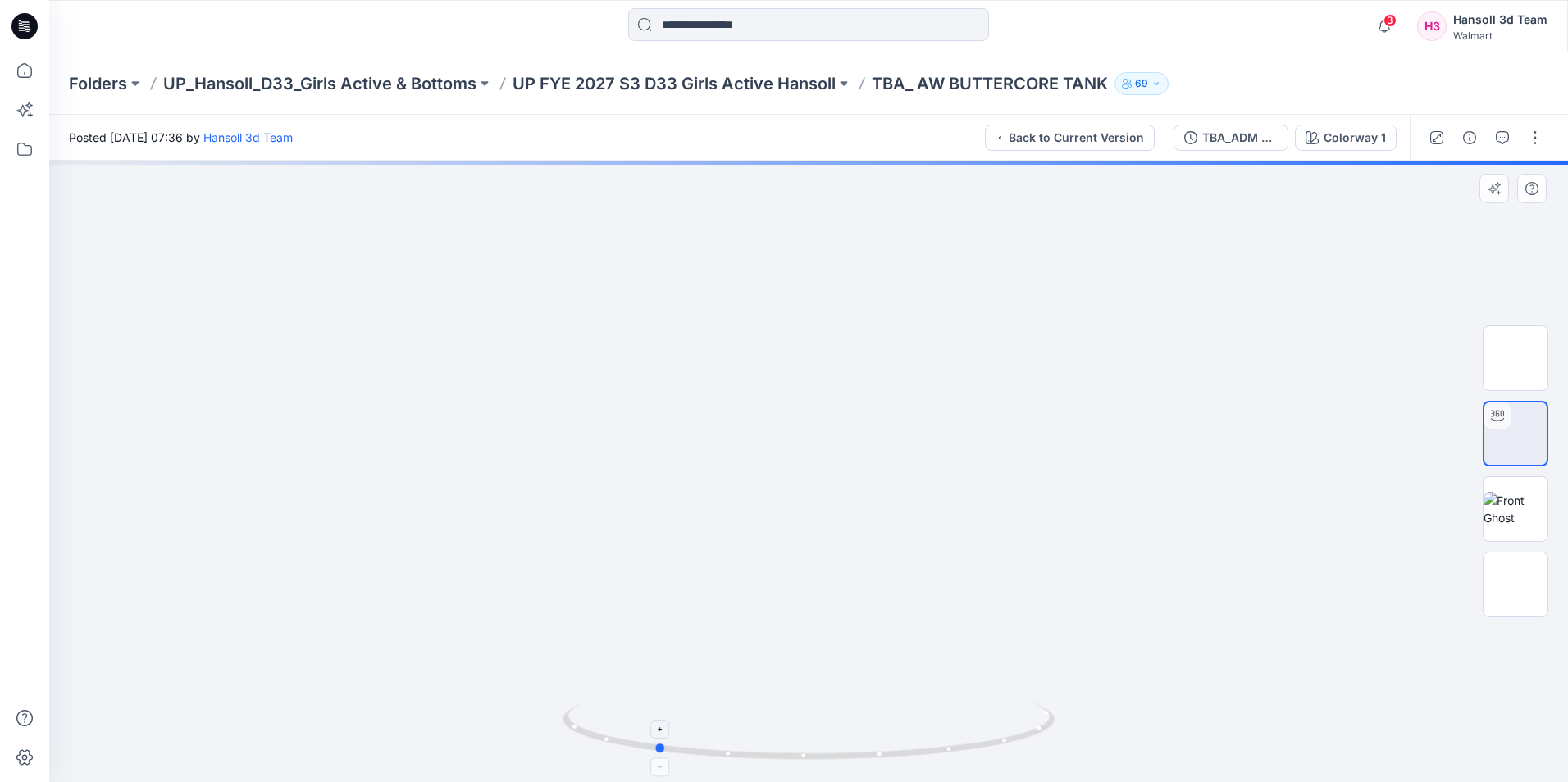
drag, startPoint x: 1025, startPoint y: 739, endPoint x: 871, endPoint y: 757, distance: 155.0
click at [871, 757] on icon at bounding box center [810, 733] width 496 height 62
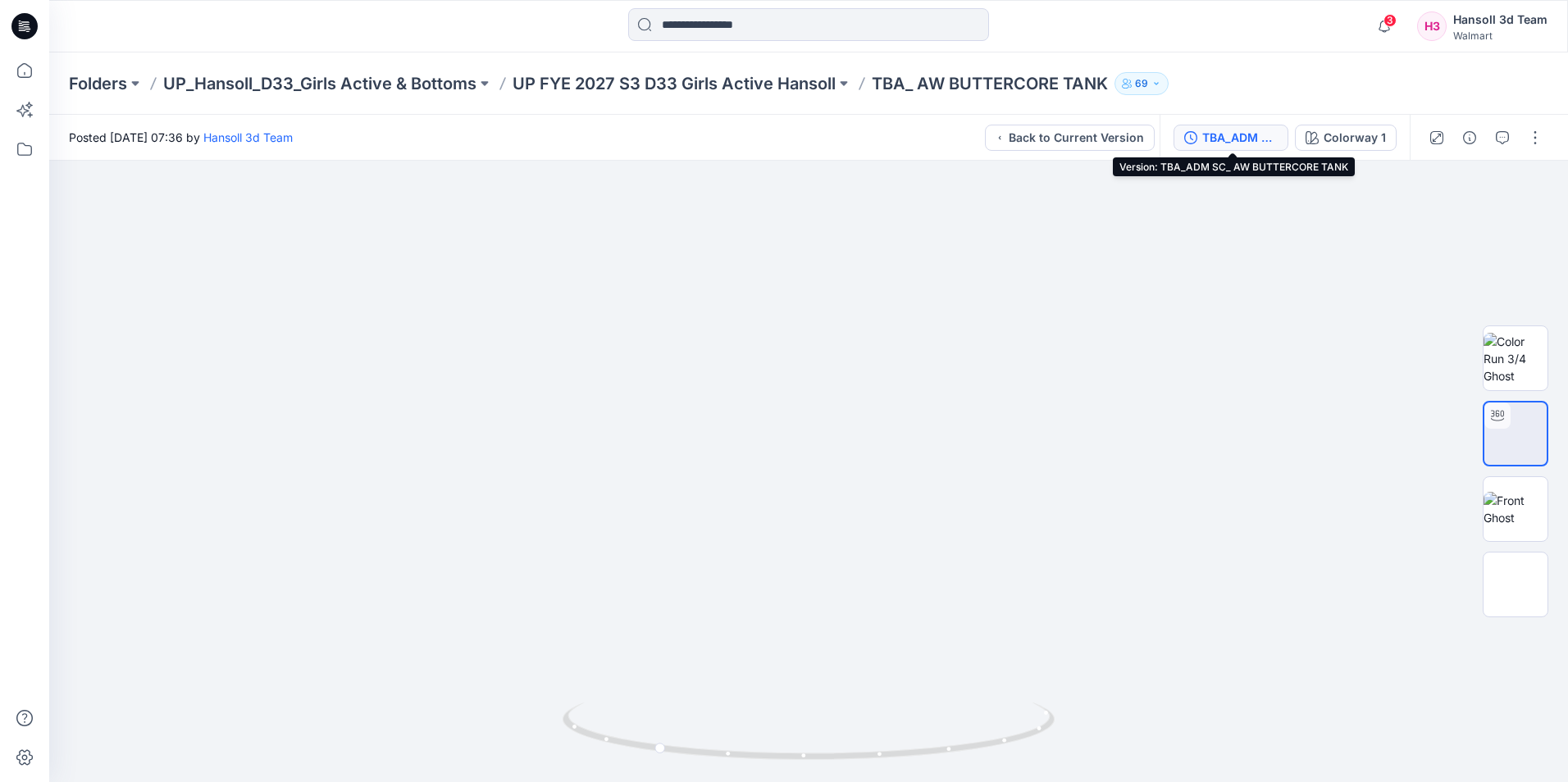
click at [1254, 135] on div "TBA_ADM SC_ AW BUTTERCORE TANK" at bounding box center [1240, 138] width 76 height 18
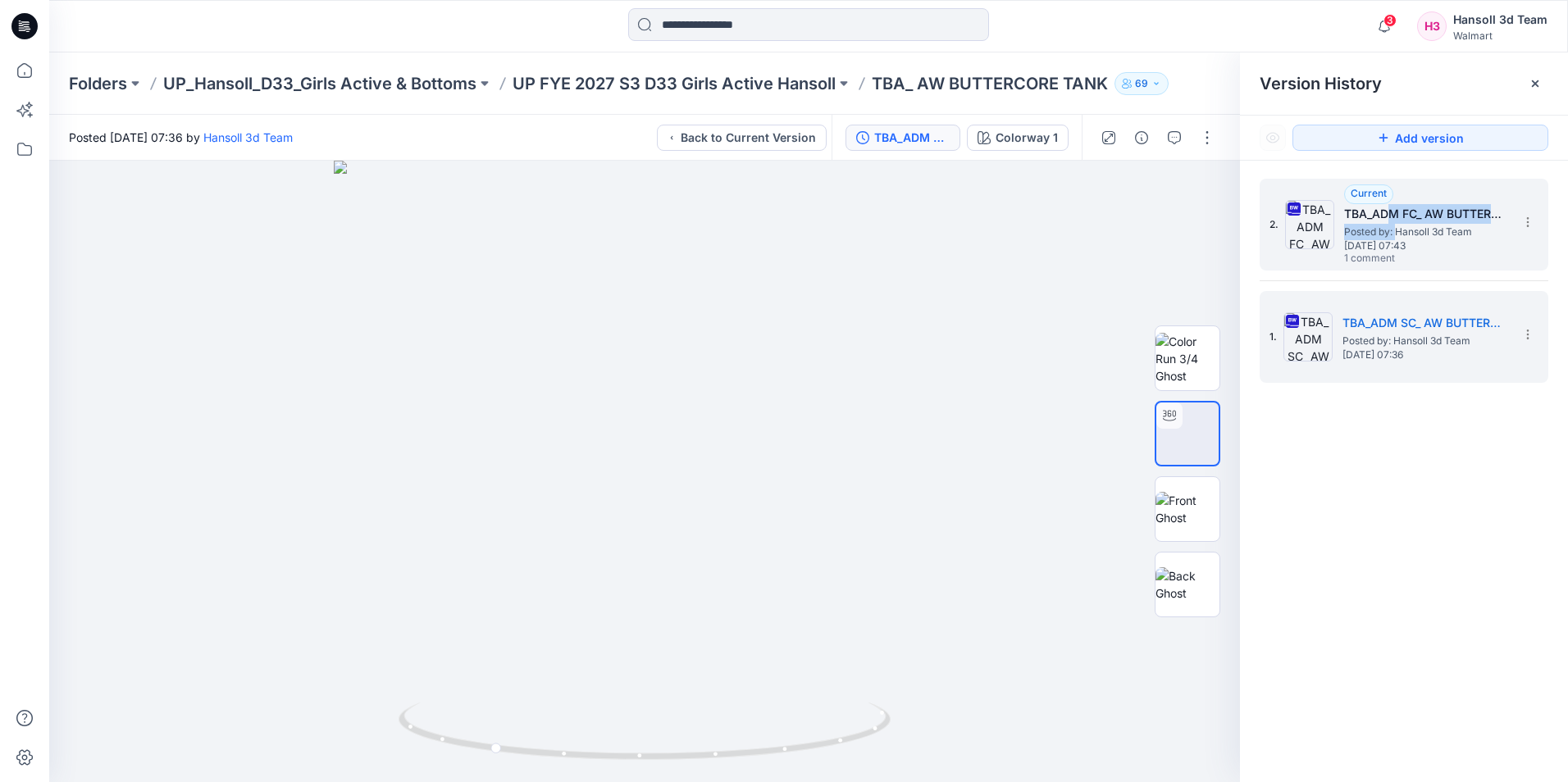
click at [1395, 224] on div "Current TBA_ADM FC_ AW BUTTERCORE TANK Posted by: Hansoll 3d Team Friday, Septe…" at bounding box center [1426, 225] width 164 height 81
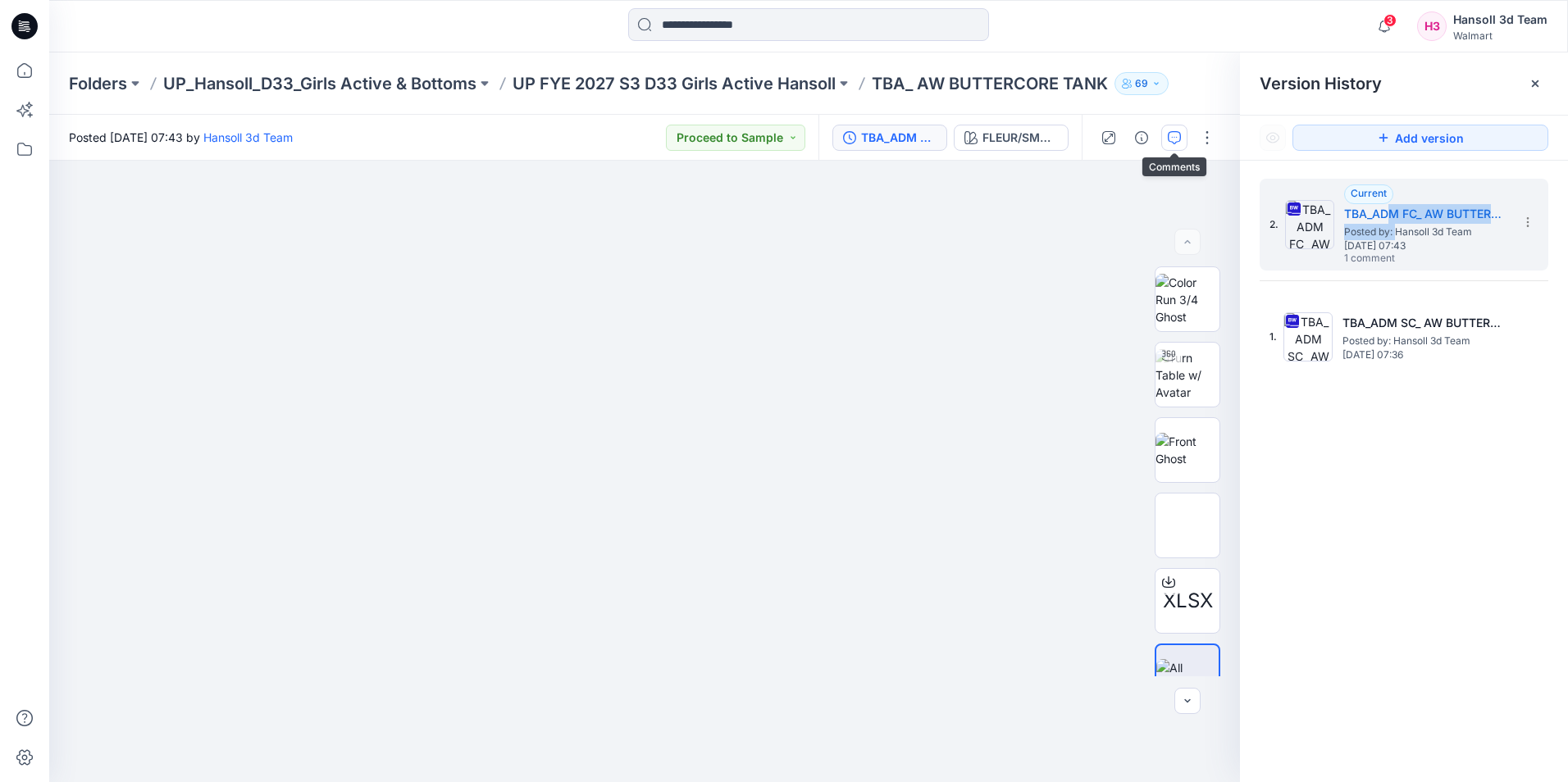
click at [1168, 131] on icon "button" at bounding box center [1175, 138] width 13 height 13
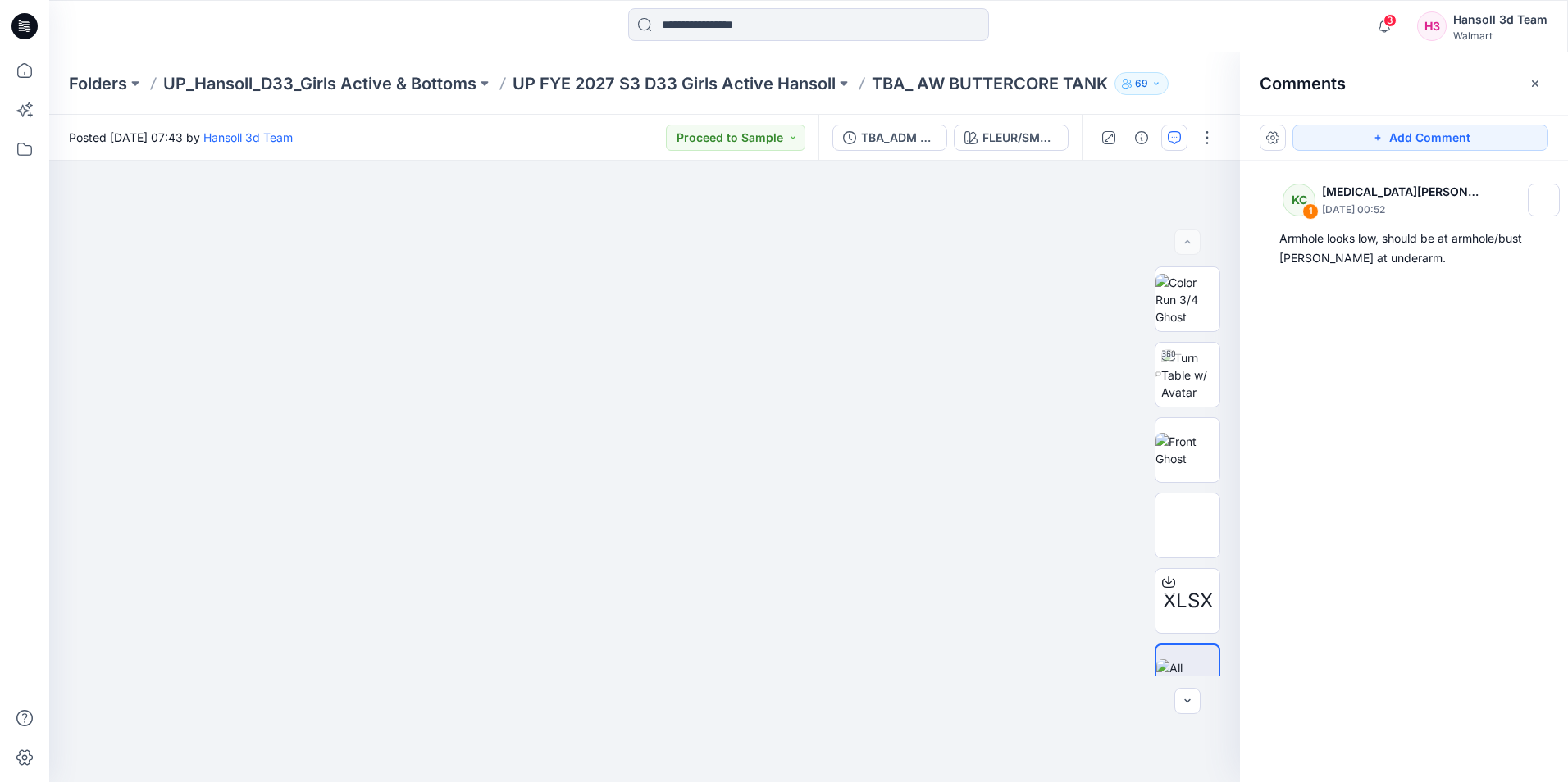
click at [26, 16] on icon at bounding box center [25, 26] width 26 height 26
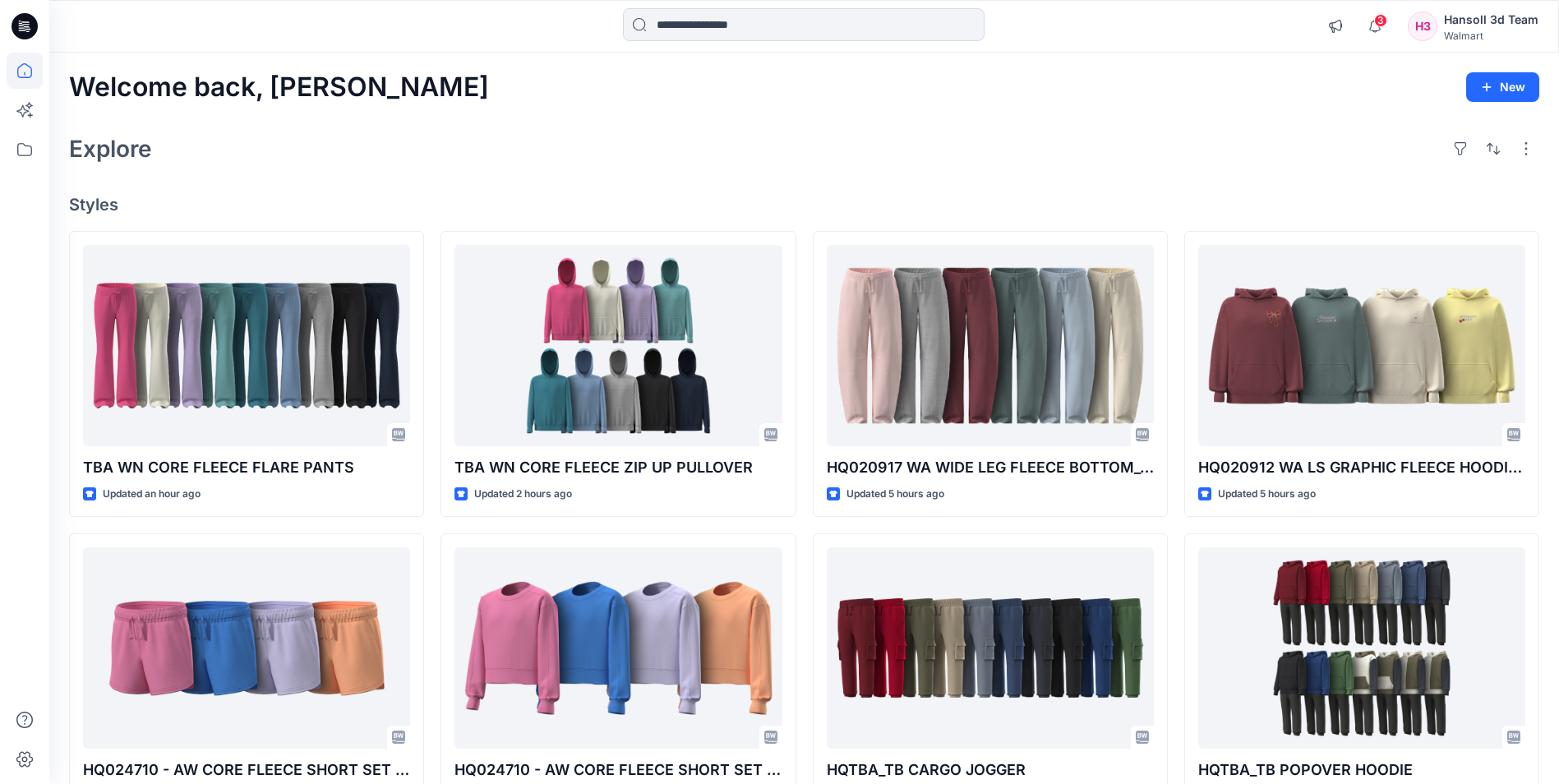
click at [1116, 119] on div "Welcome back, Hansoll New Explore Styles TBA WN CORE FLEECE FLARE PANTS Updated…" at bounding box center [804, 627] width 1510 height 1148
click at [626, 154] on div "Explore" at bounding box center [804, 149] width 1470 height 39
click at [1264, 155] on div "Explore" at bounding box center [804, 149] width 1470 height 39
click at [30, 22] on icon at bounding box center [25, 26] width 26 height 26
click at [726, 160] on div "Explore" at bounding box center [804, 149] width 1470 height 39
